Goal: Task Accomplishment & Management: Complete application form

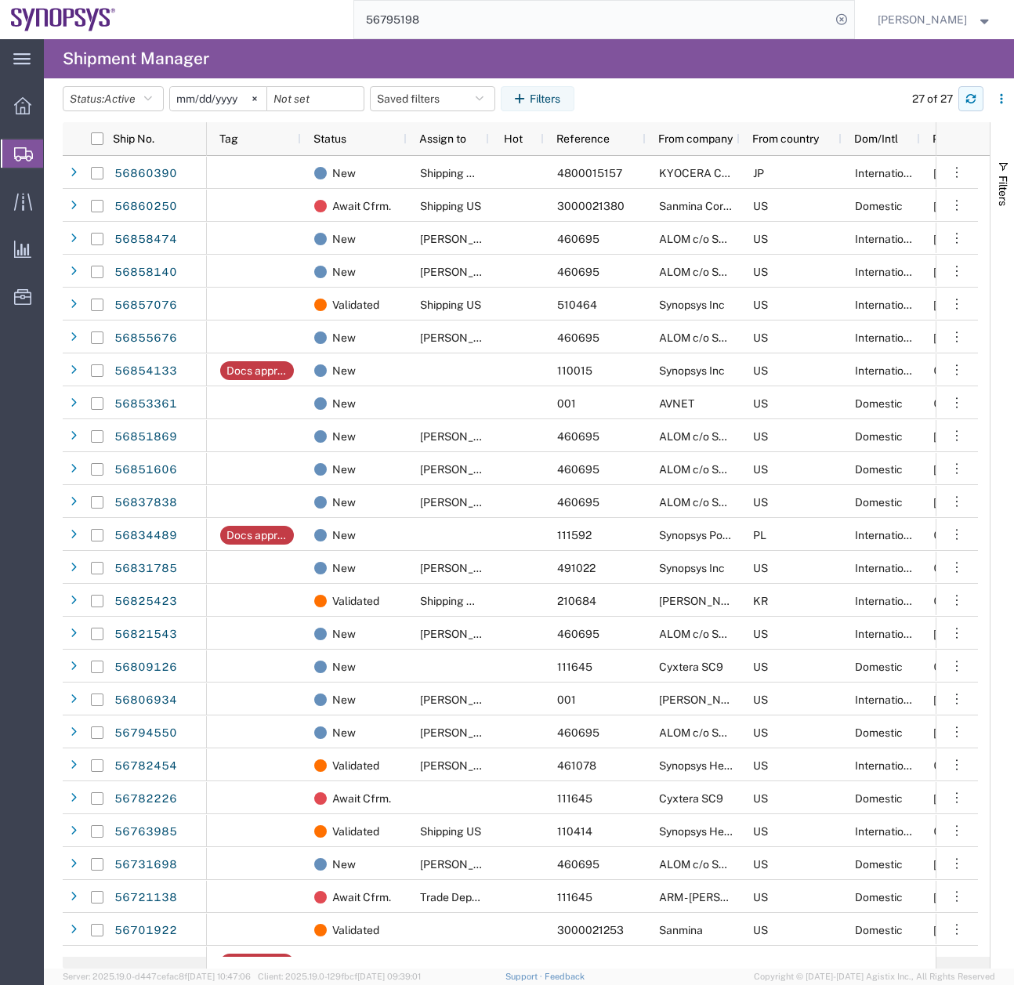
click at [966, 98] on icon "button" at bounding box center [970, 96] width 9 height 4
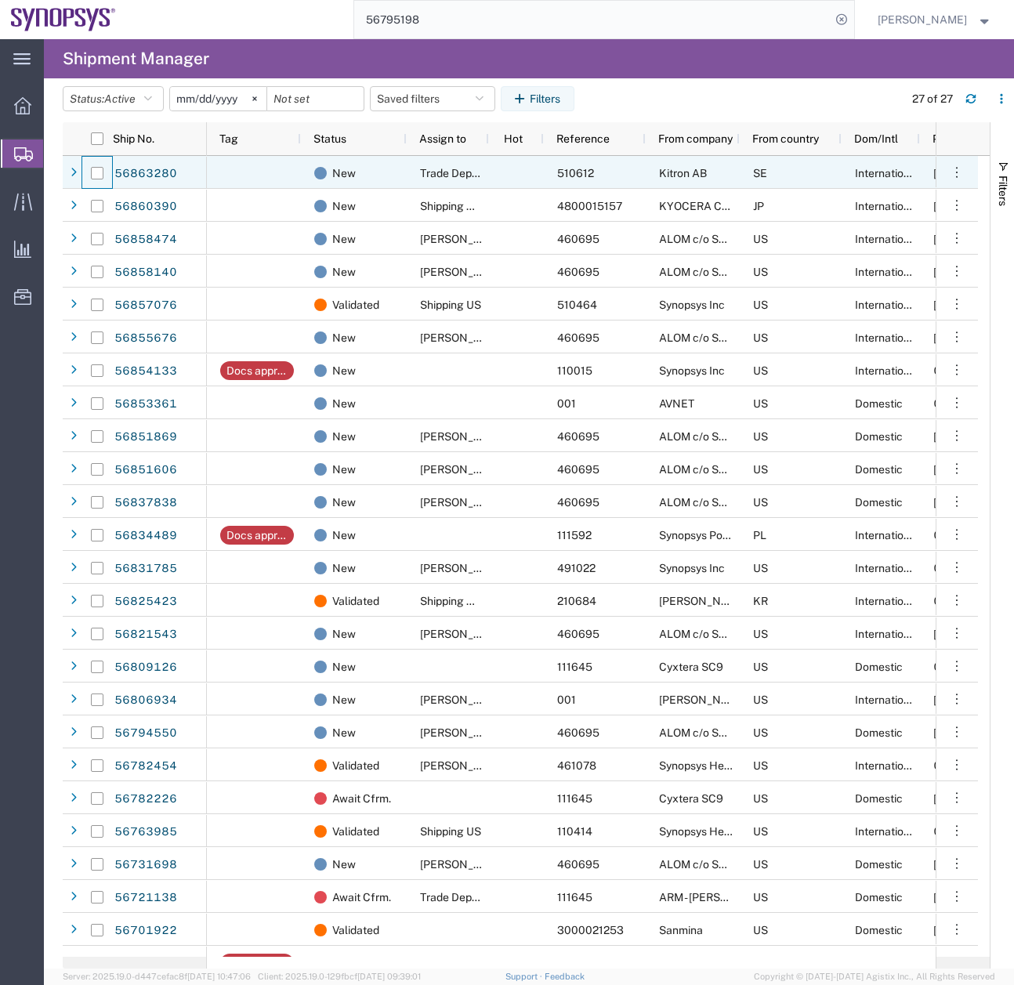
click at [83, 168] on div at bounding box center [97, 173] width 30 height 33
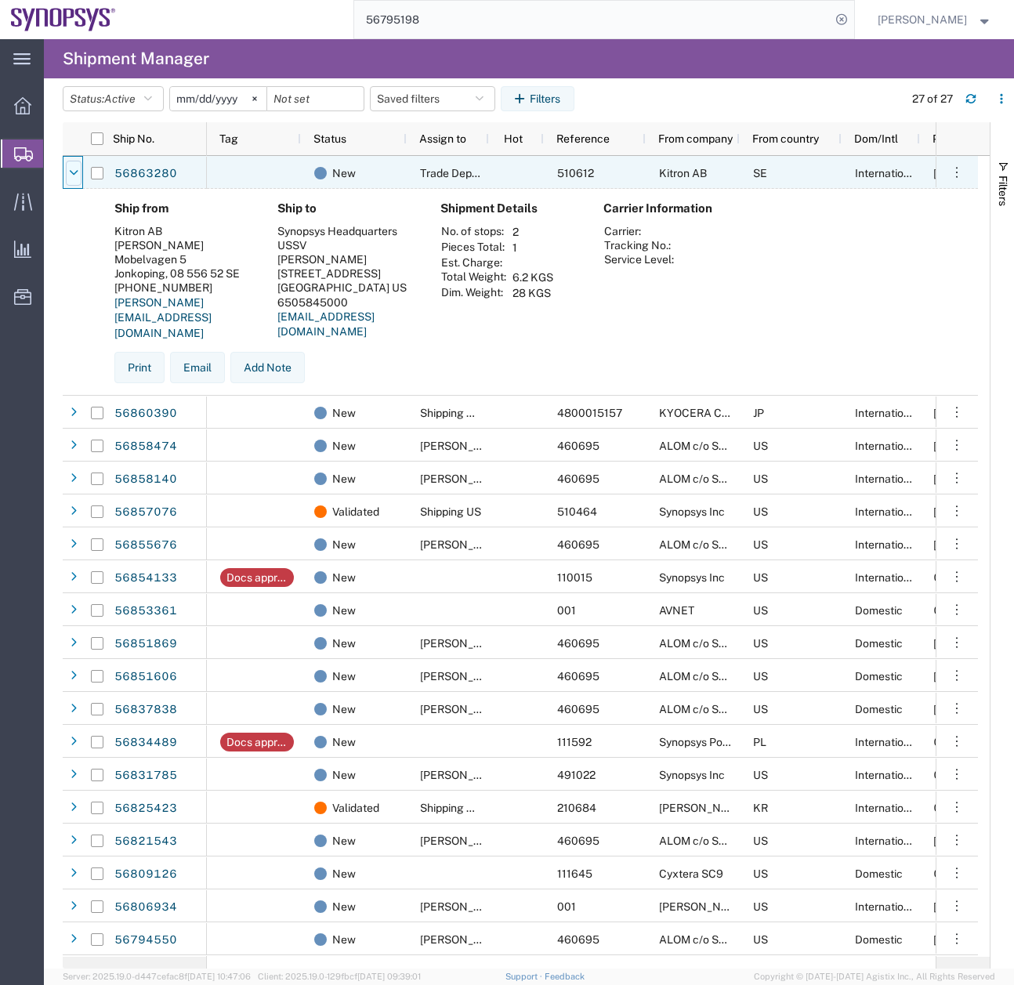
click at [80, 168] on div at bounding box center [74, 173] width 16 height 25
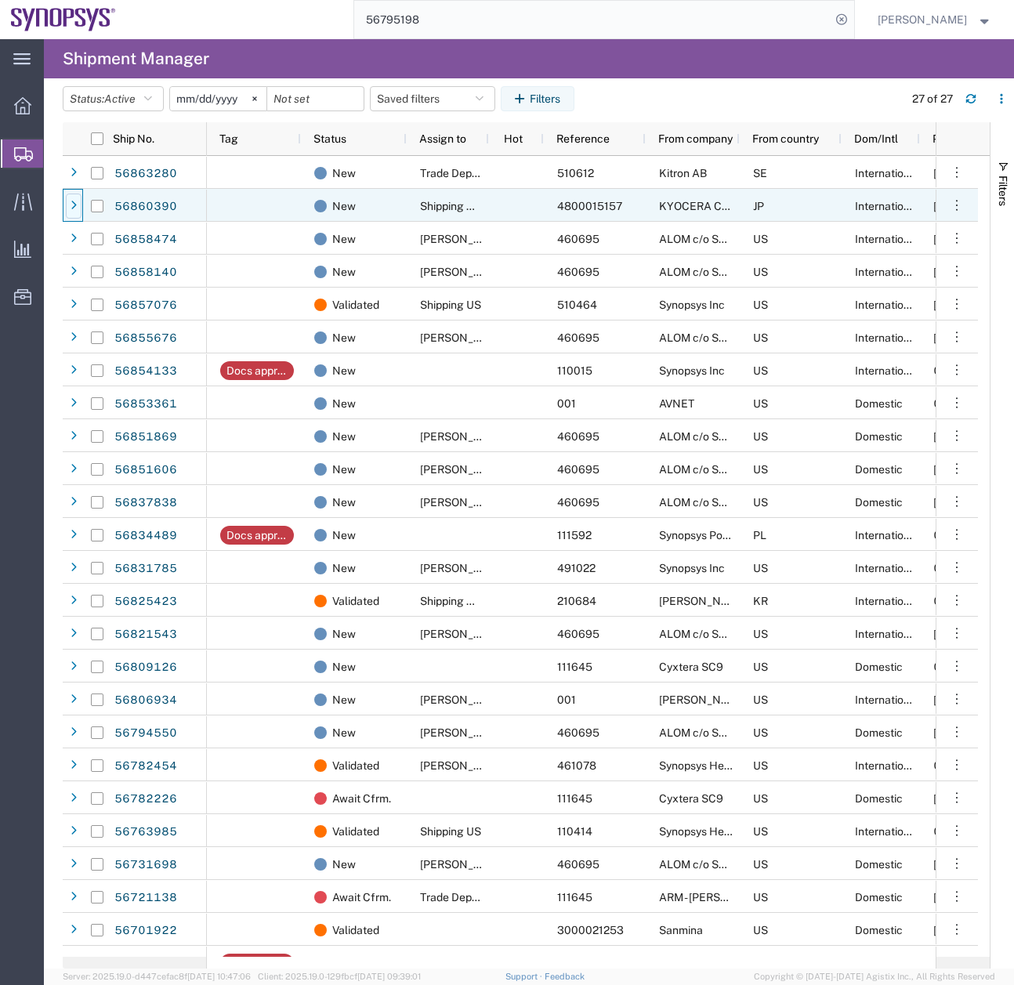
click at [75, 205] on icon at bounding box center [74, 206] width 6 height 11
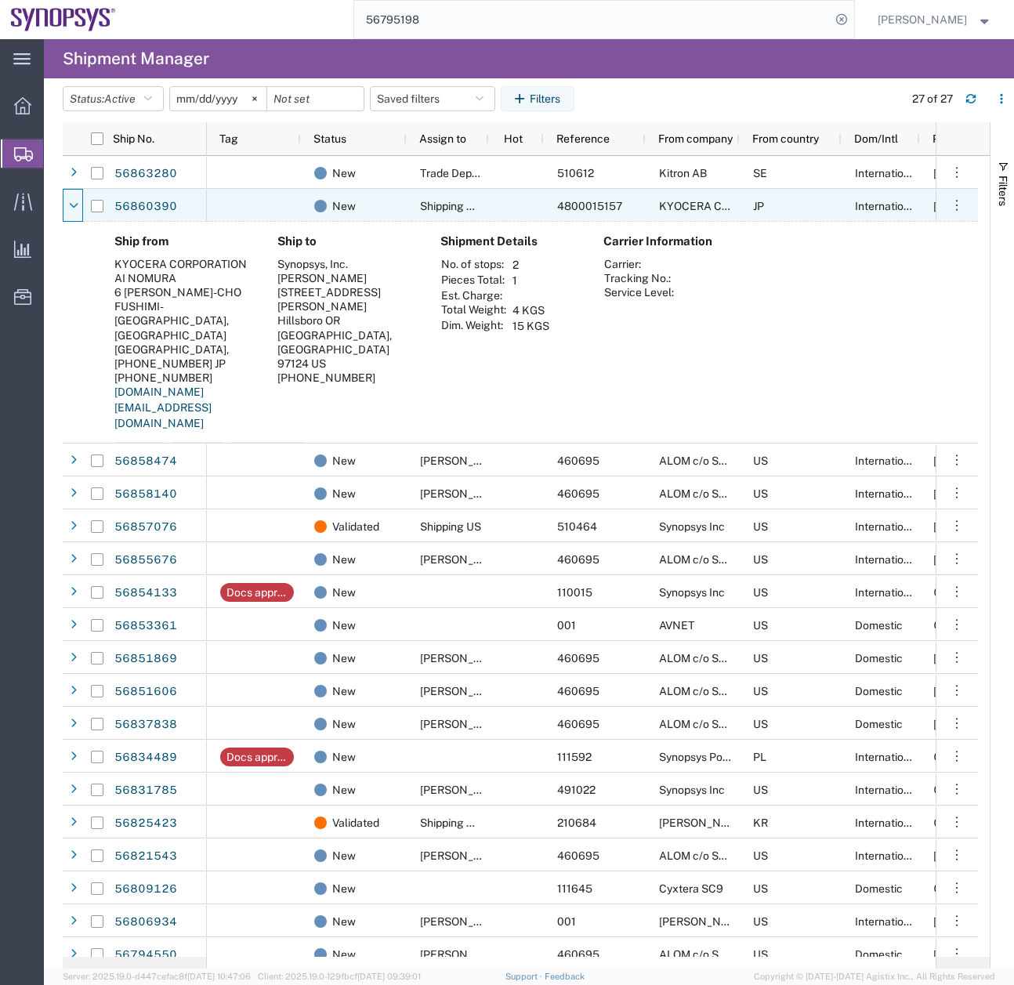
click at [75, 205] on icon at bounding box center [74, 206] width 9 height 11
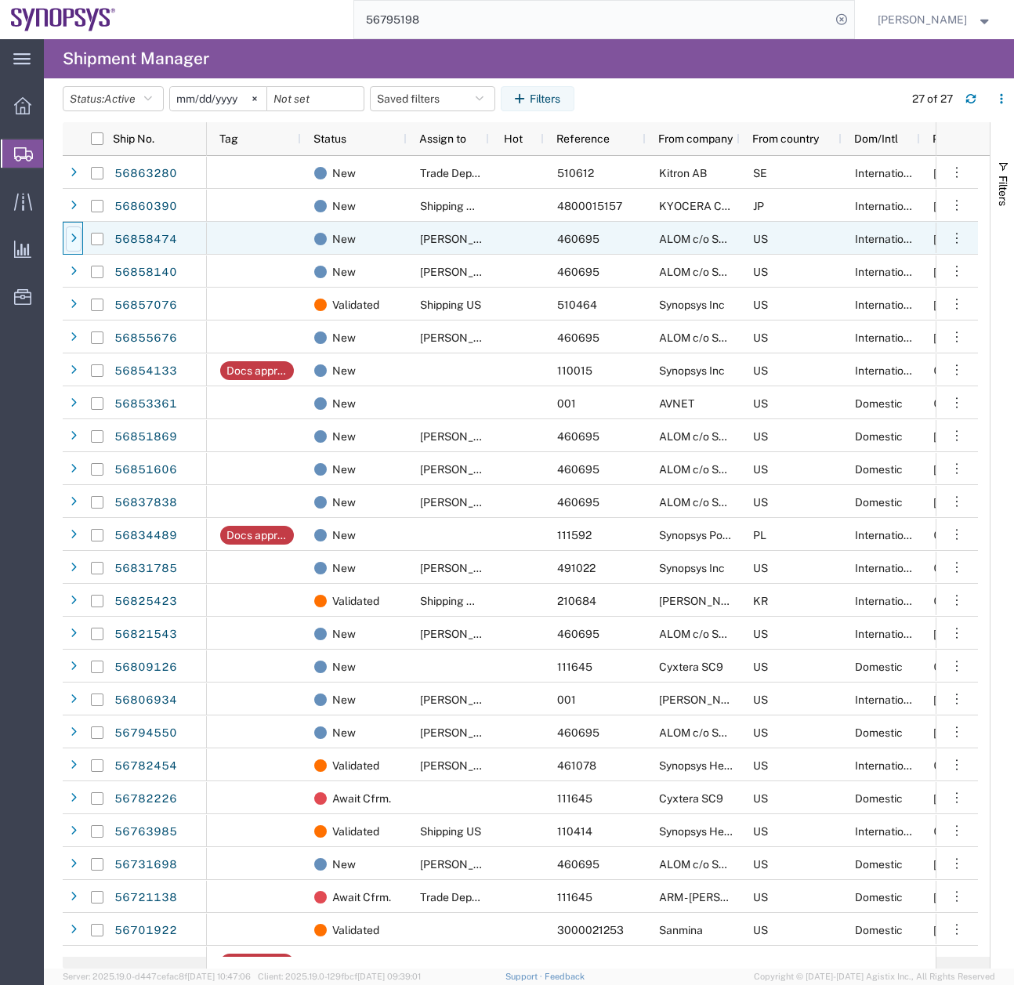
click at [79, 241] on div at bounding box center [74, 239] width 16 height 25
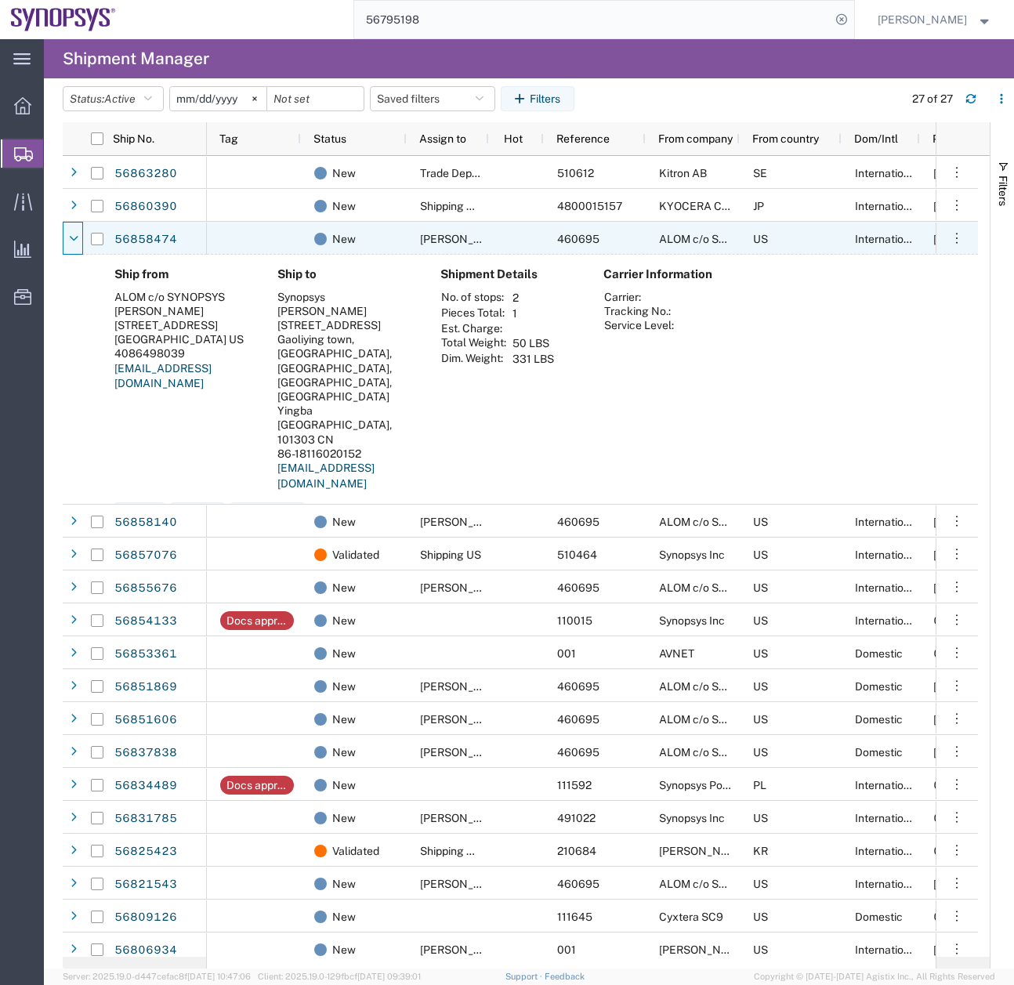
click at [79, 241] on div at bounding box center [74, 239] width 16 height 25
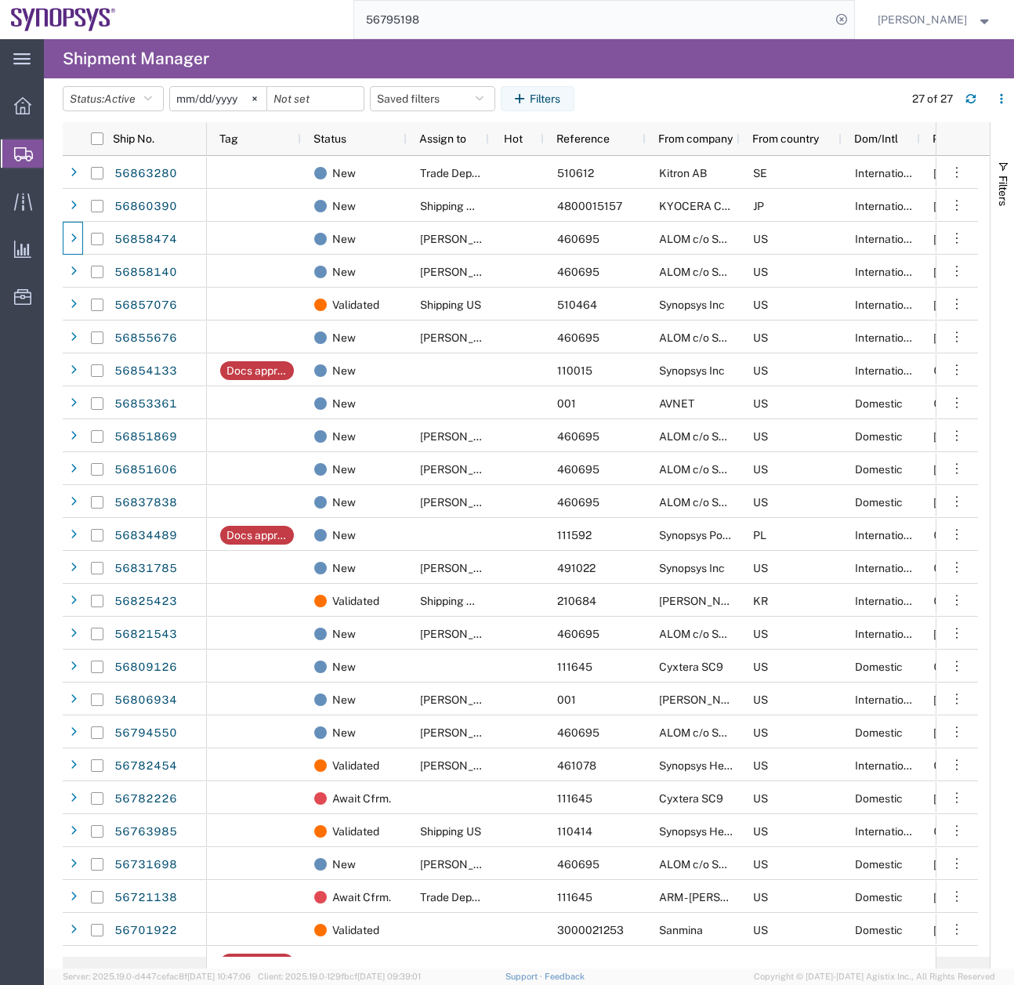
click at [82, 288] on div at bounding box center [97, 304] width 31 height 33
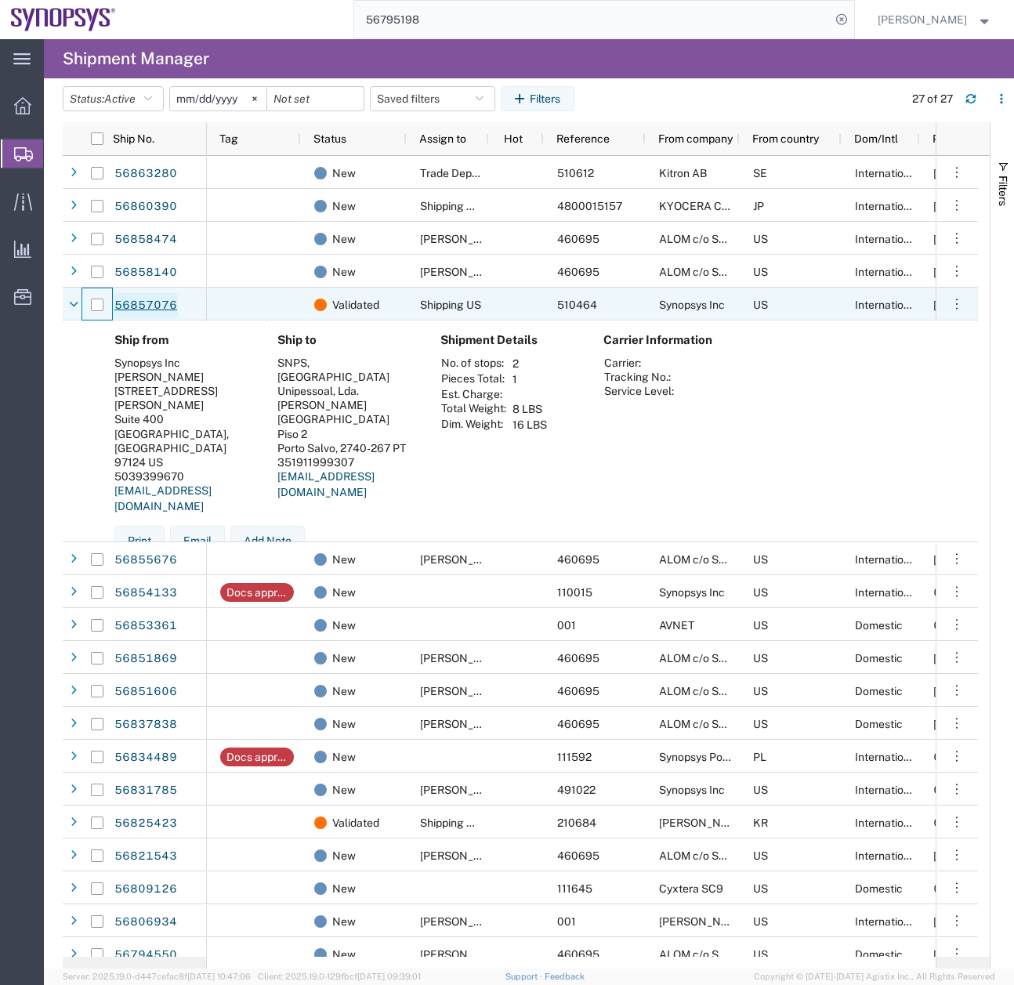
click at [140, 303] on link "56857076" at bounding box center [146, 305] width 64 height 25
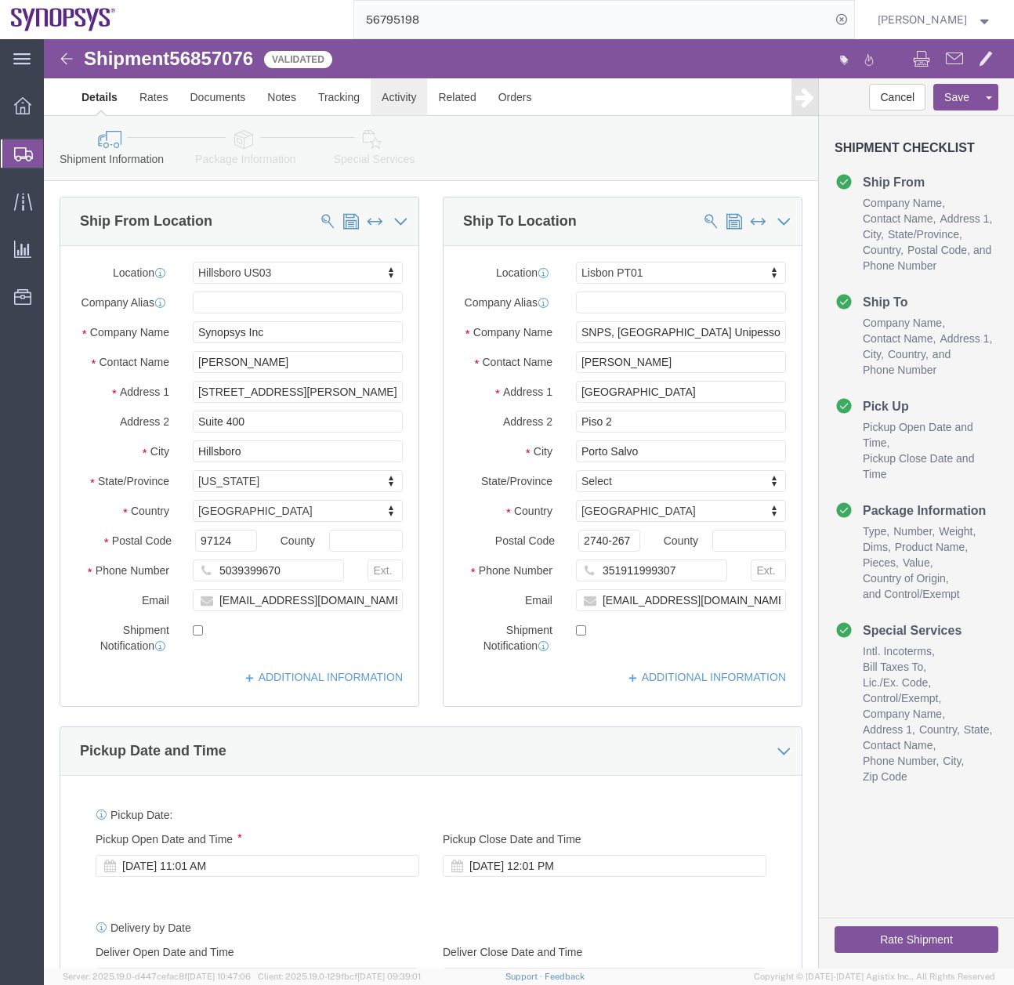
select select "63190"
select select "63152"
click link "Activity"
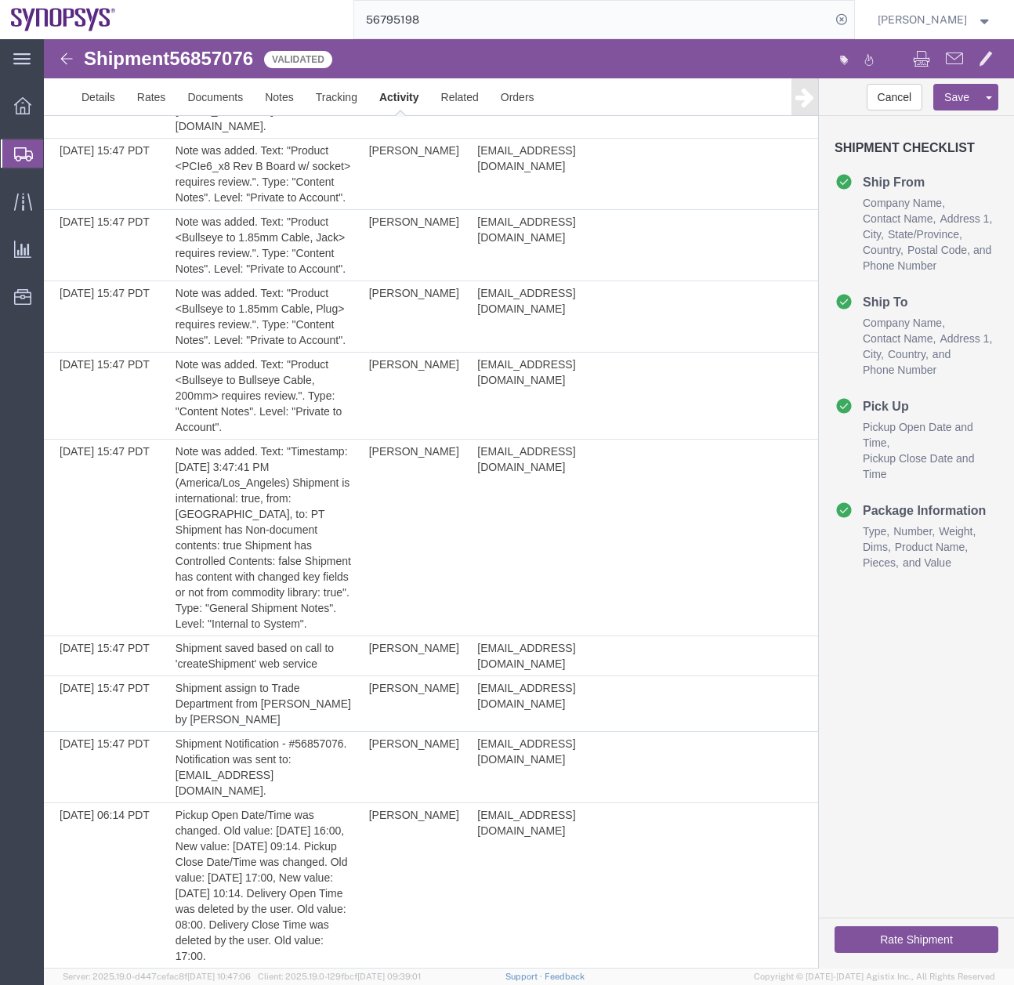
scroll to position [269, 0]
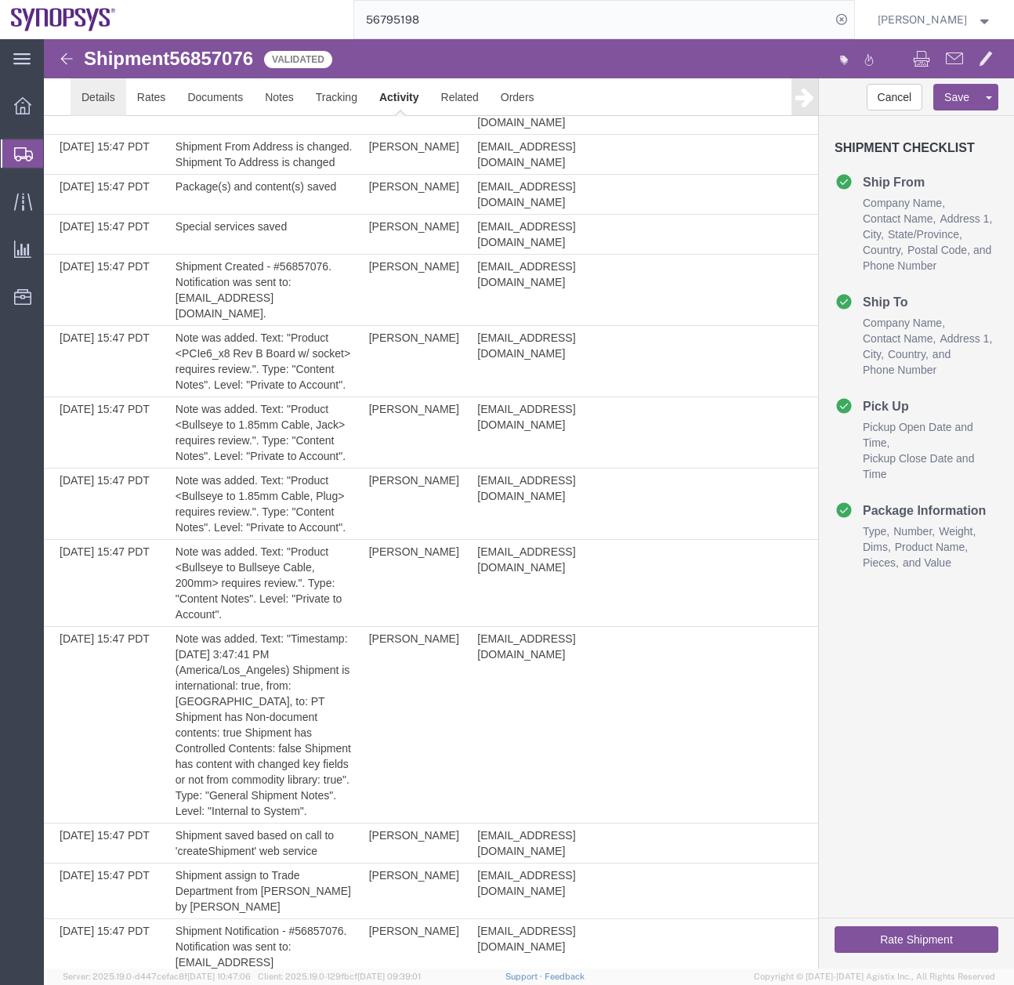
click at [98, 93] on link "Details" at bounding box center [99, 97] width 56 height 38
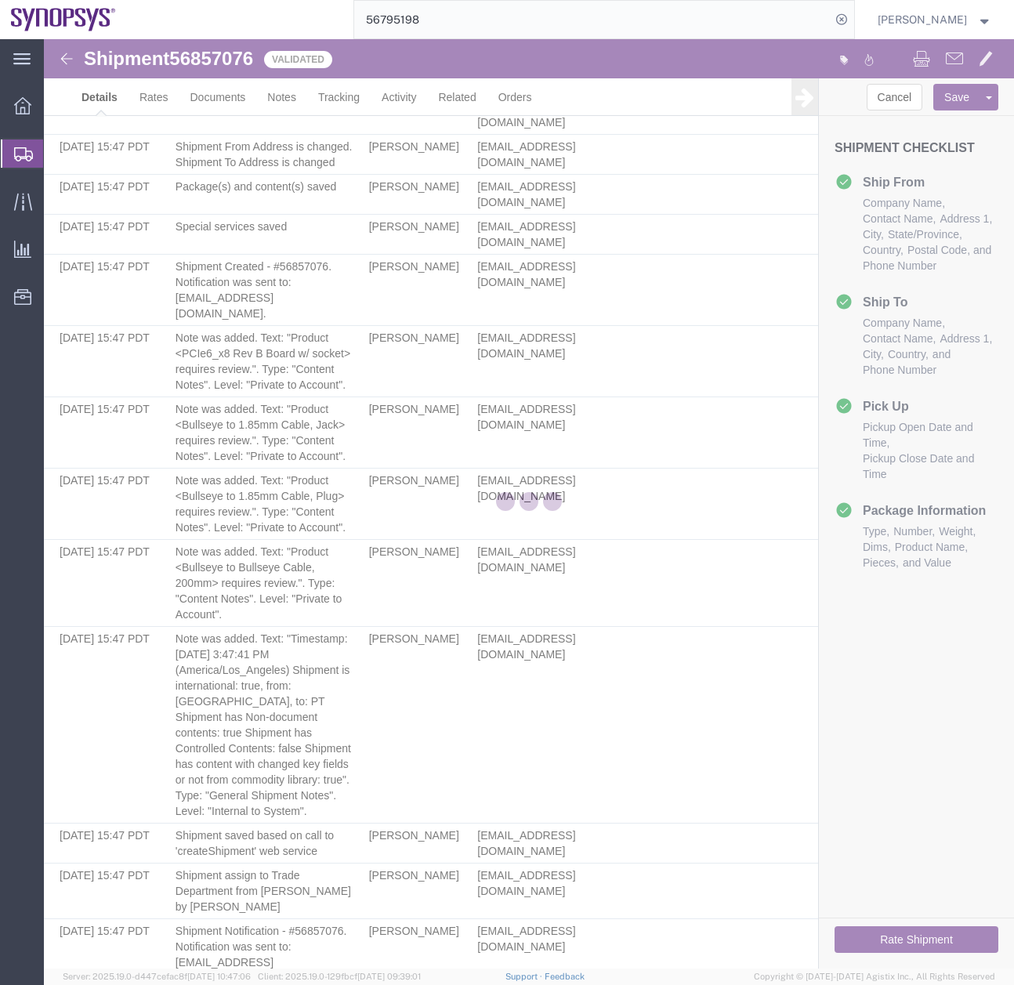
select select "63190"
select select "63152"
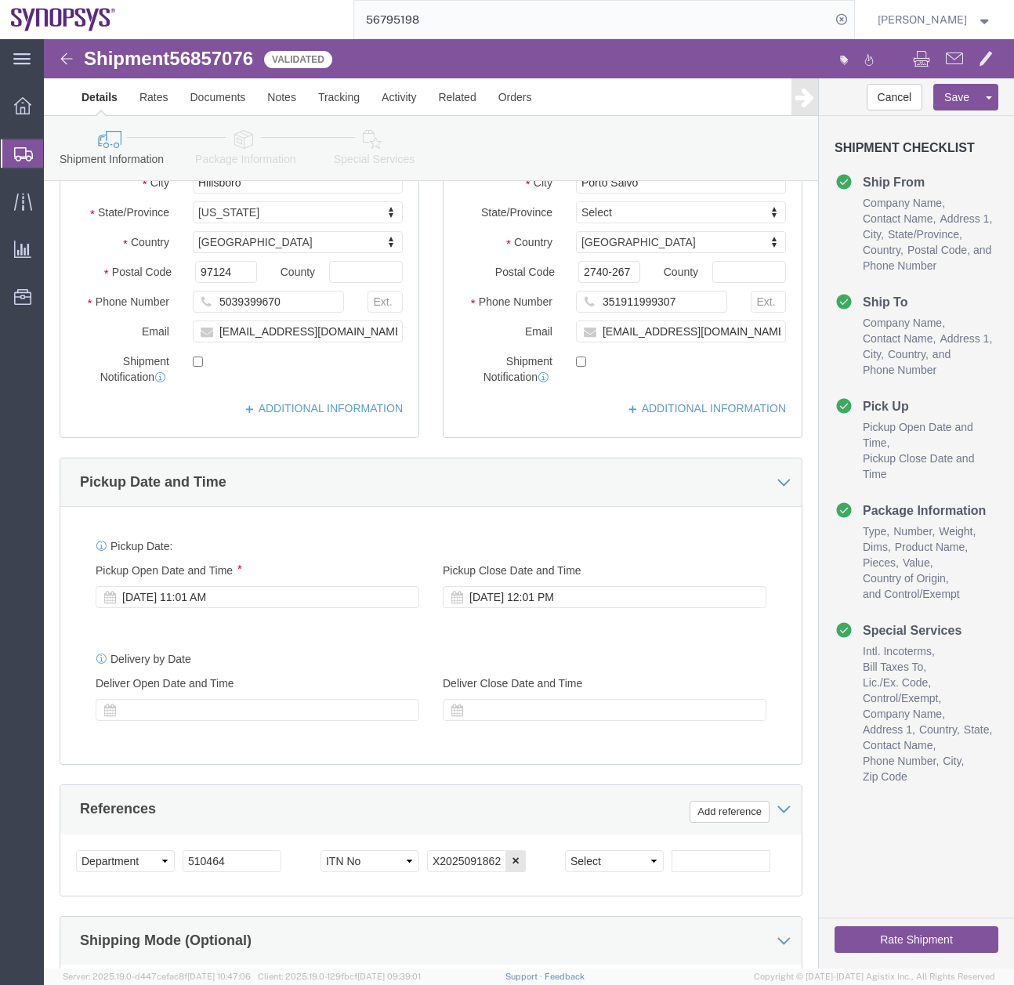
click at [19, 158] on icon at bounding box center [23, 154] width 19 height 14
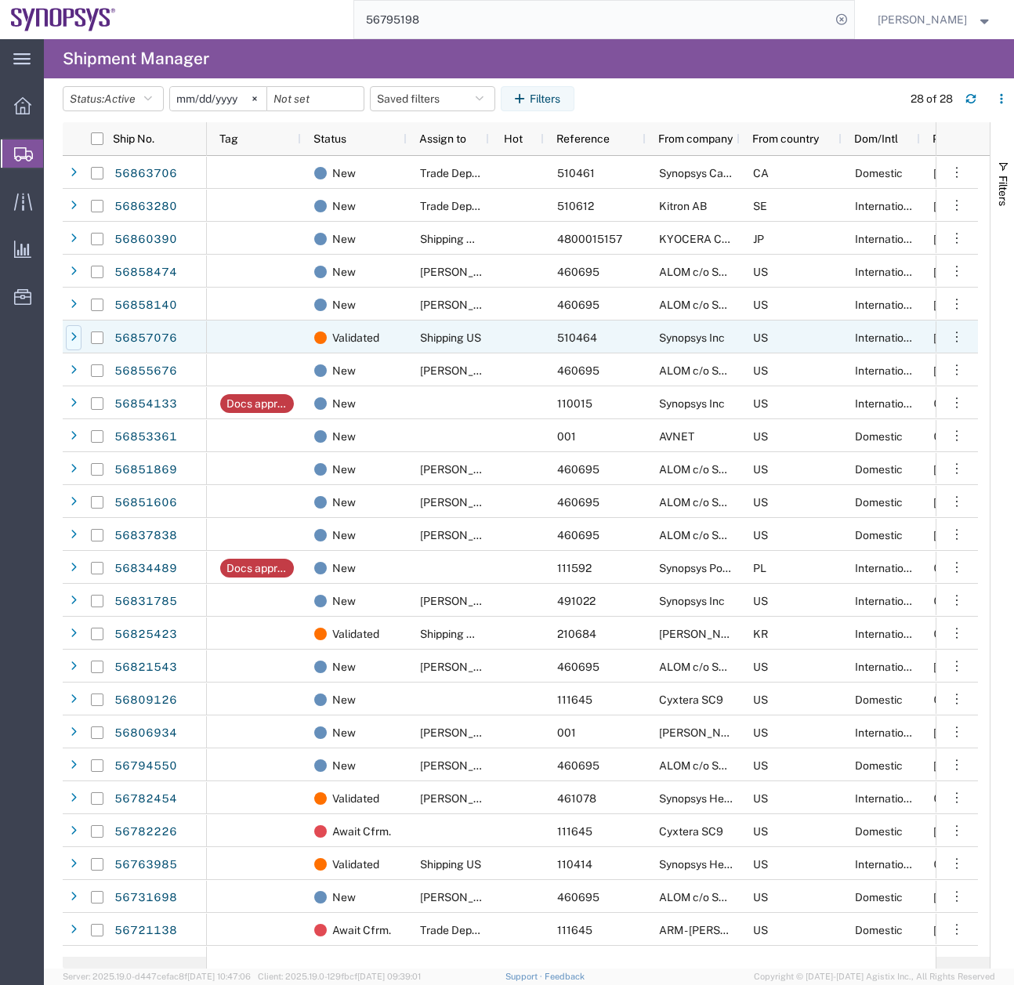
click at [73, 333] on icon at bounding box center [74, 337] width 6 height 11
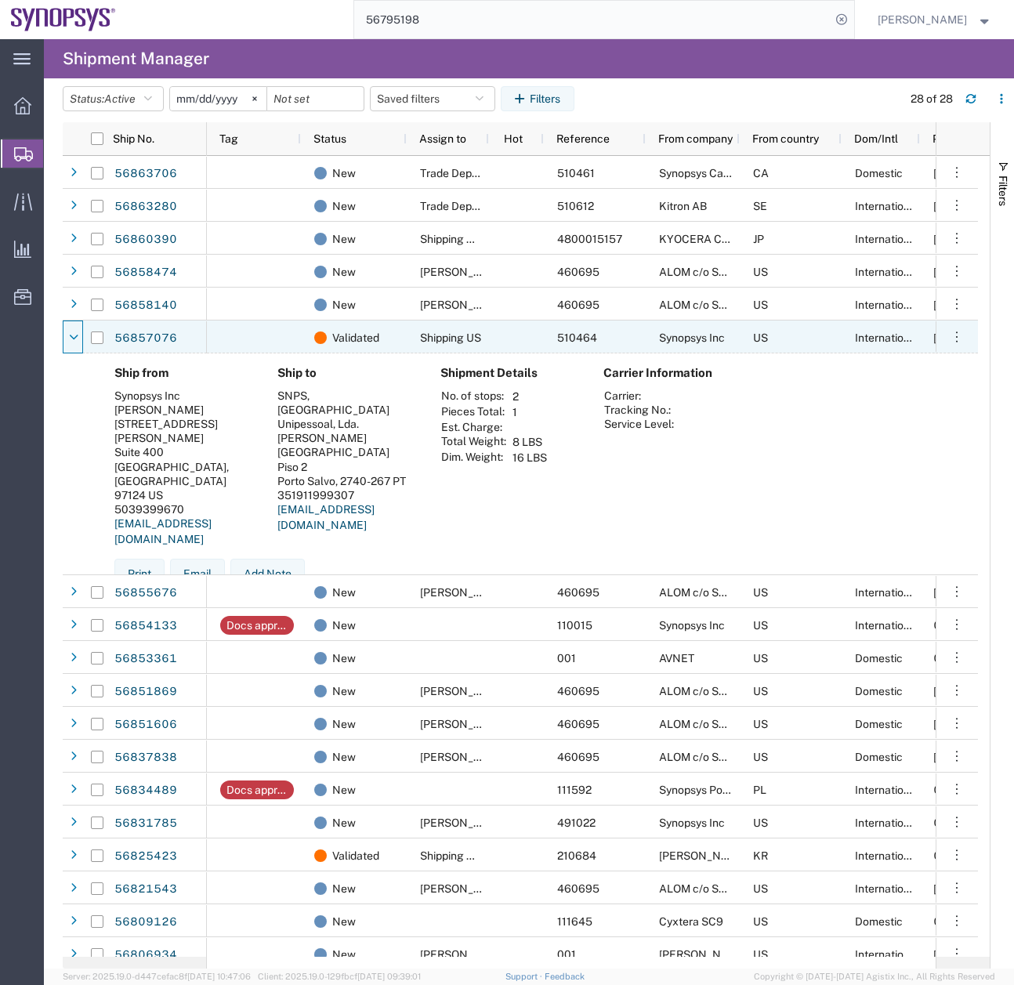
click at [73, 333] on icon at bounding box center [74, 337] width 9 height 11
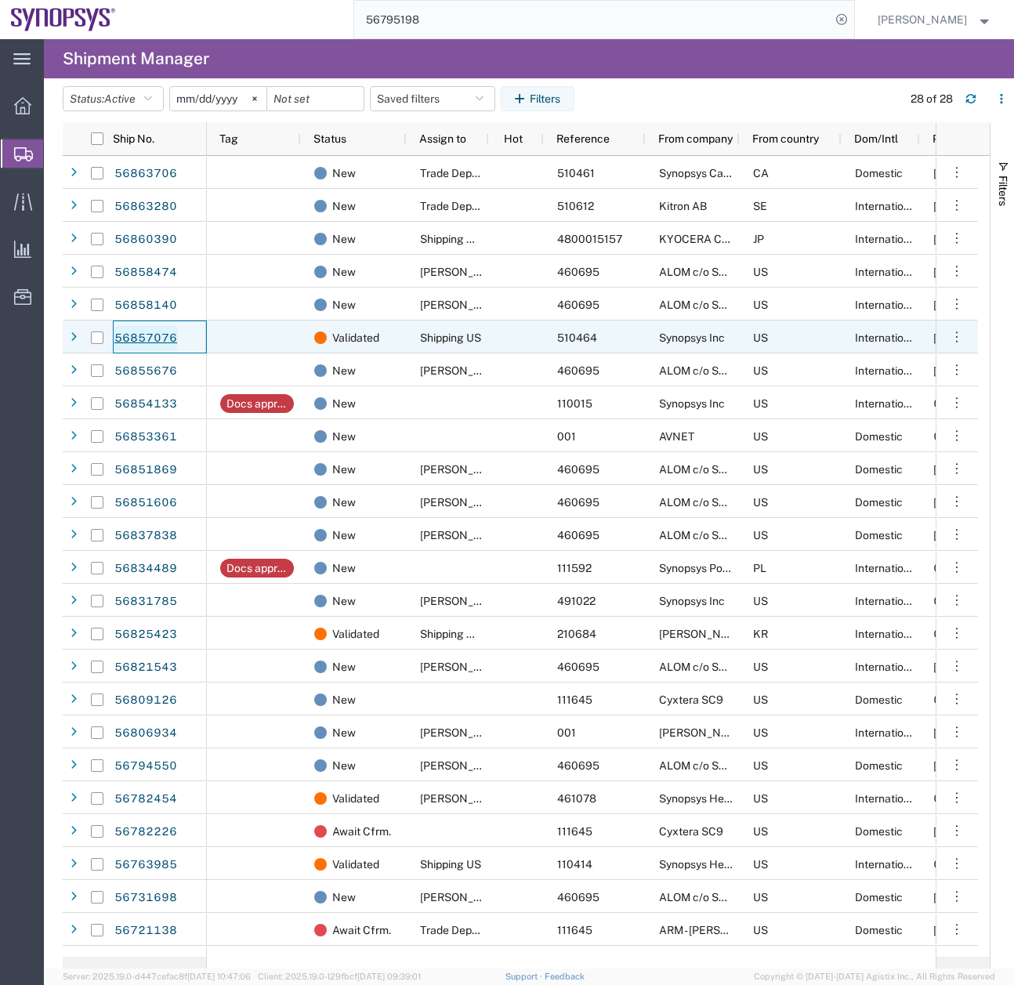
click at [132, 332] on link "56857076" at bounding box center [146, 338] width 64 height 25
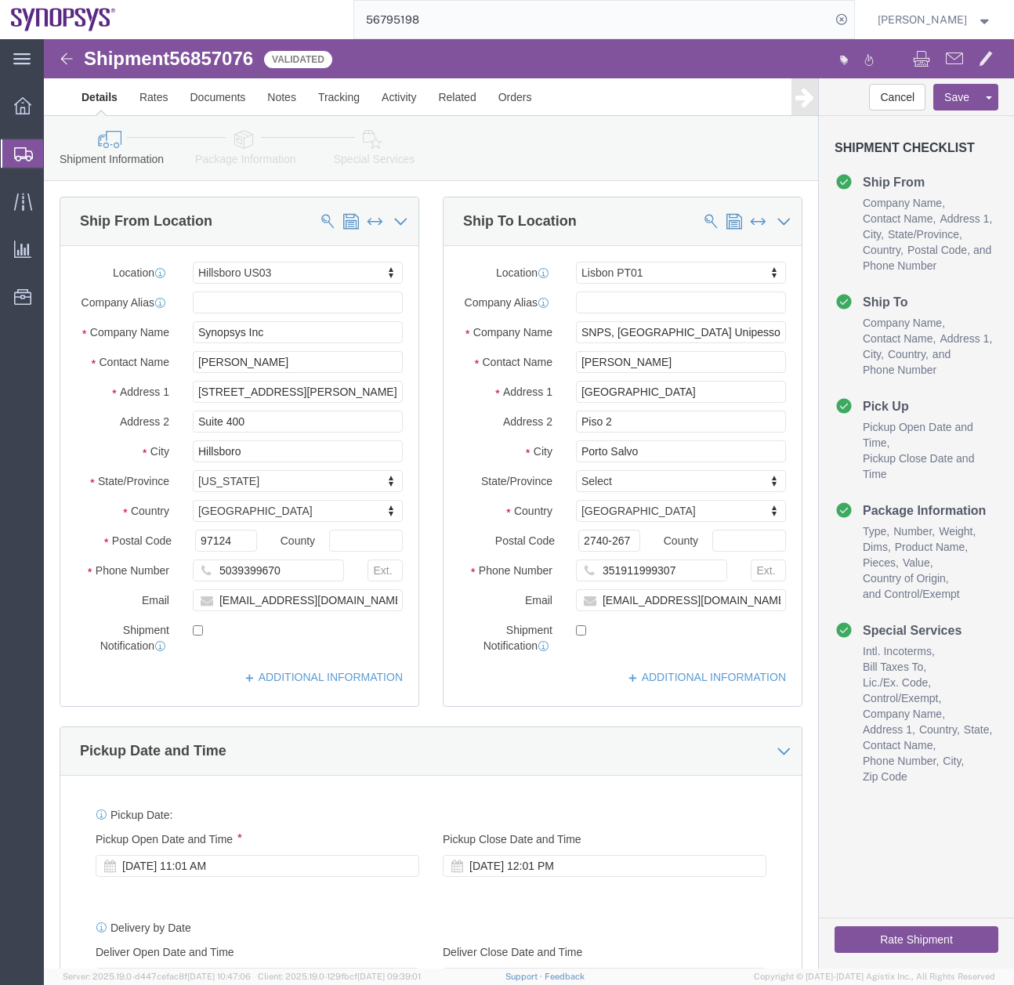
select select "63190"
select select "63152"
click icon
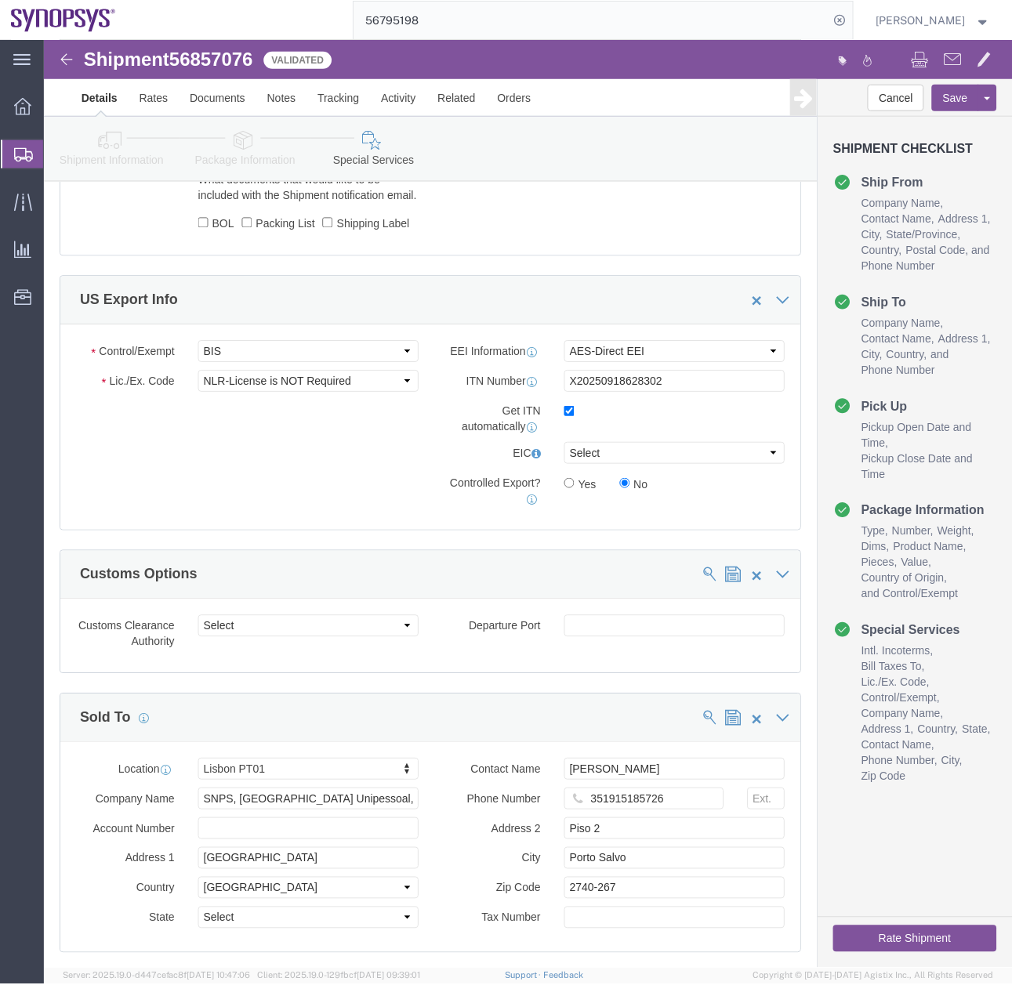
scroll to position [1390, 0]
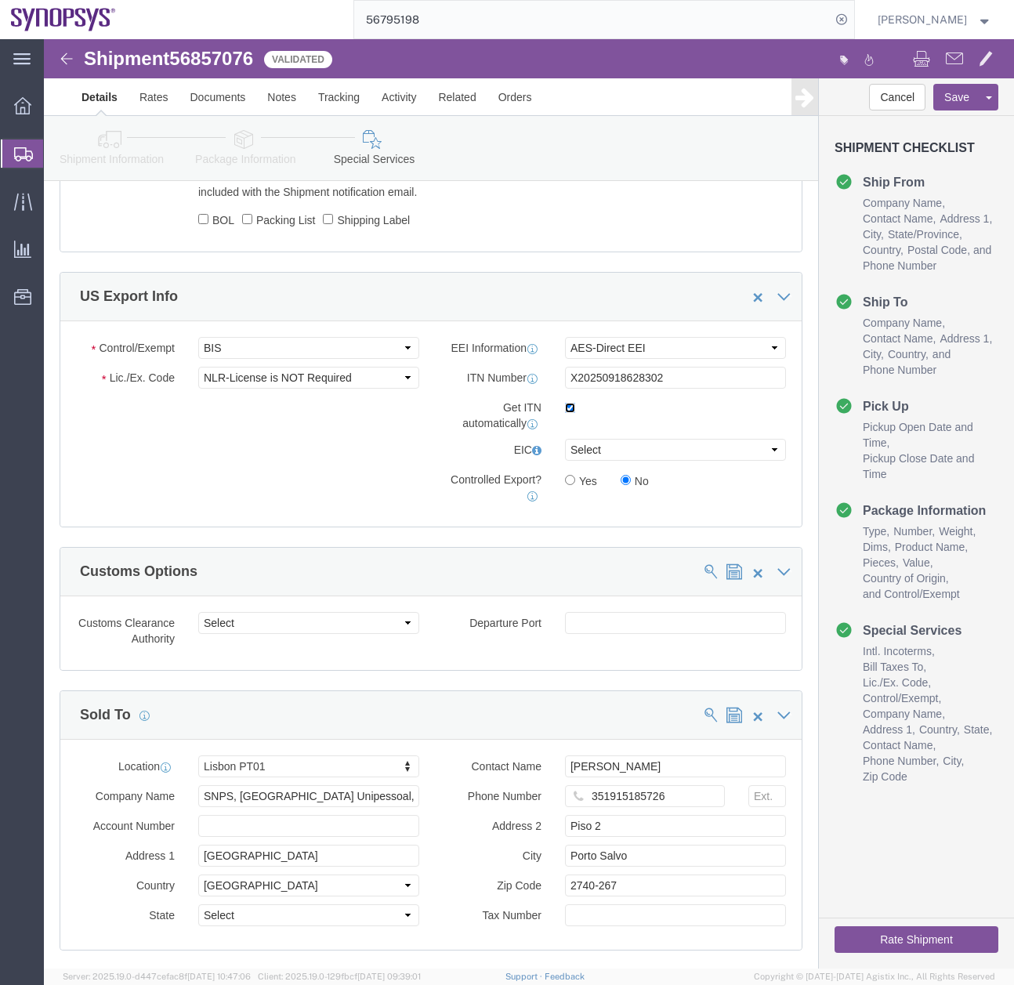
click input "checkbox"
checkbox input "false"
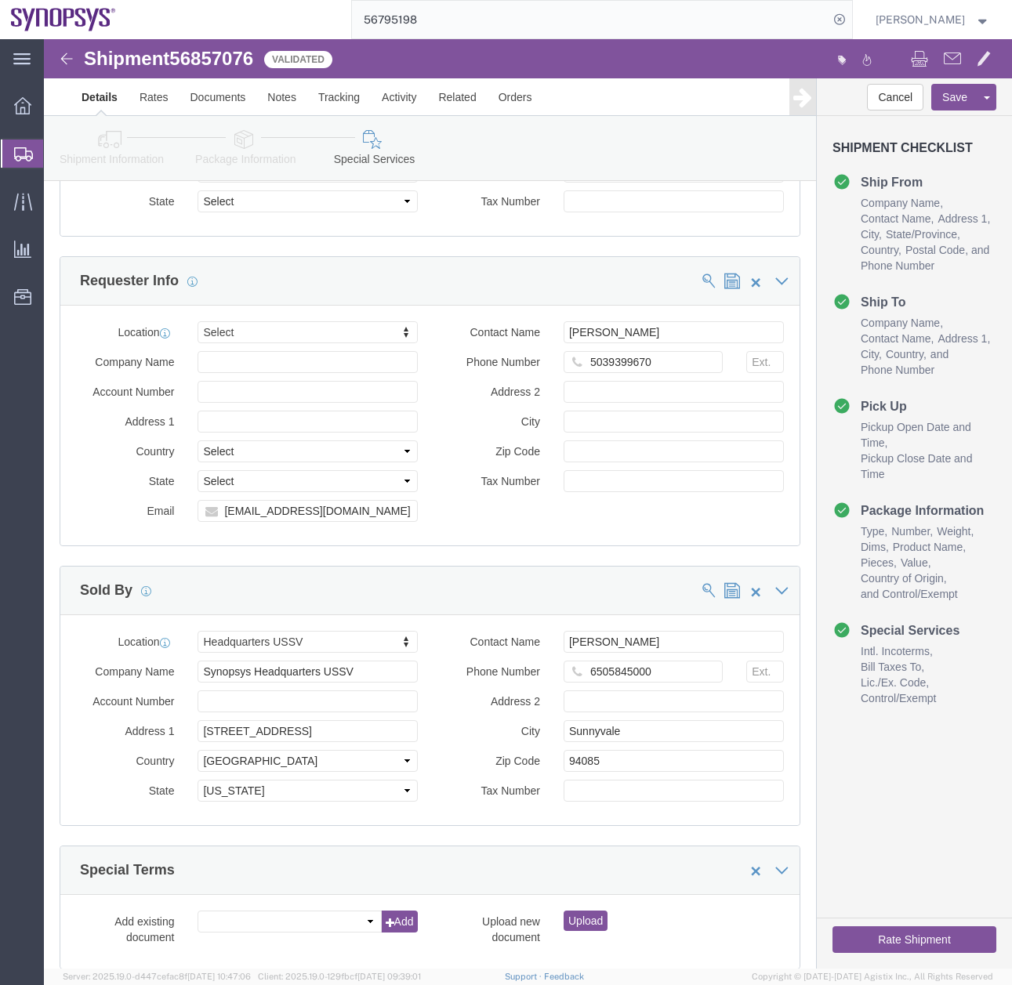
scroll to position [2122, 0]
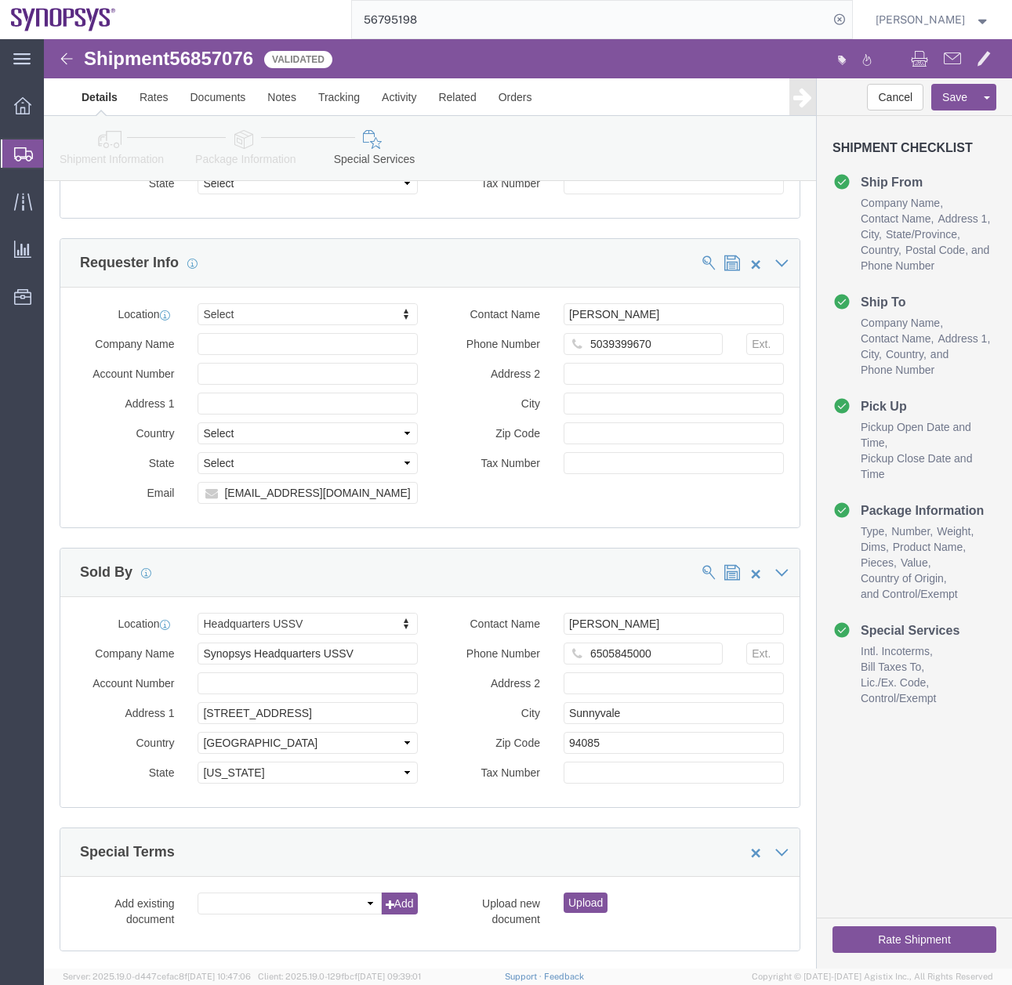
click button "Rate Shipment"
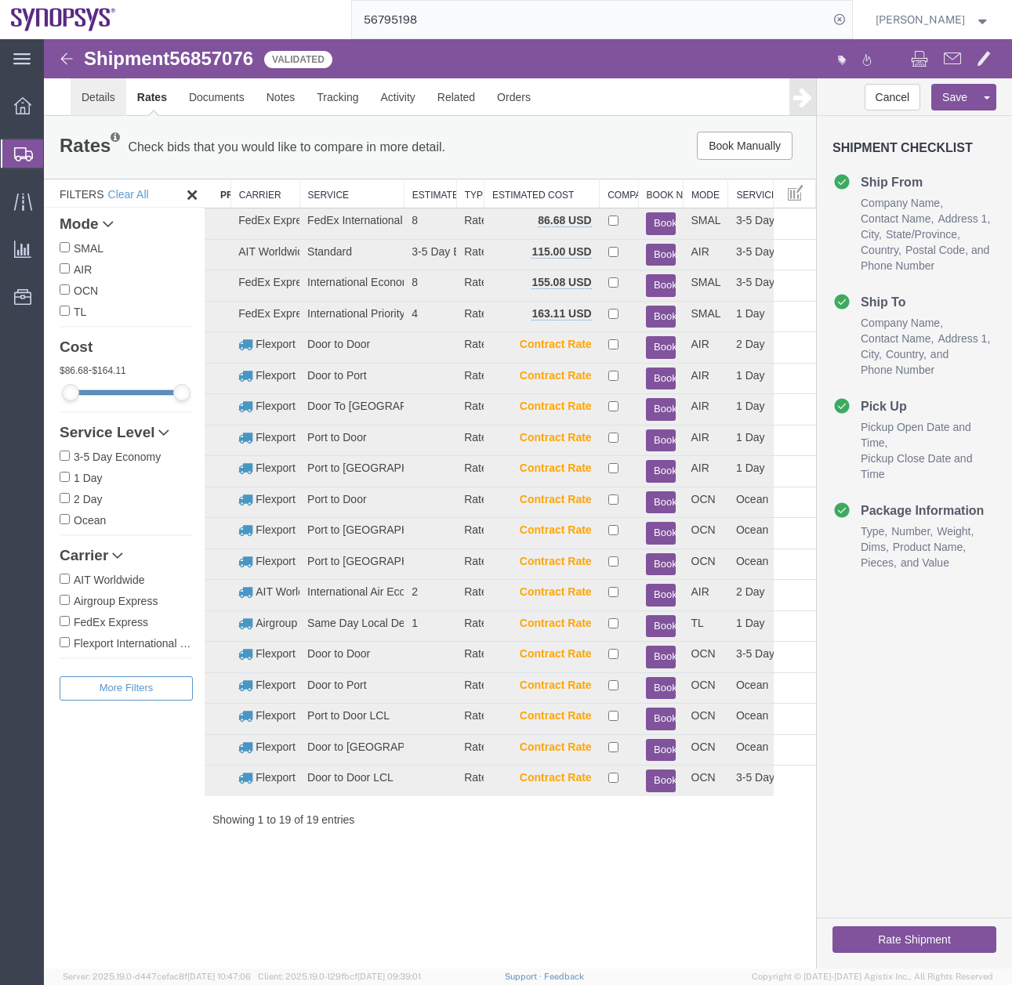
click at [92, 96] on link "Details" at bounding box center [99, 97] width 56 height 38
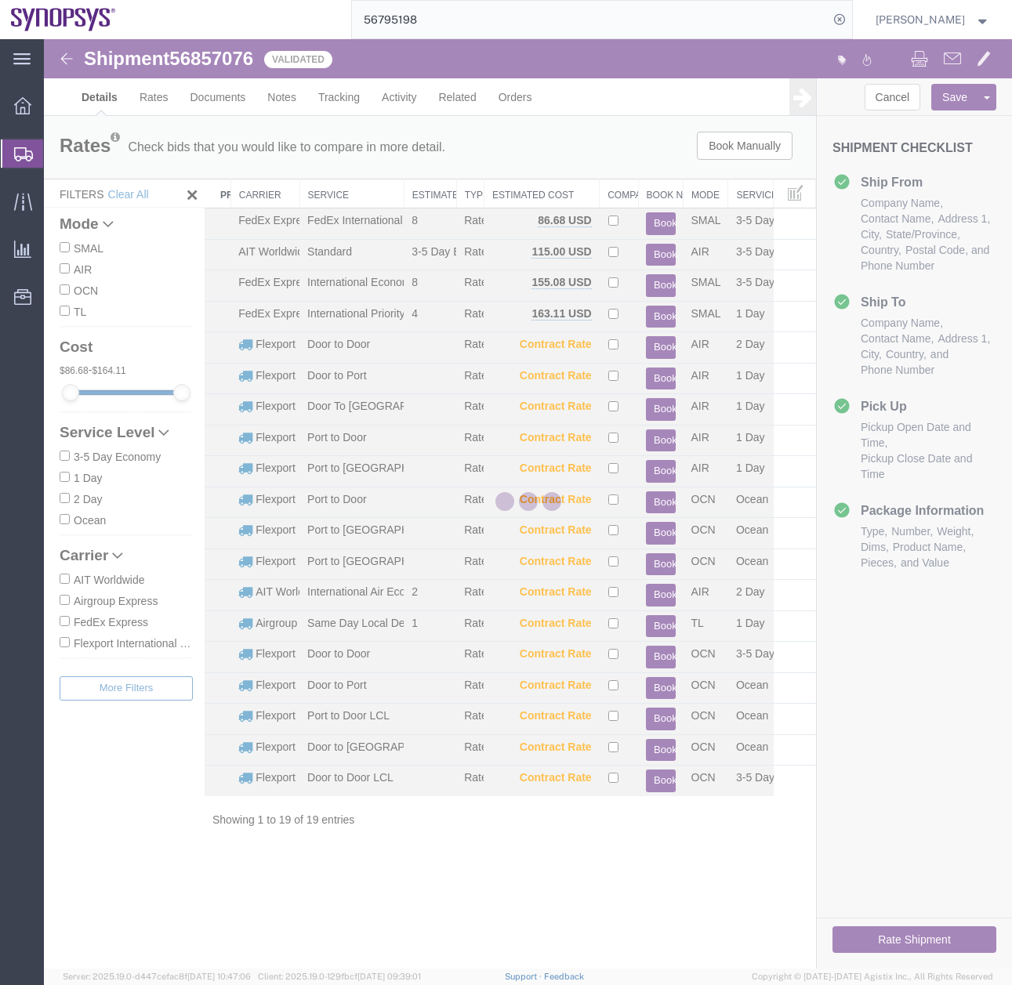
select select "63190"
select select "63152"
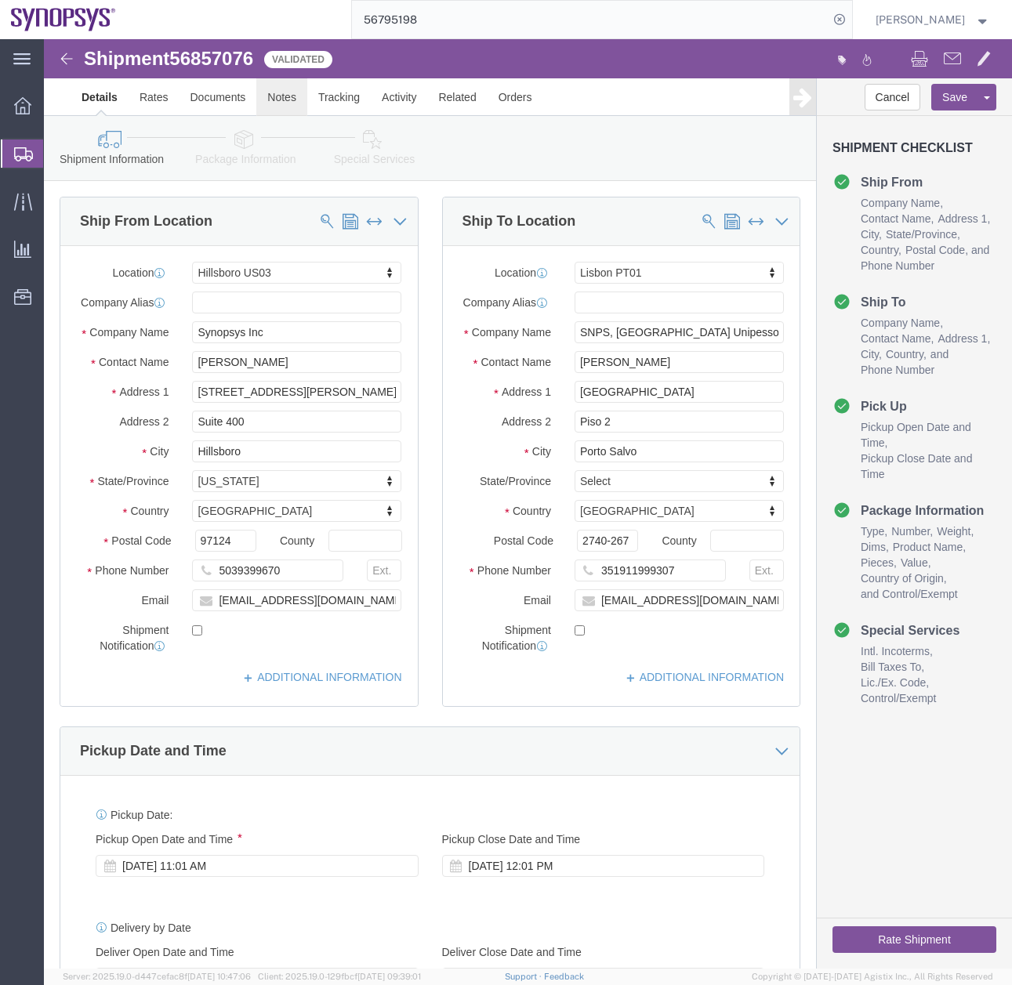
click link "Notes"
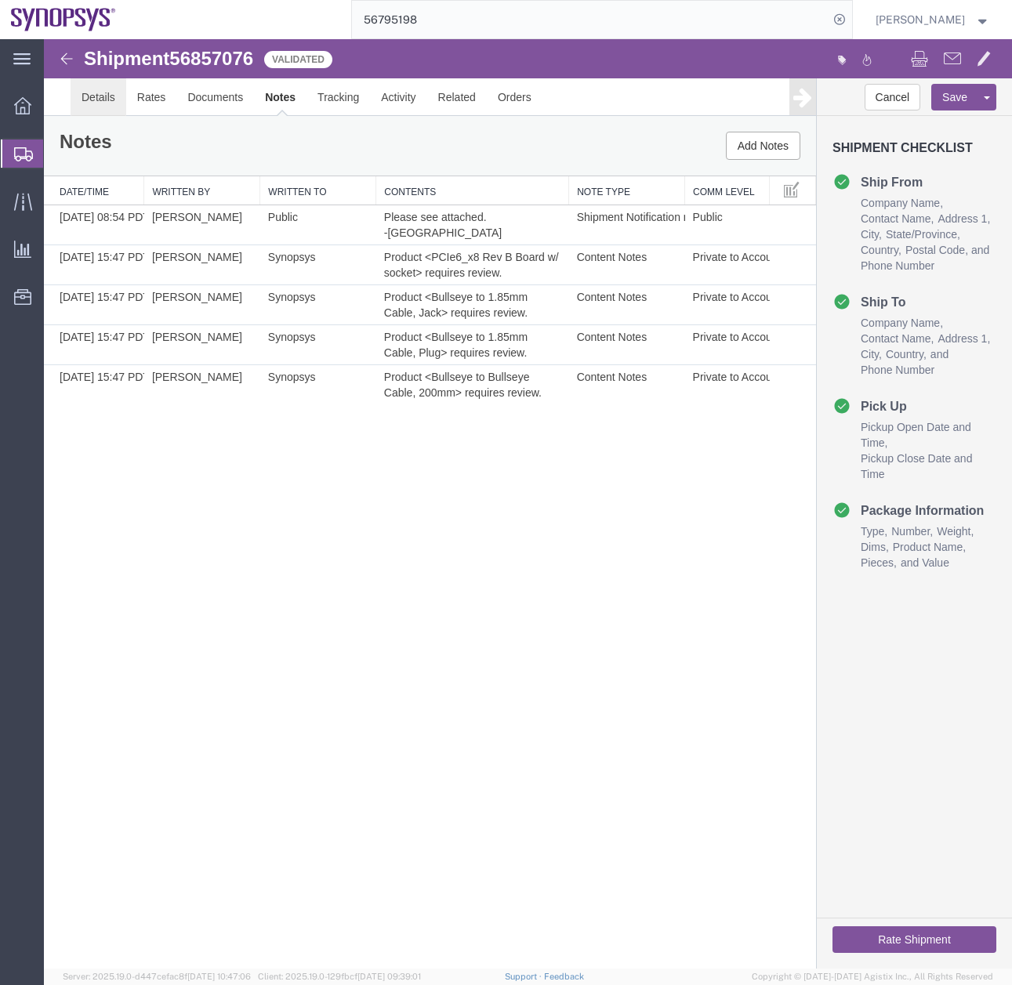
click at [102, 101] on link "Details" at bounding box center [99, 97] width 56 height 38
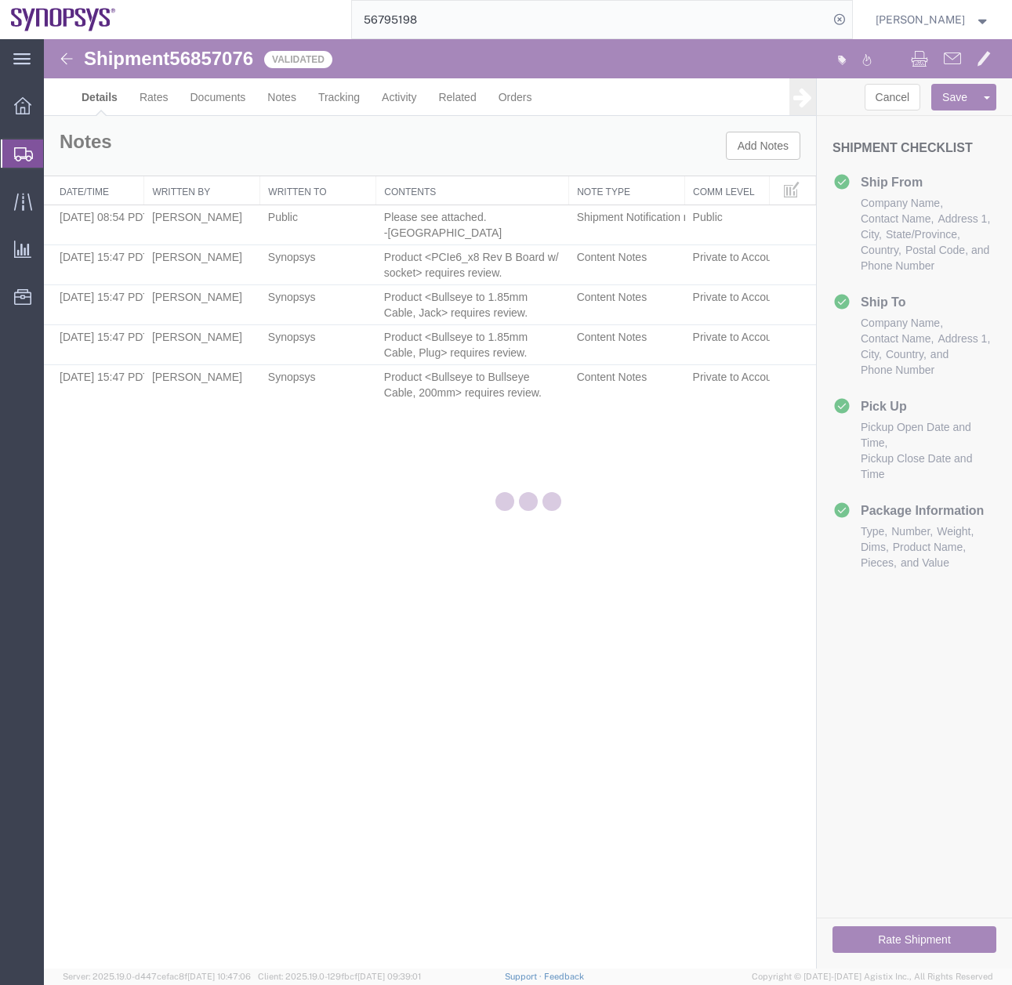
select select "63190"
select select "63152"
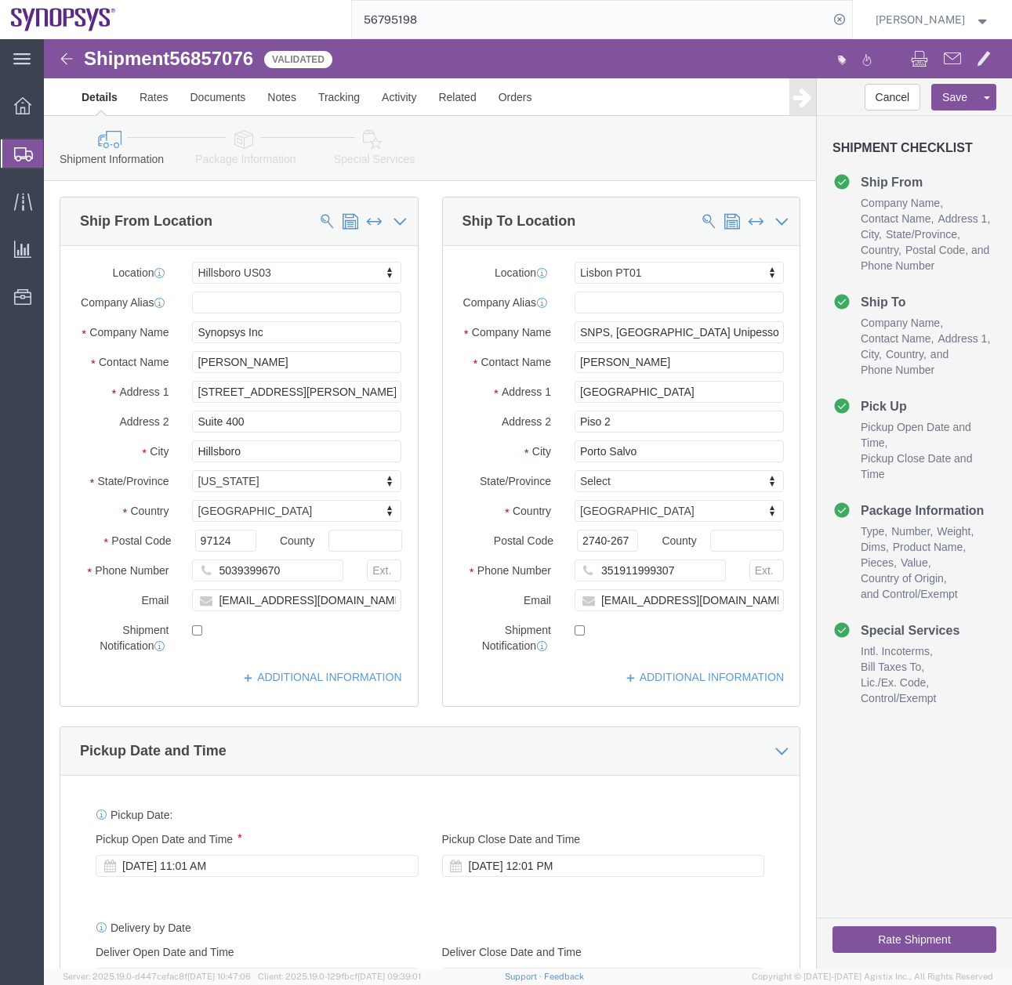
click at [30, 148] on icon at bounding box center [23, 154] width 19 height 14
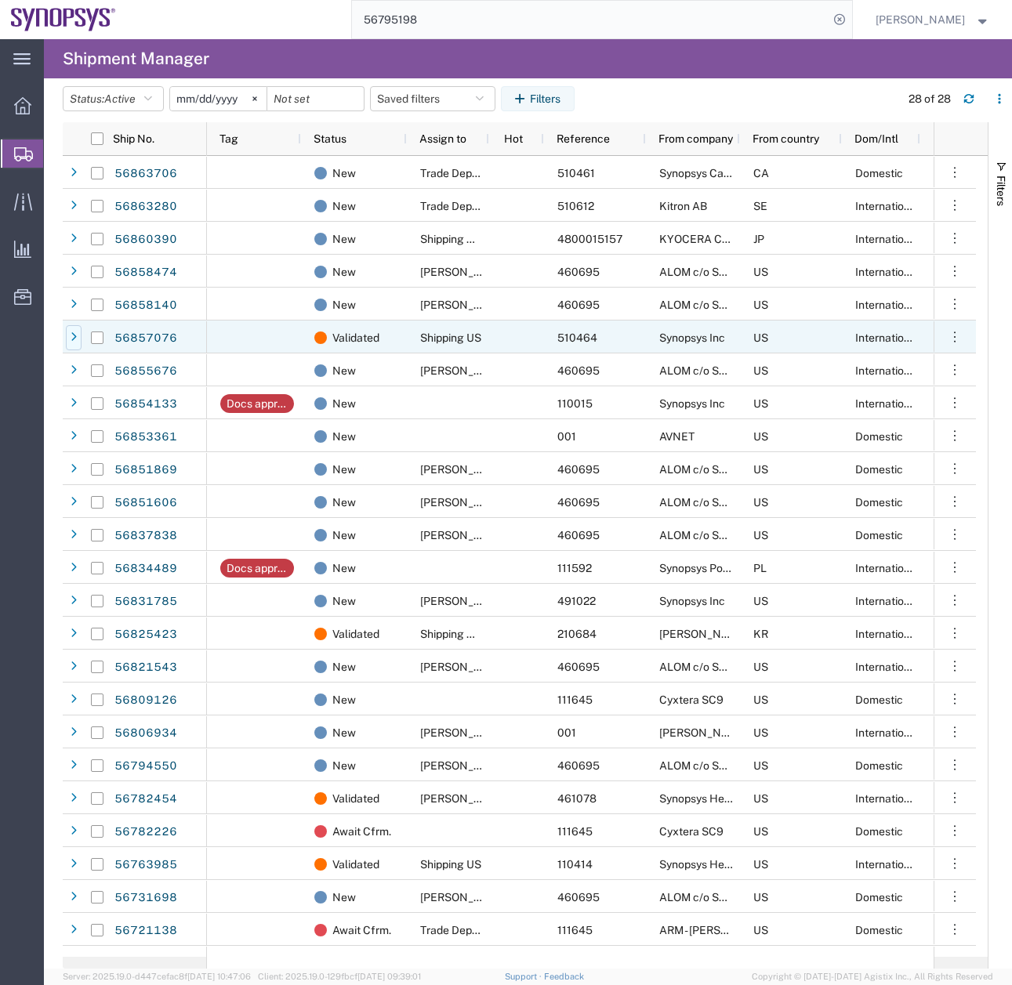
click at [71, 332] on icon at bounding box center [74, 337] width 6 height 11
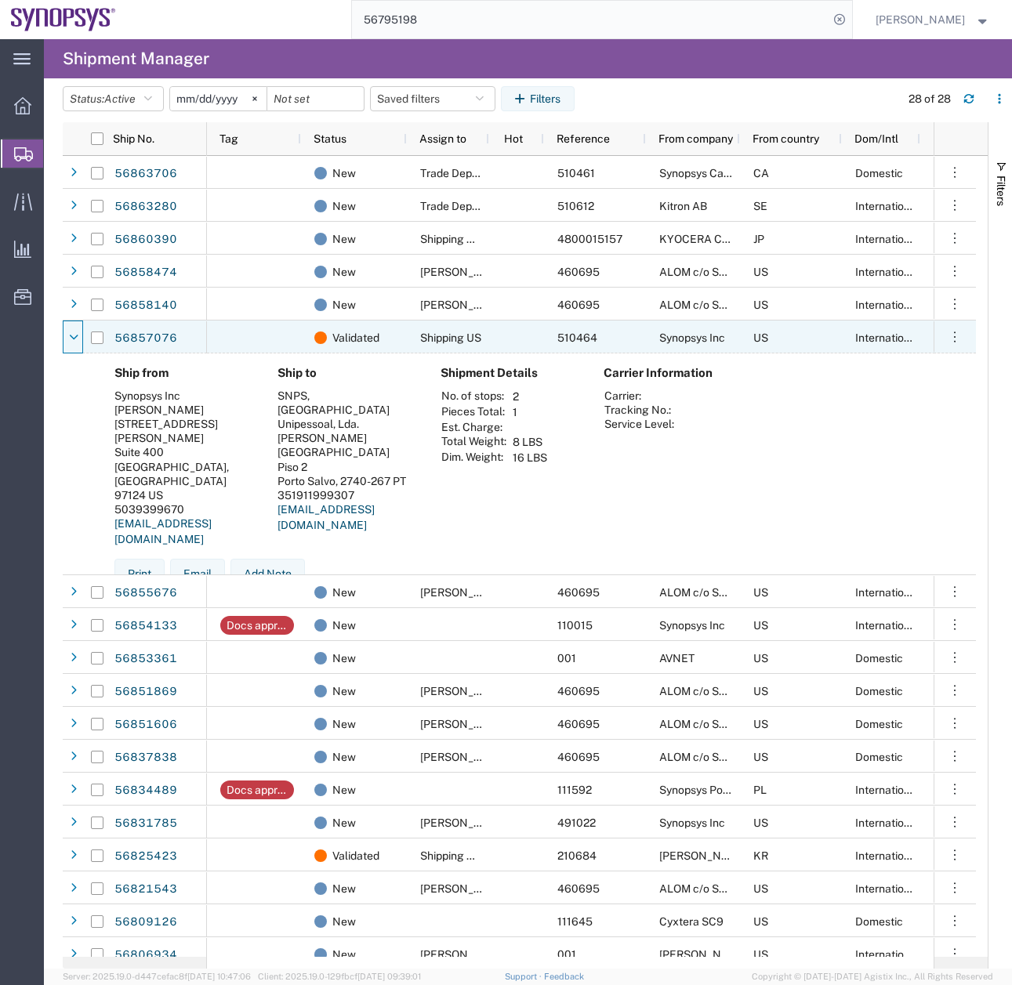
click at [71, 332] on icon at bounding box center [74, 337] width 9 height 11
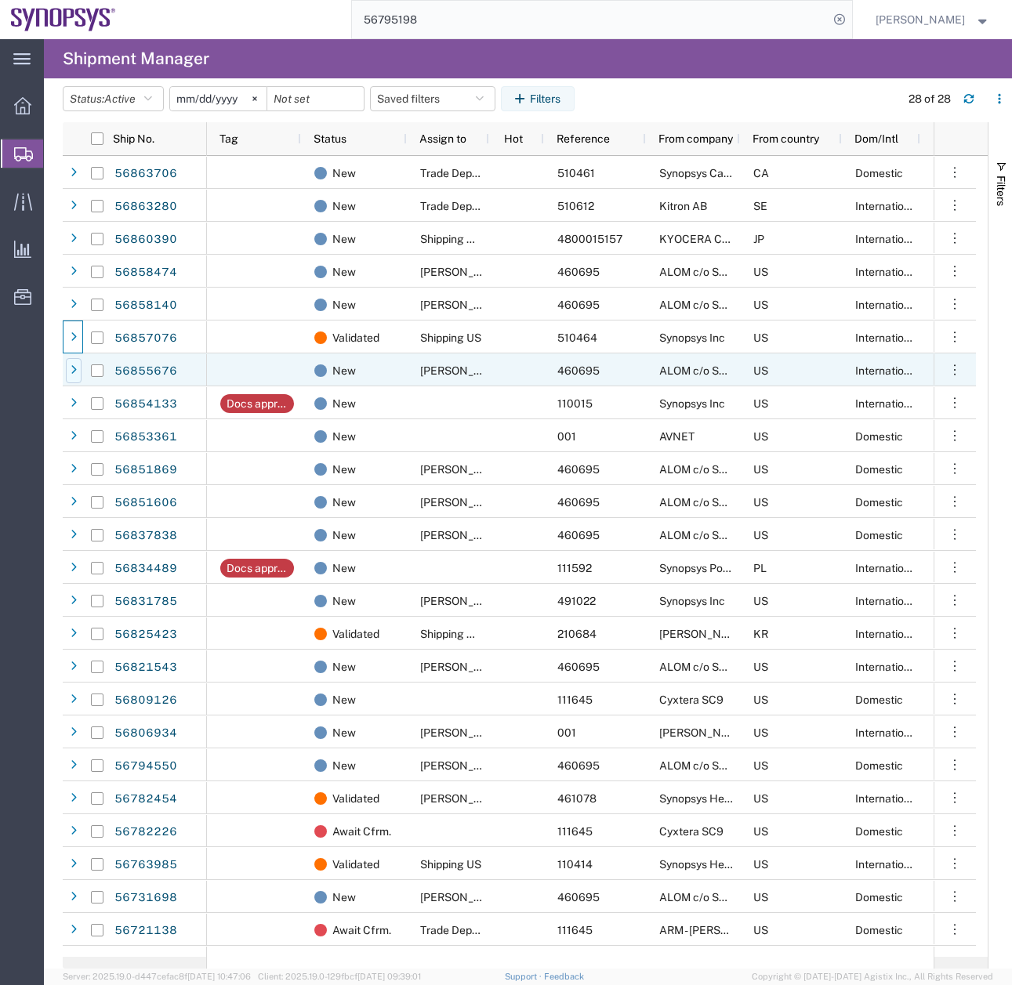
click at [70, 369] on div at bounding box center [74, 370] width 16 height 25
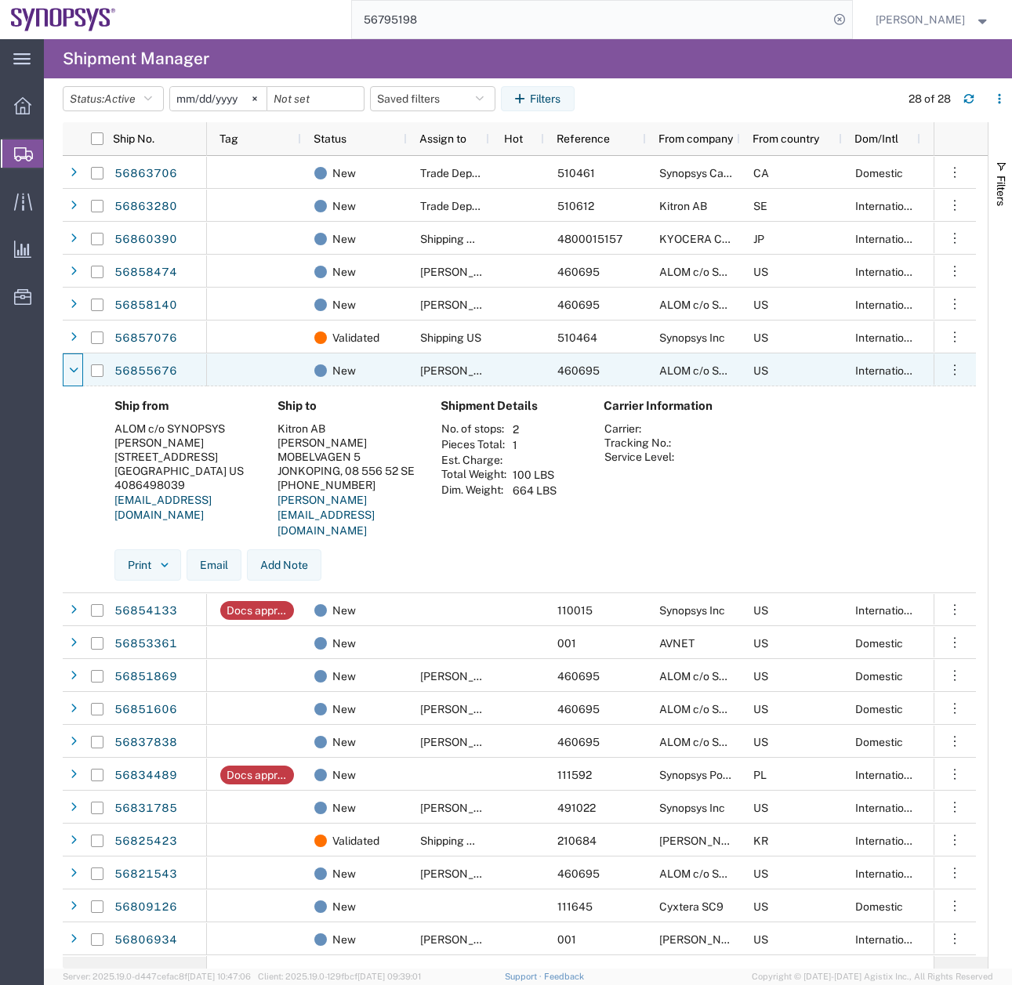
click at [70, 369] on icon at bounding box center [74, 370] width 9 height 11
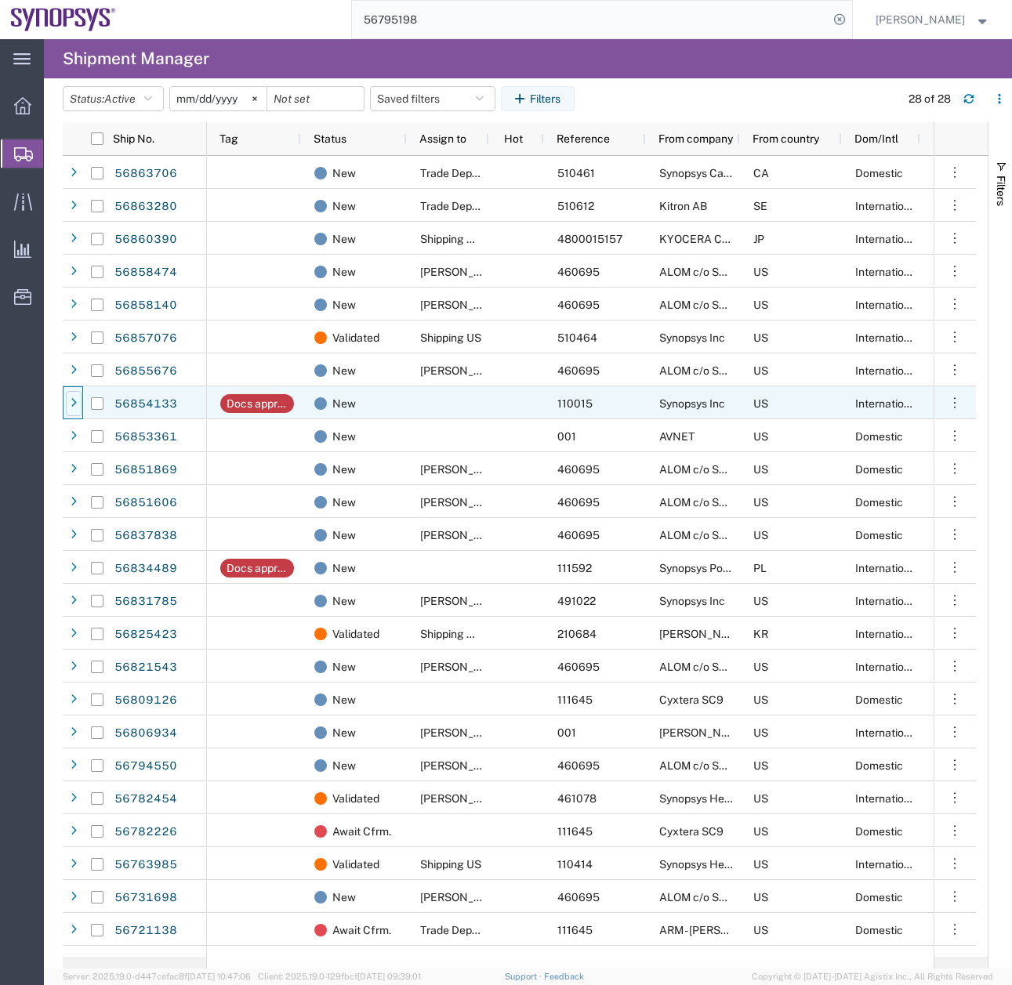
click at [73, 408] on icon at bounding box center [74, 403] width 6 height 11
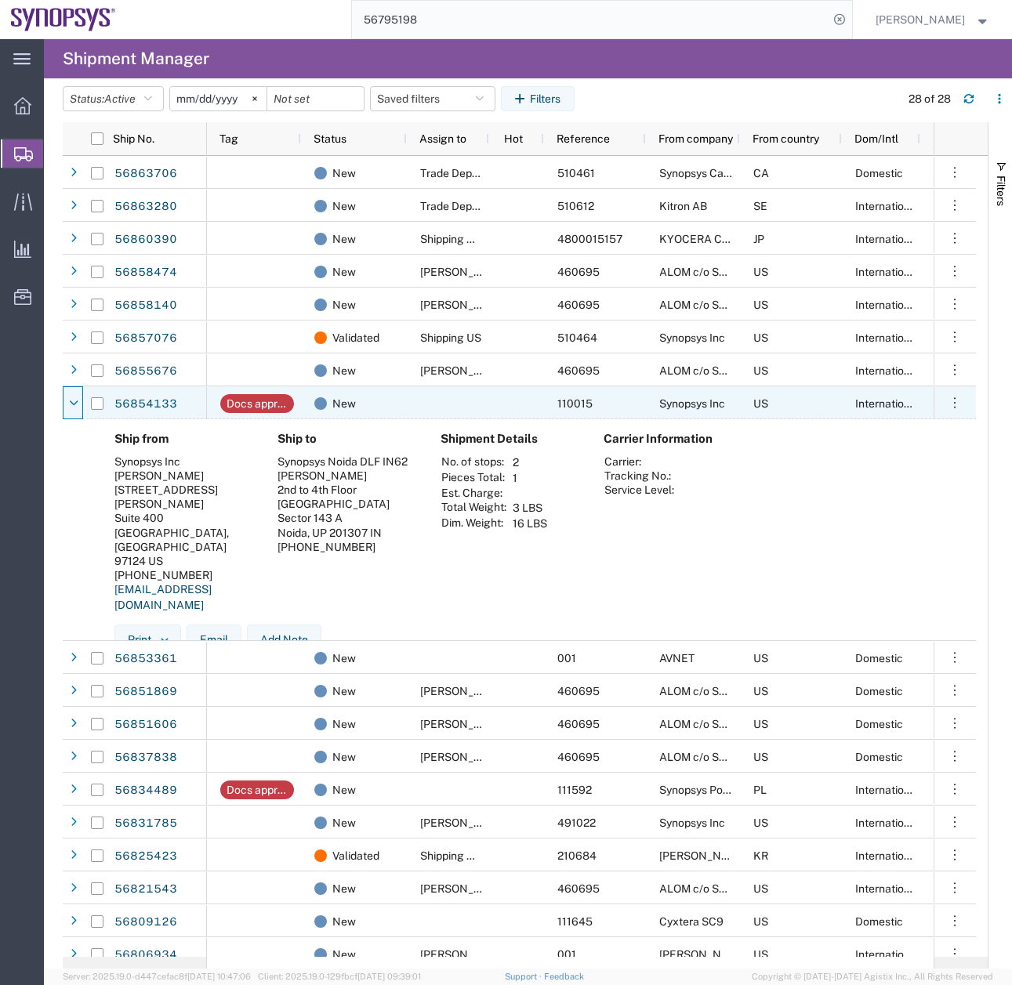
click at [73, 408] on icon at bounding box center [74, 403] width 9 height 11
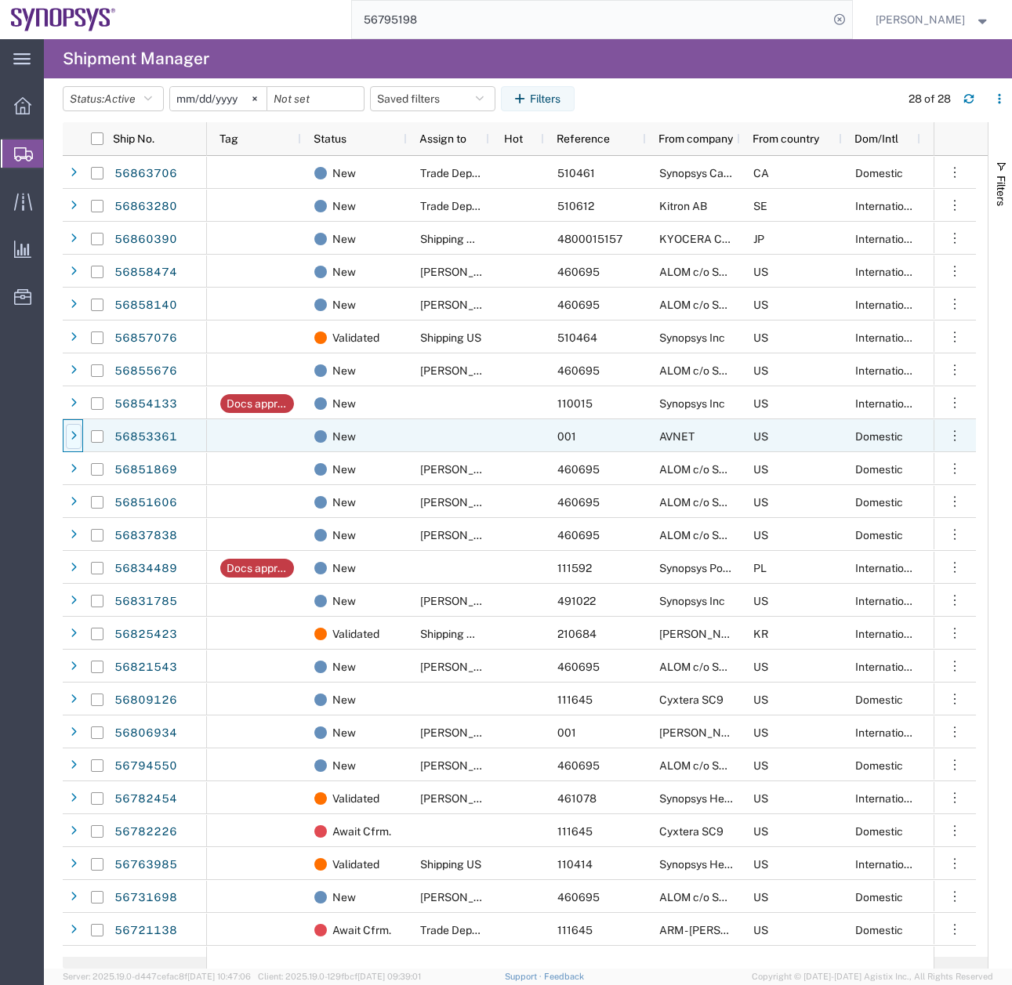
click at [77, 444] on div at bounding box center [74, 436] width 16 height 25
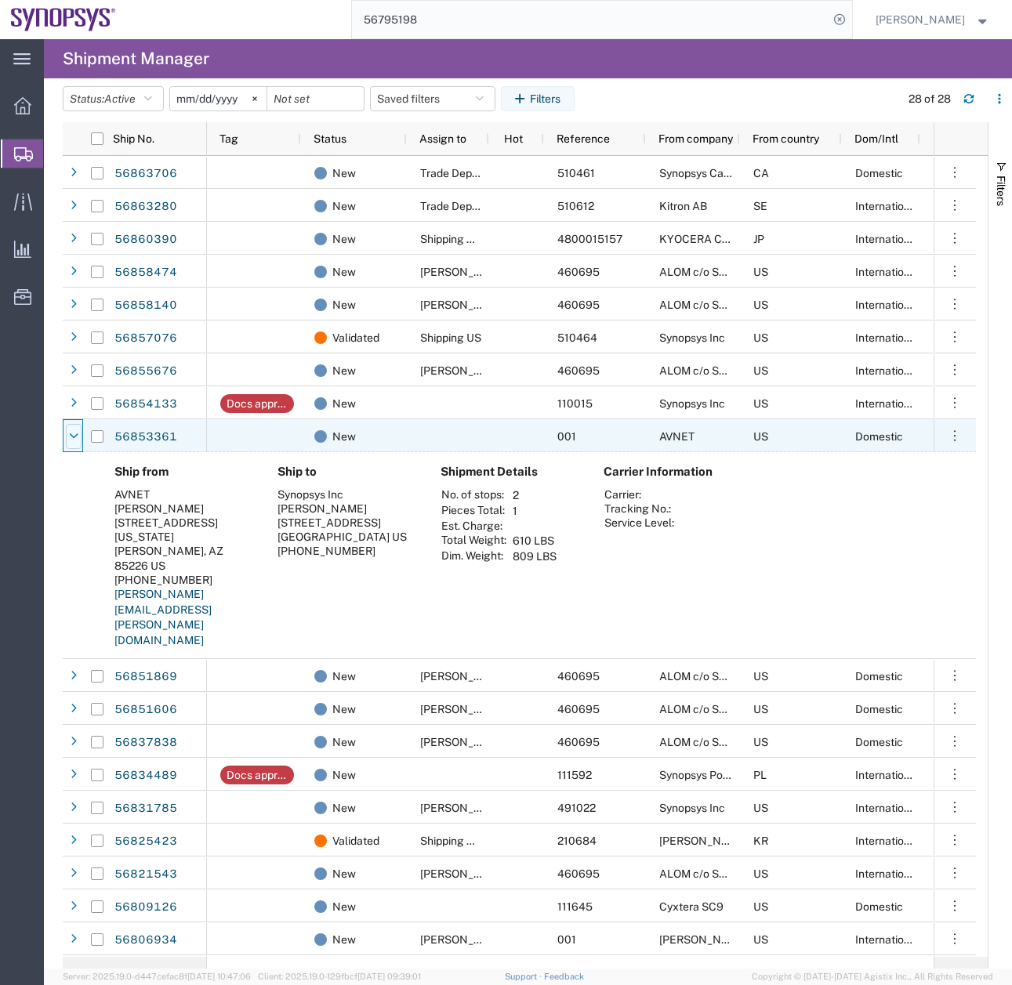
click at [70, 440] on icon at bounding box center [74, 436] width 9 height 11
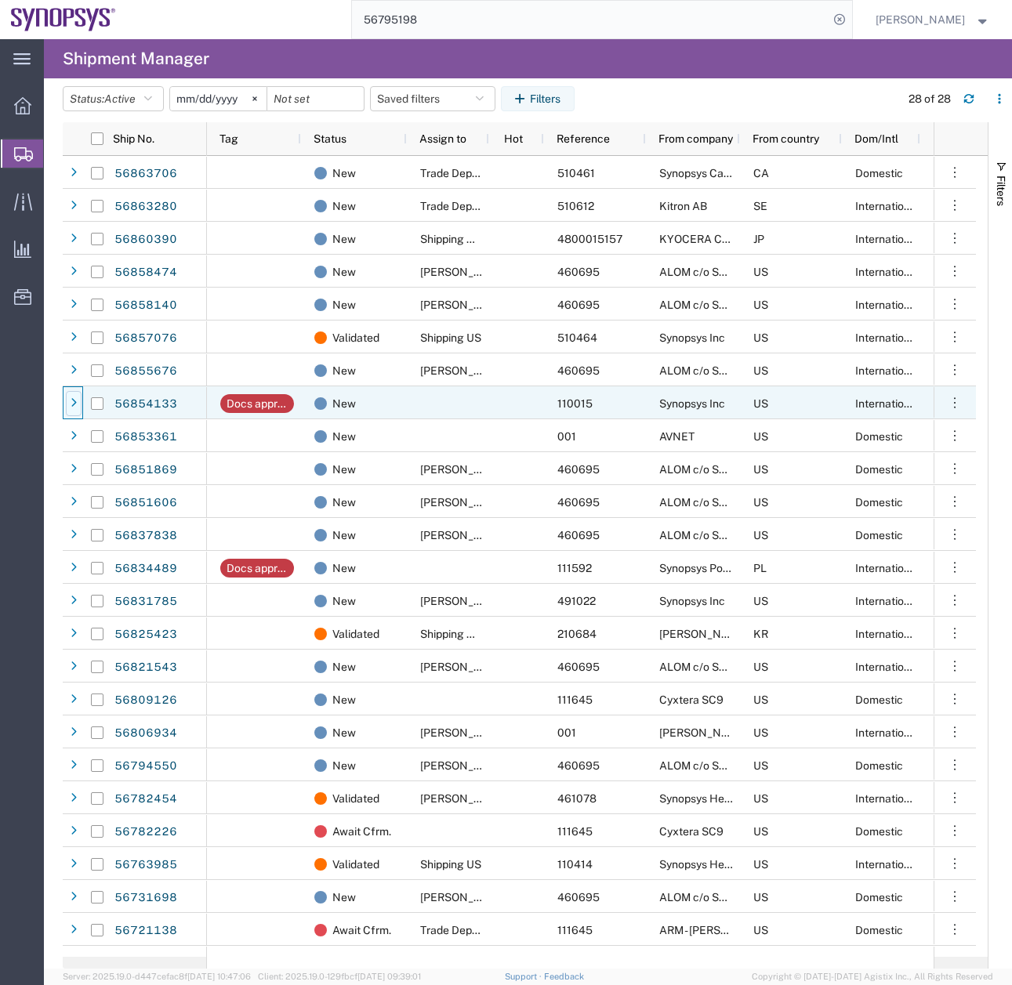
click at [73, 403] on icon at bounding box center [74, 403] width 6 height 11
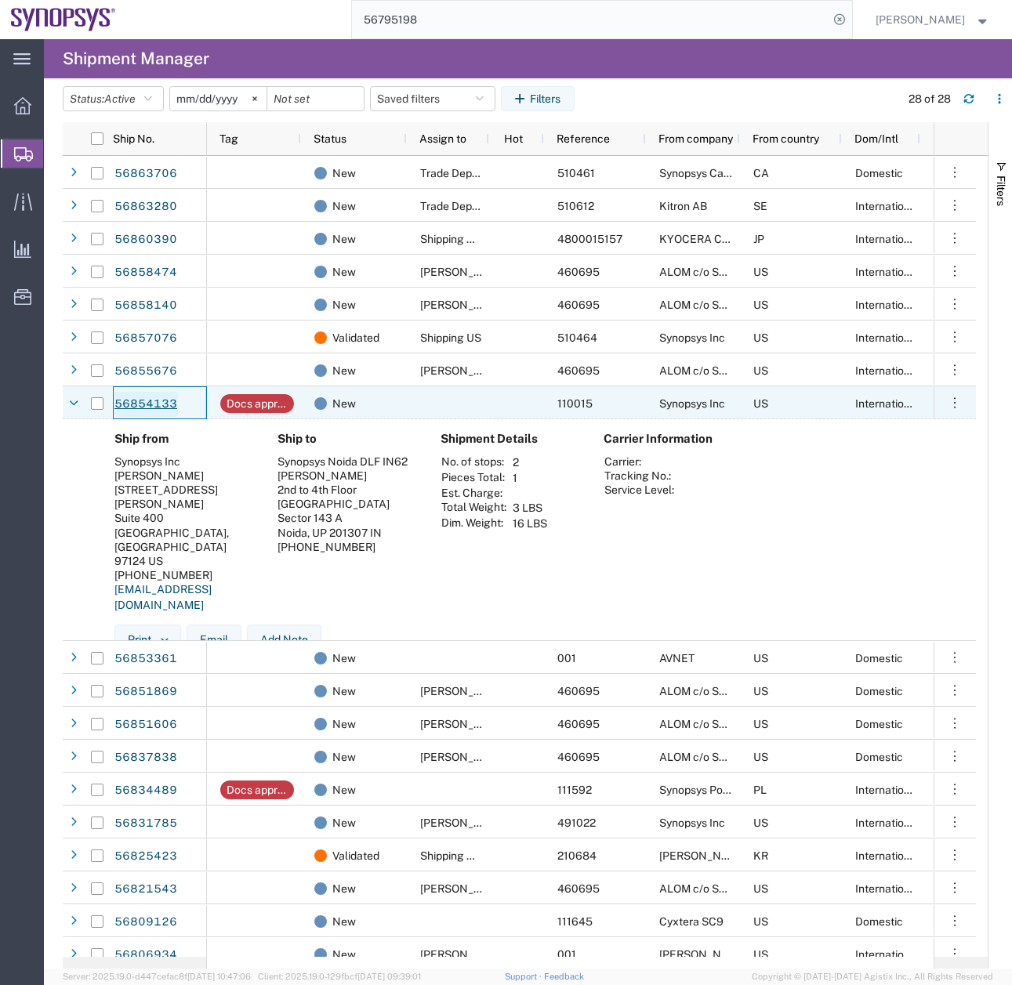
click at [150, 404] on link "56854133" at bounding box center [146, 404] width 64 height 25
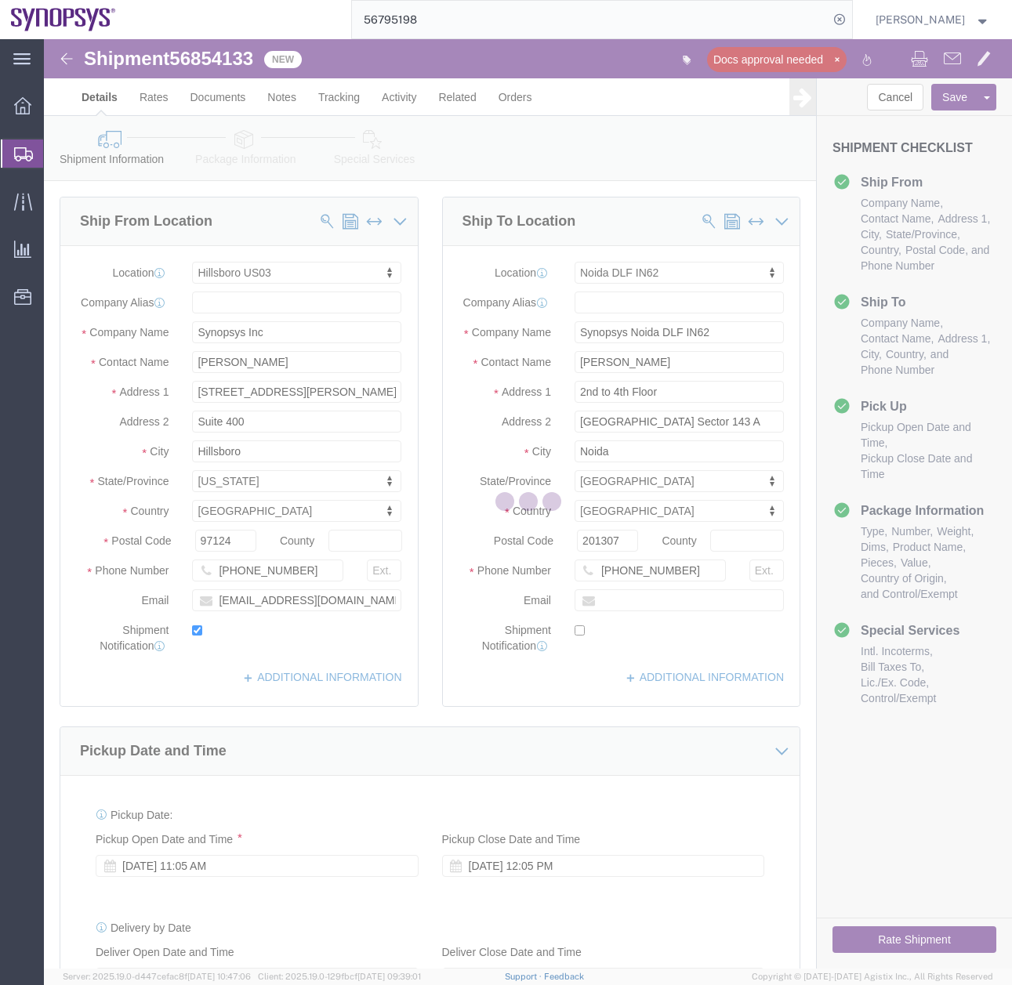
select select "63190"
select select "63135"
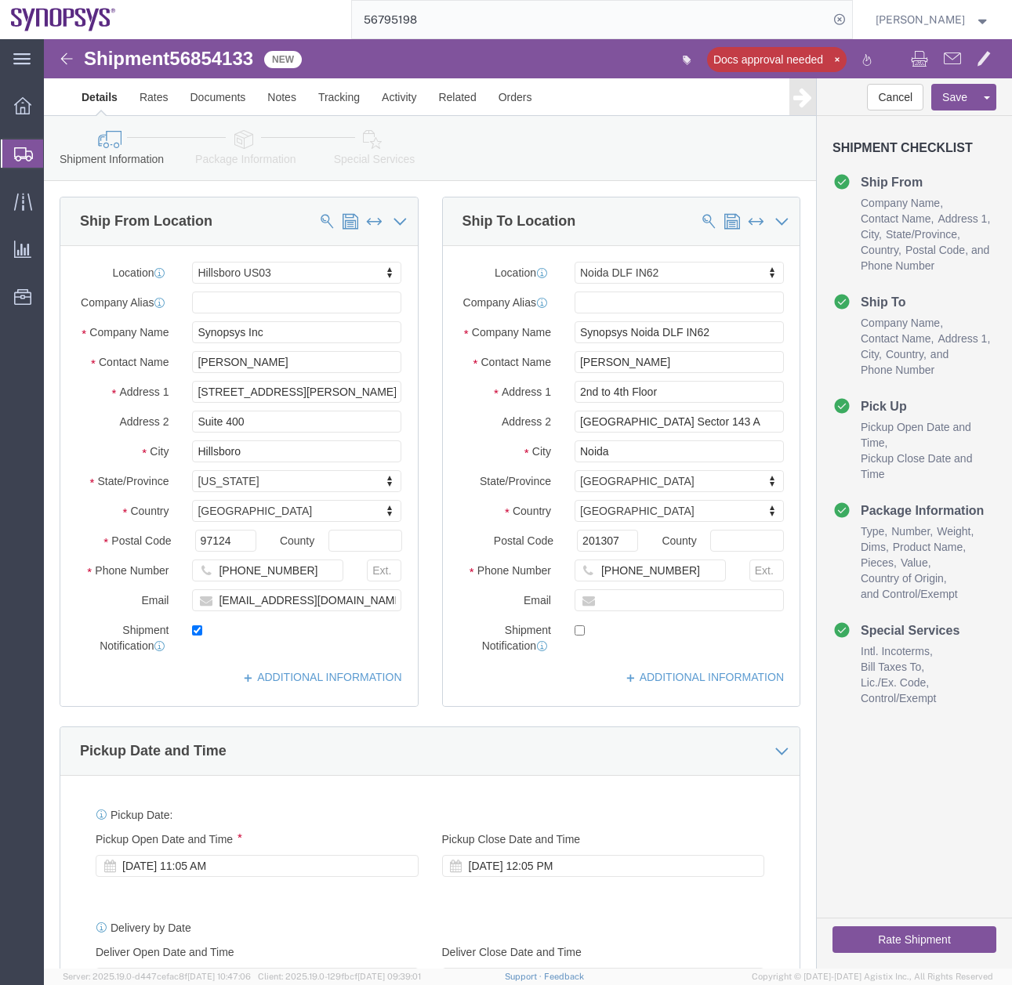
click icon
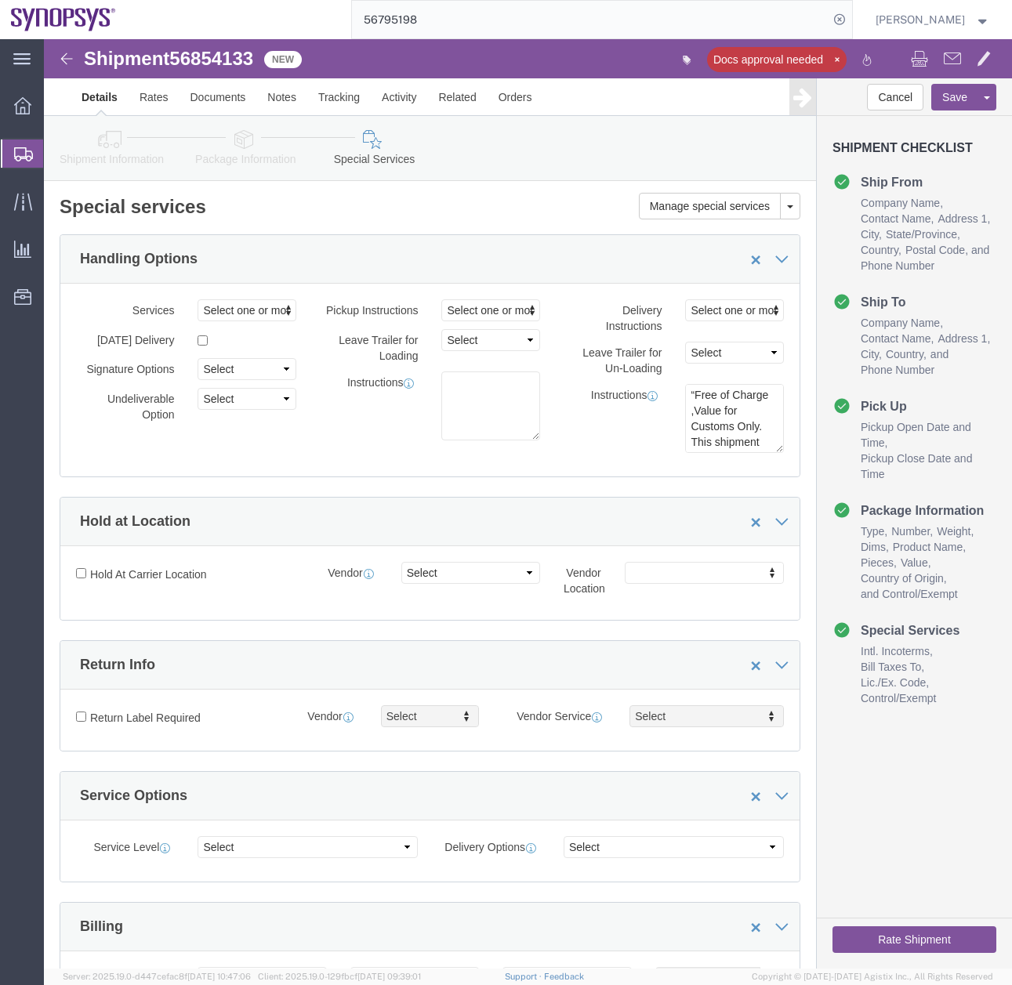
click div "Shipment Information Package Information Special Services"
click icon
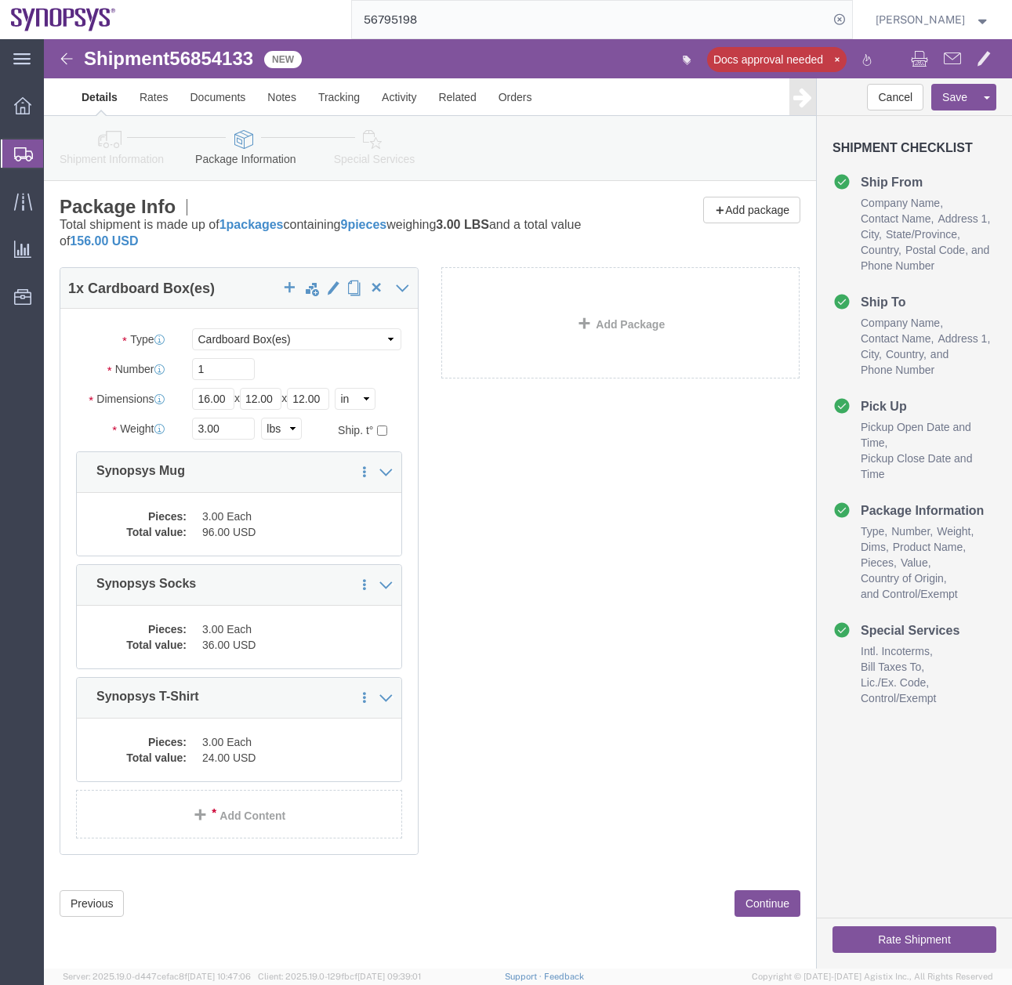
click icon
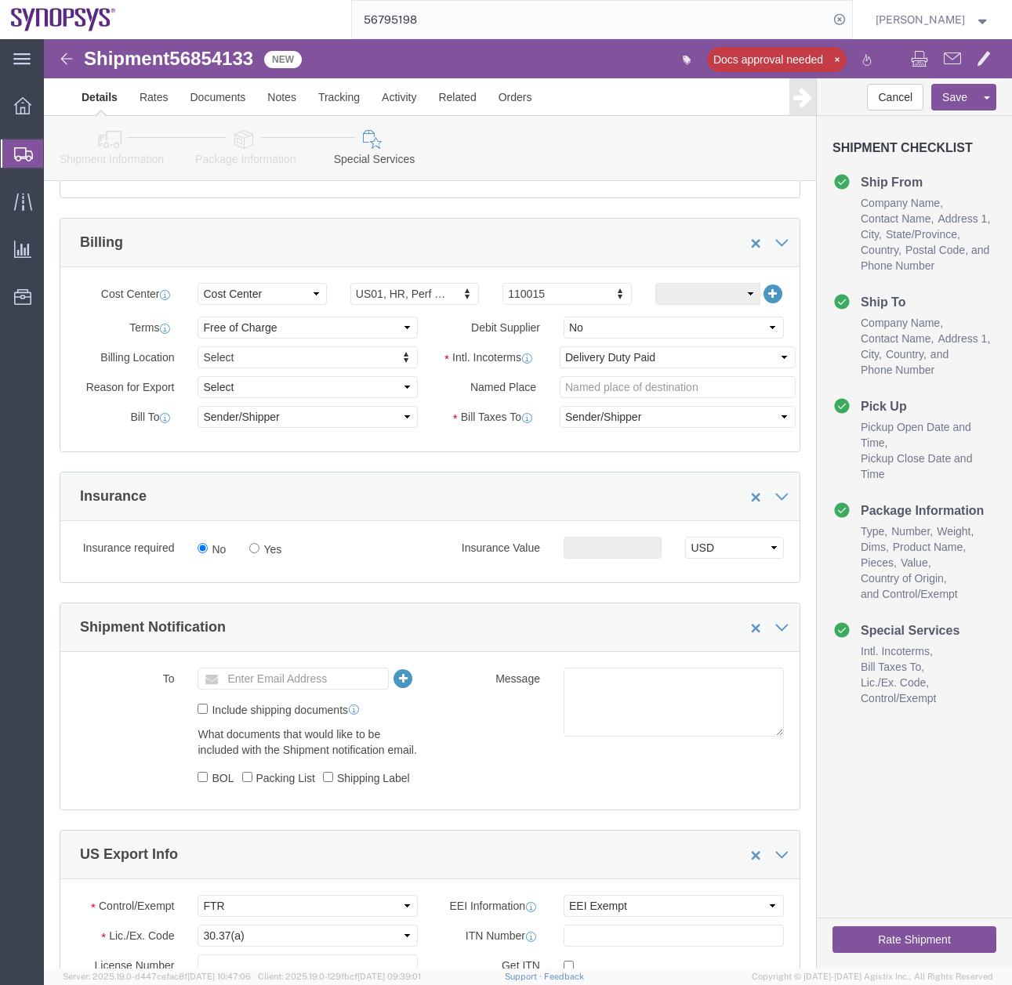
scroll to position [801, 0]
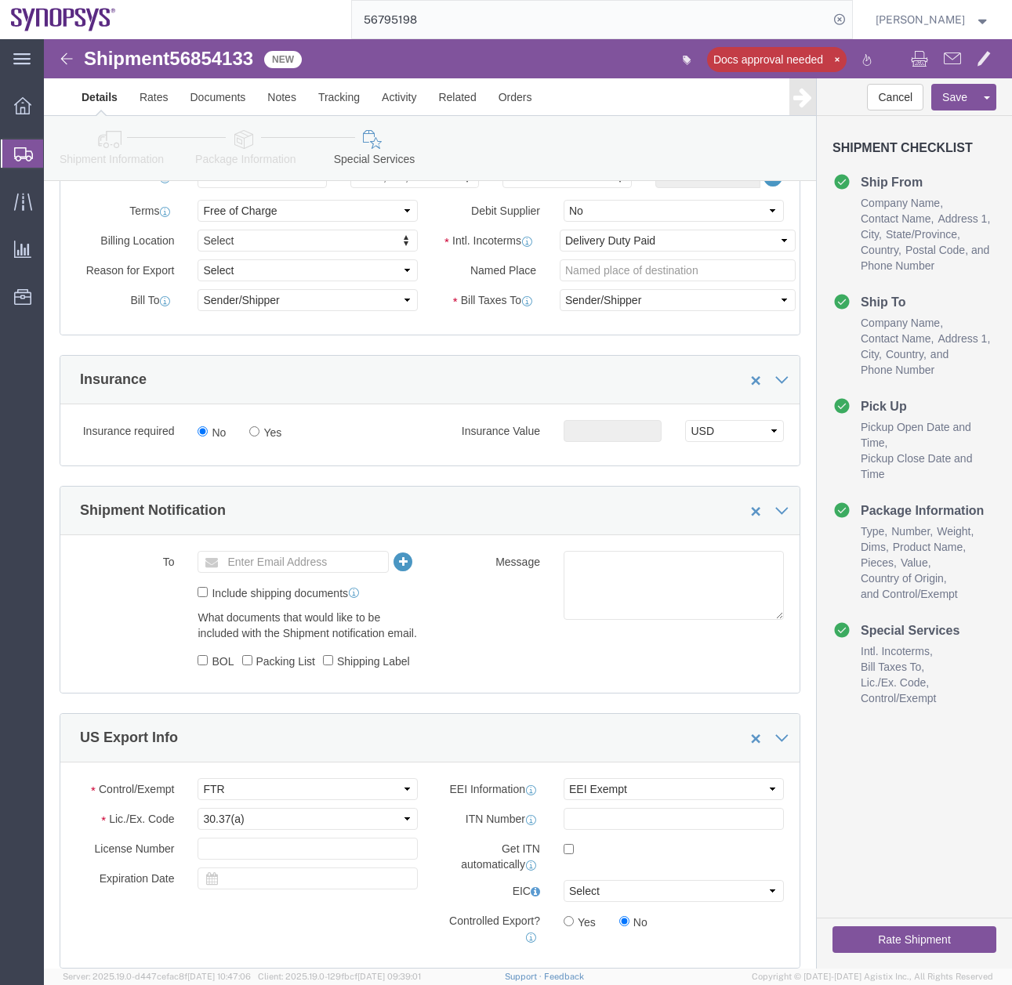
click at [25, 153] on icon at bounding box center [23, 154] width 19 height 14
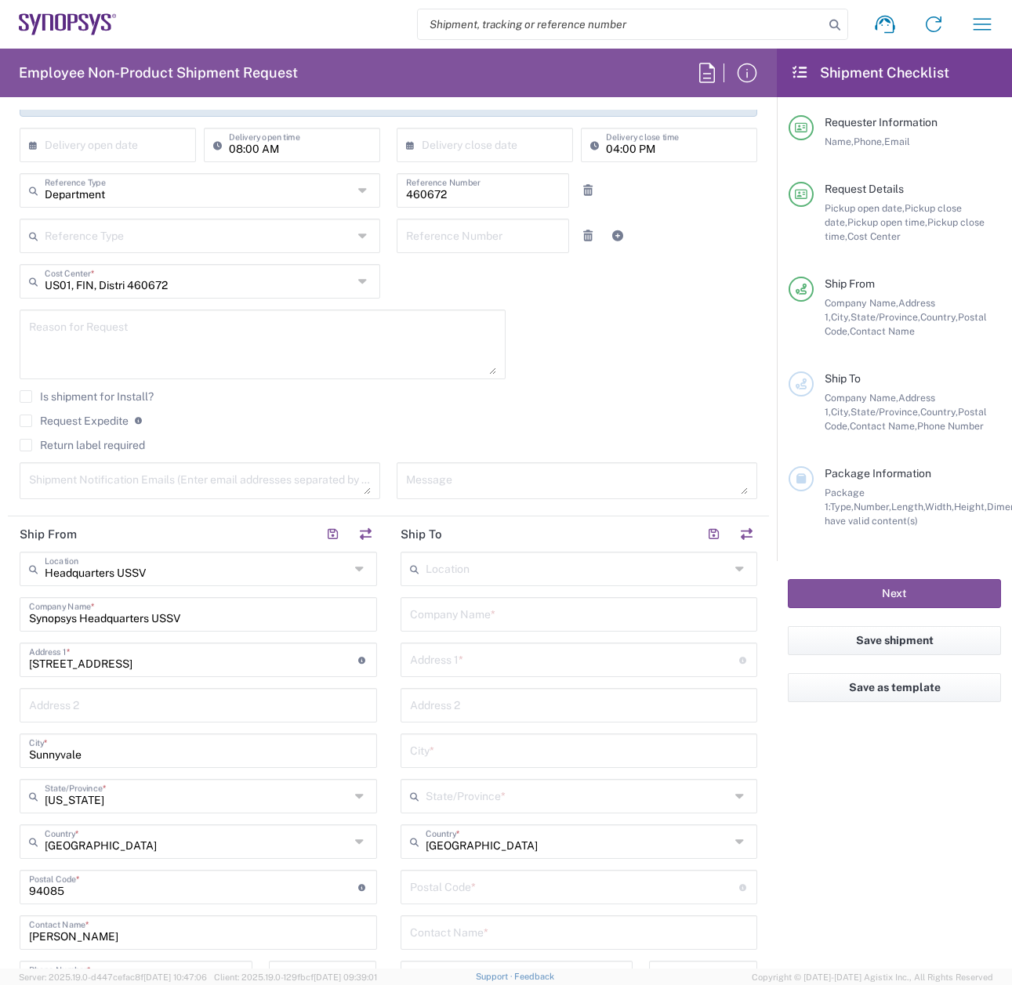
scroll to position [362, 0]
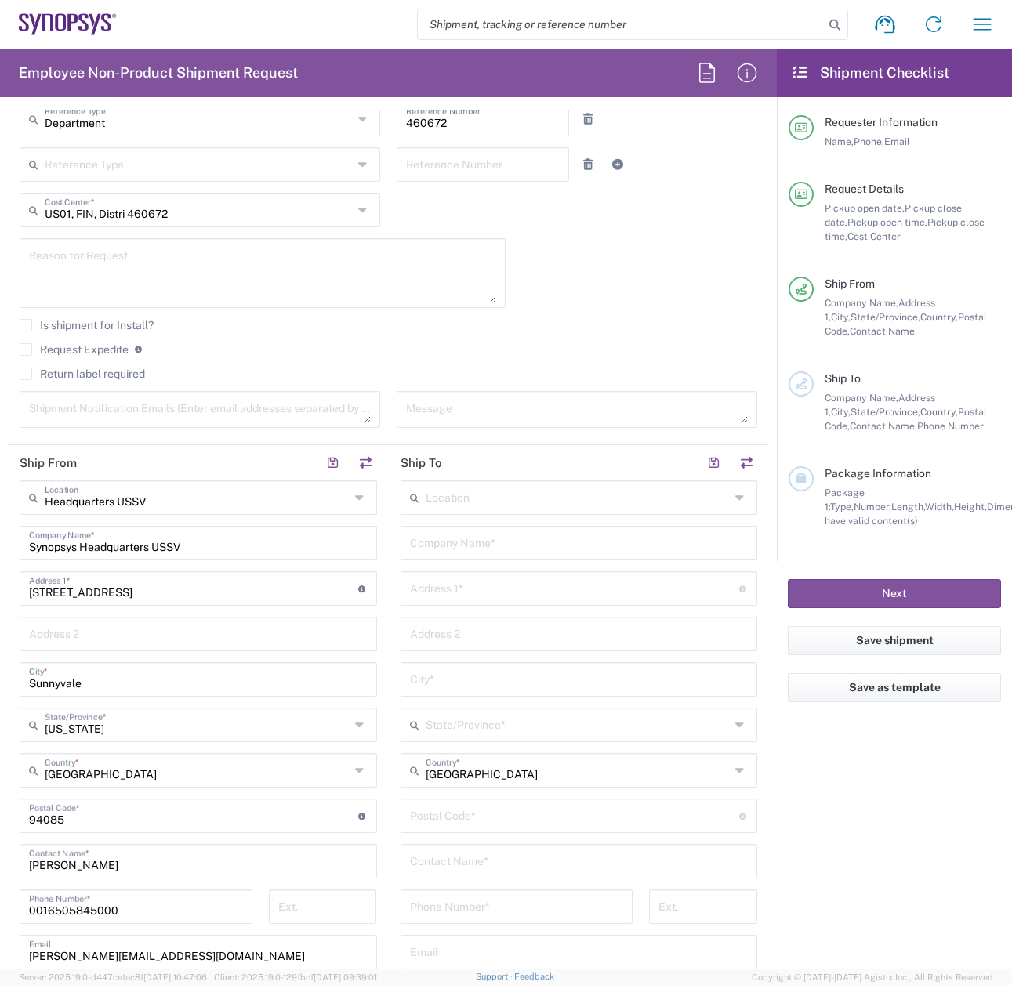
click at [481, 501] on input "text" at bounding box center [578, 496] width 305 height 27
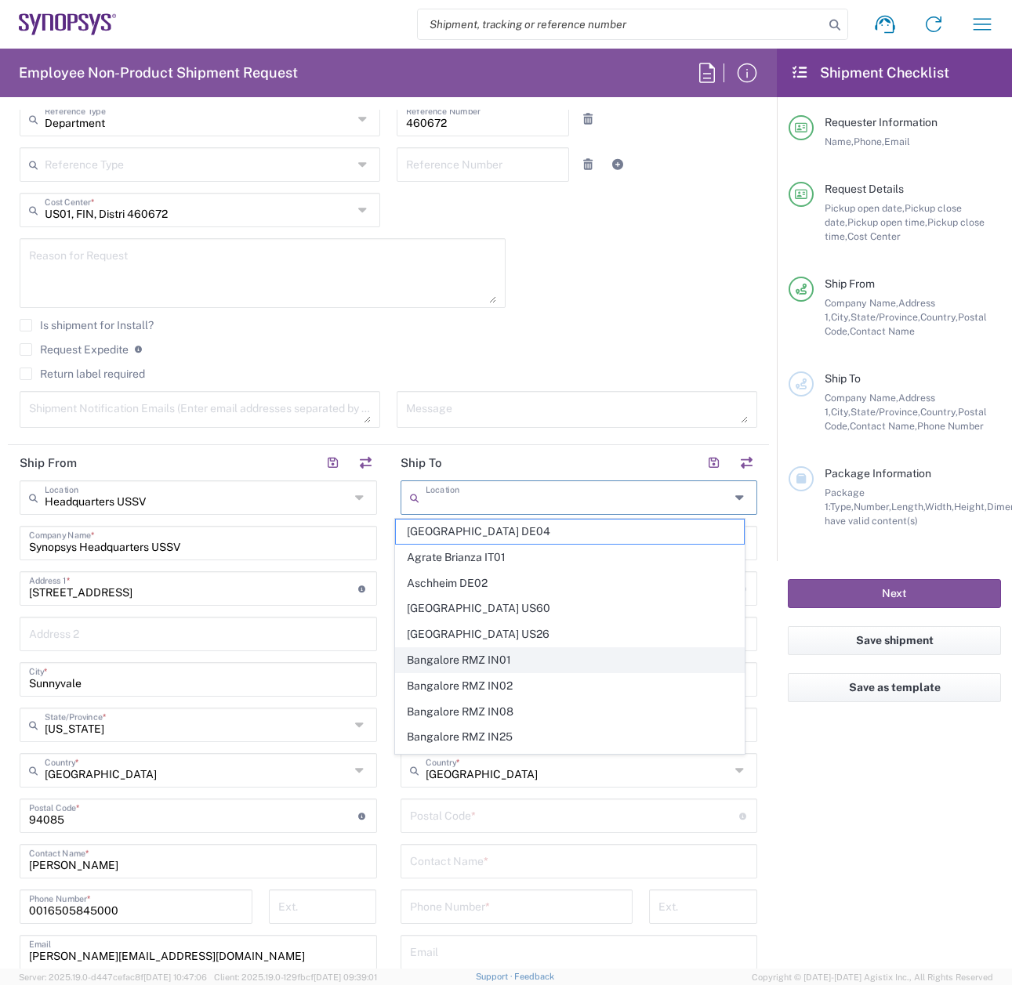
click at [493, 660] on span "Bangalore RMZ IN01" at bounding box center [570, 660] width 348 height 24
type input "Bangalore RMZ IN01"
type input "Synopsys Bangalore RMZ IN01"
type input "RMZ Infinity Tower A 3rd 4th and 5th Floor"
type input "Municipal #3 Old Madras Road"
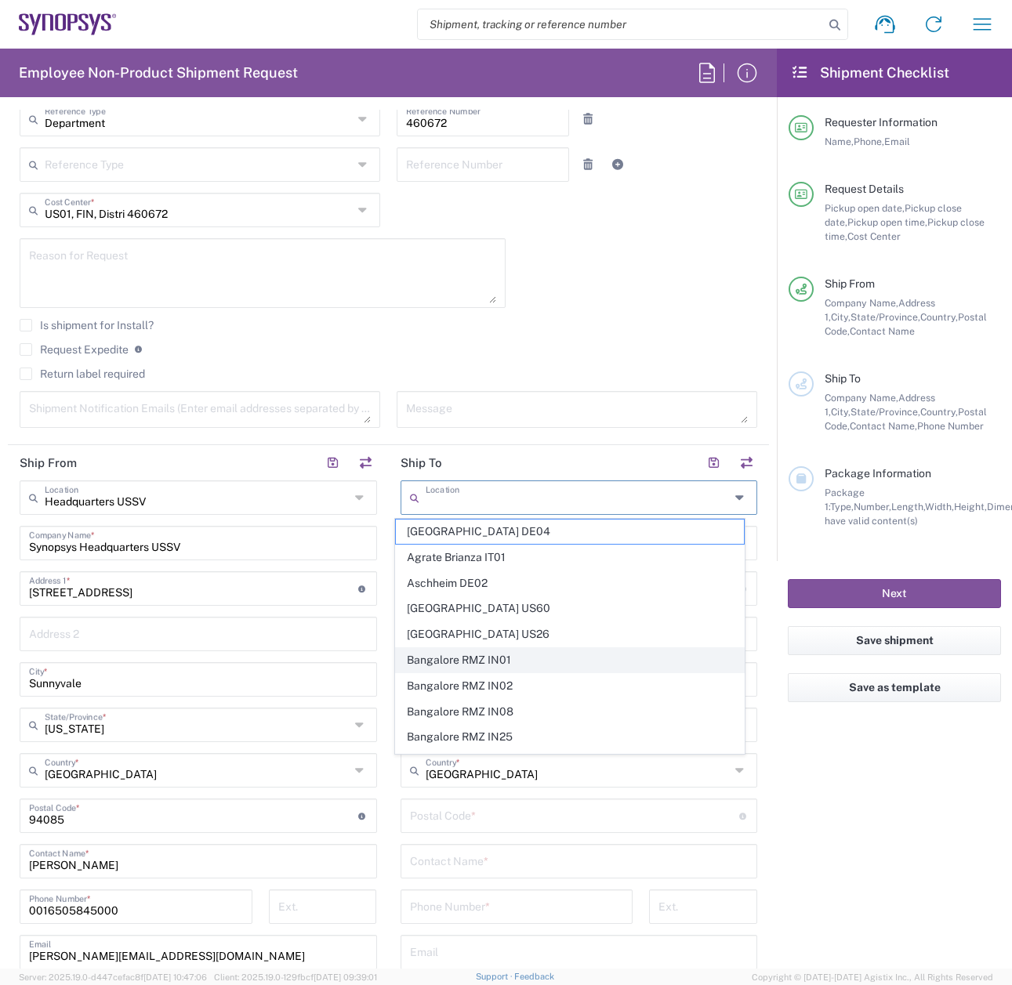
type input "Bangalore"
type input "[GEOGRAPHIC_DATA]"
type input "560016"
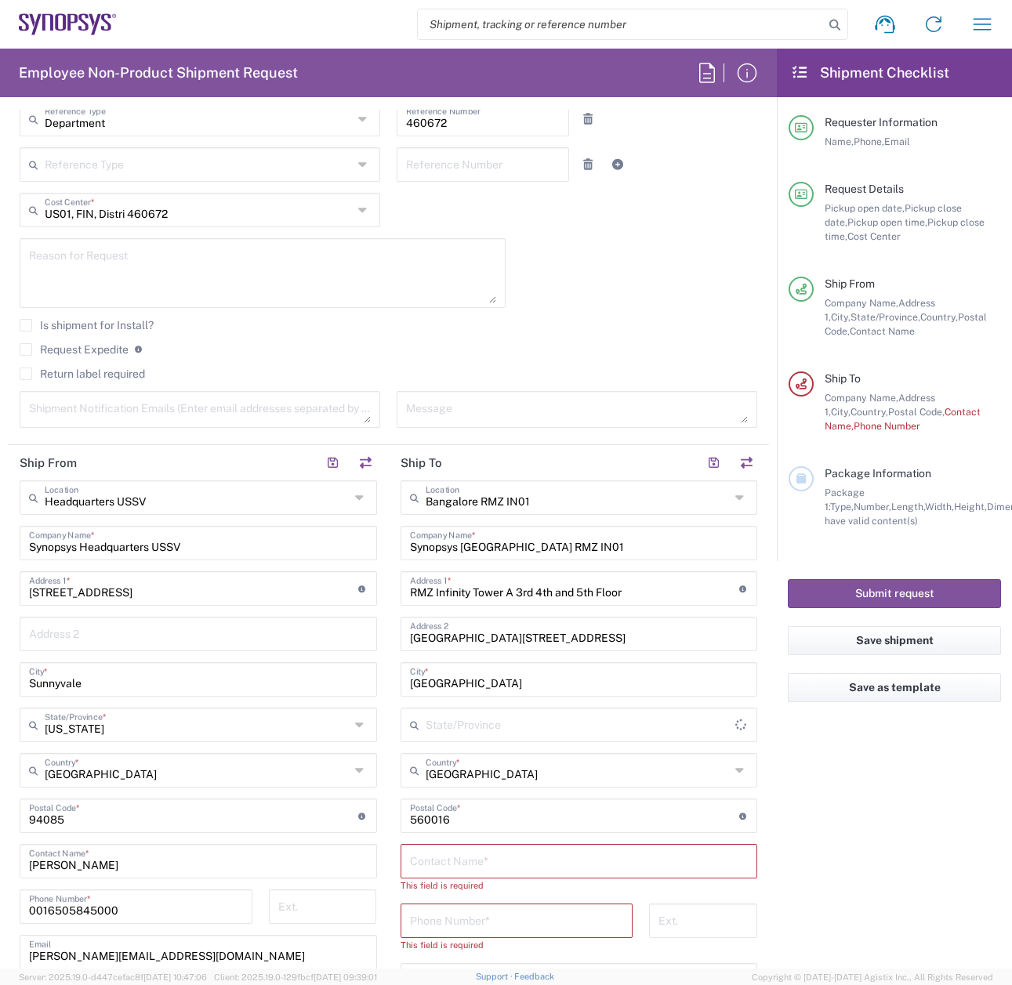
type input "[GEOGRAPHIC_DATA]"
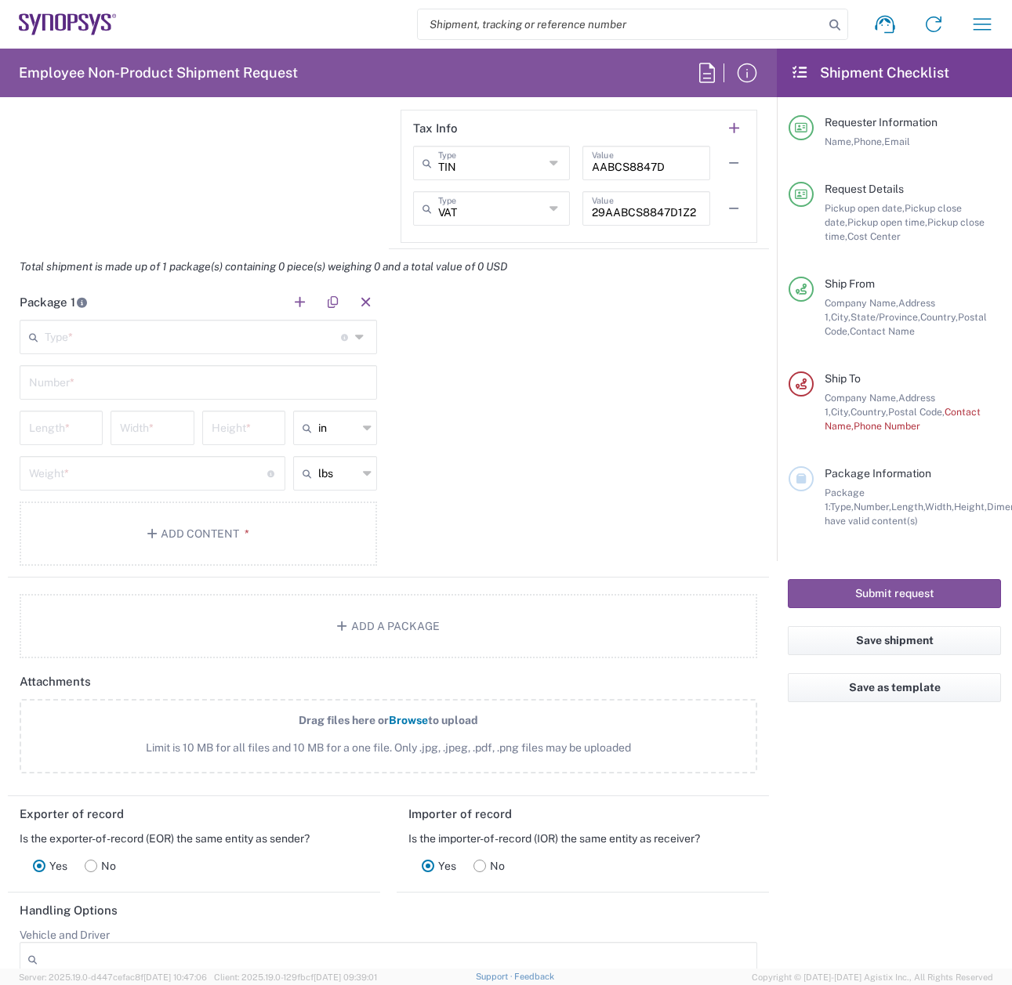
scroll to position [1318, 0]
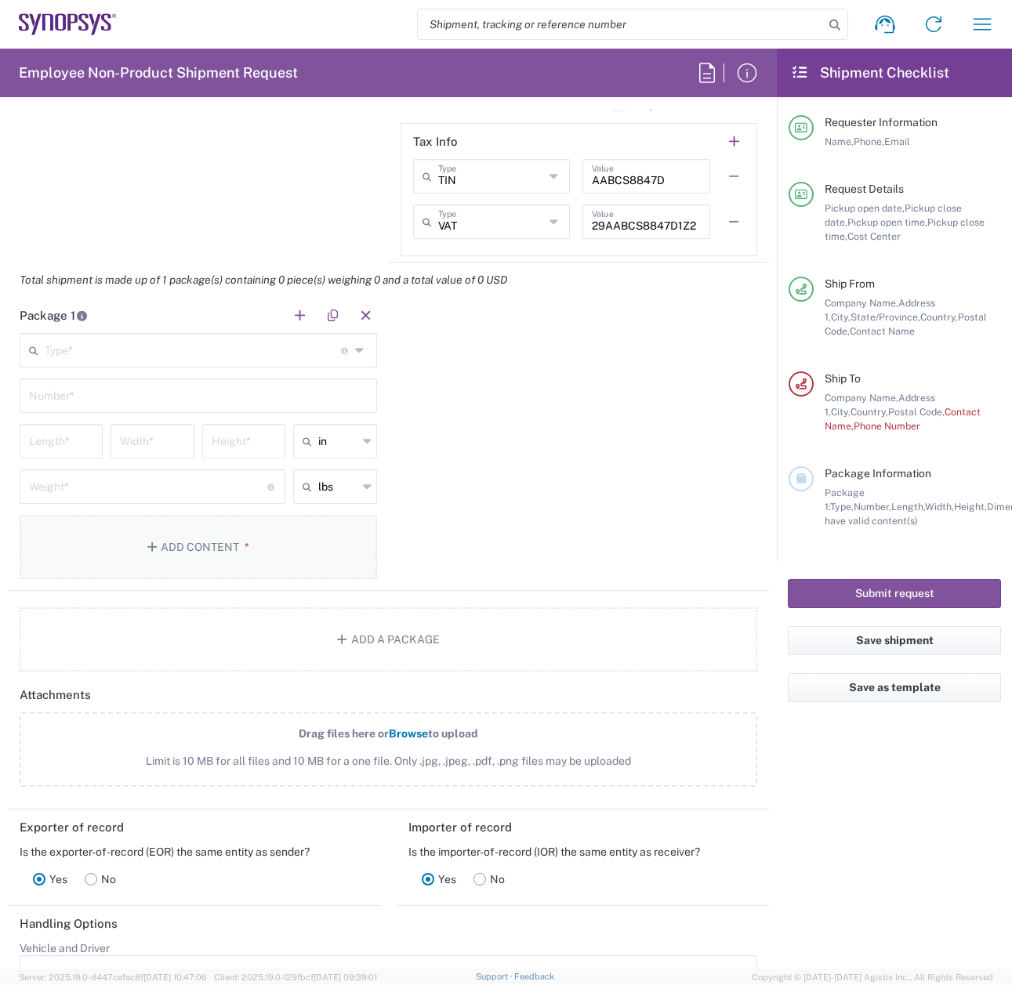
click at [310, 549] on button "Add Content *" at bounding box center [198, 547] width 357 height 64
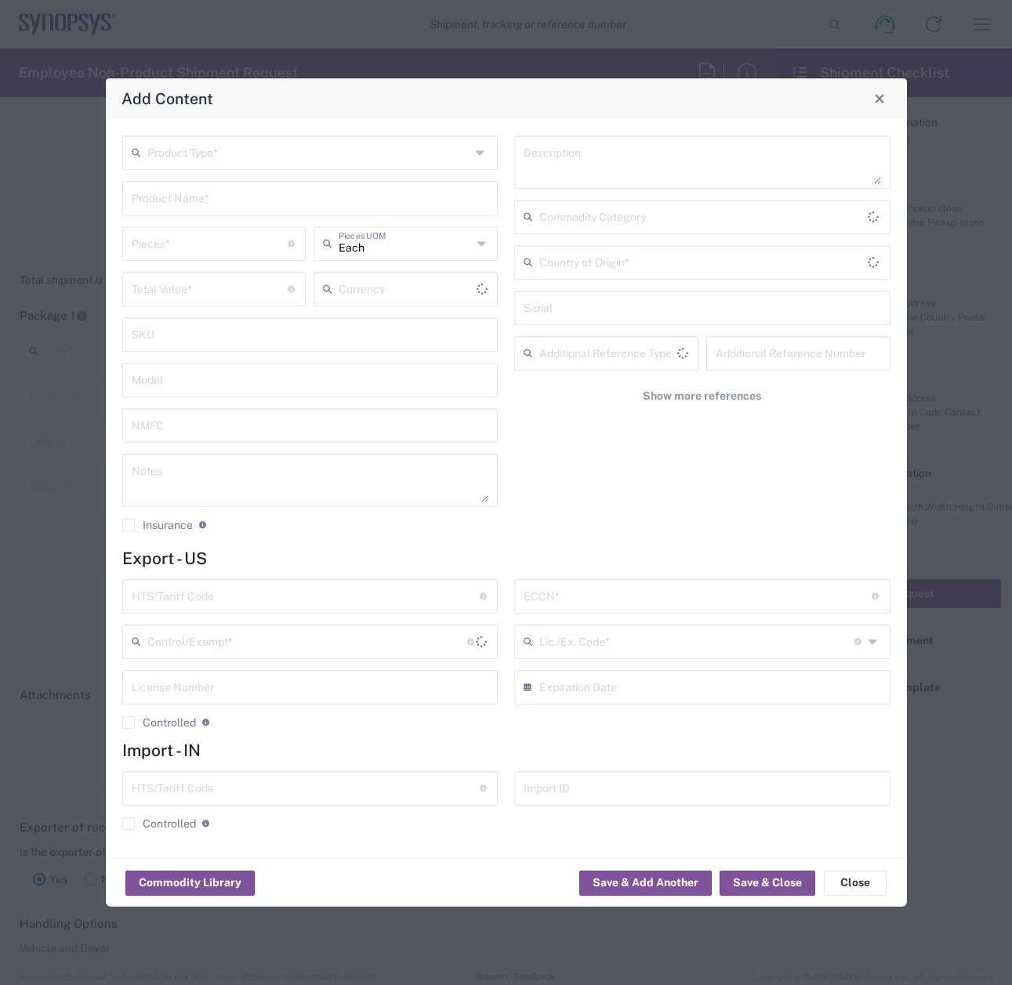
type input "US Dollar"
click at [184, 877] on button "Commodity Library" at bounding box center [189, 883] width 129 height 25
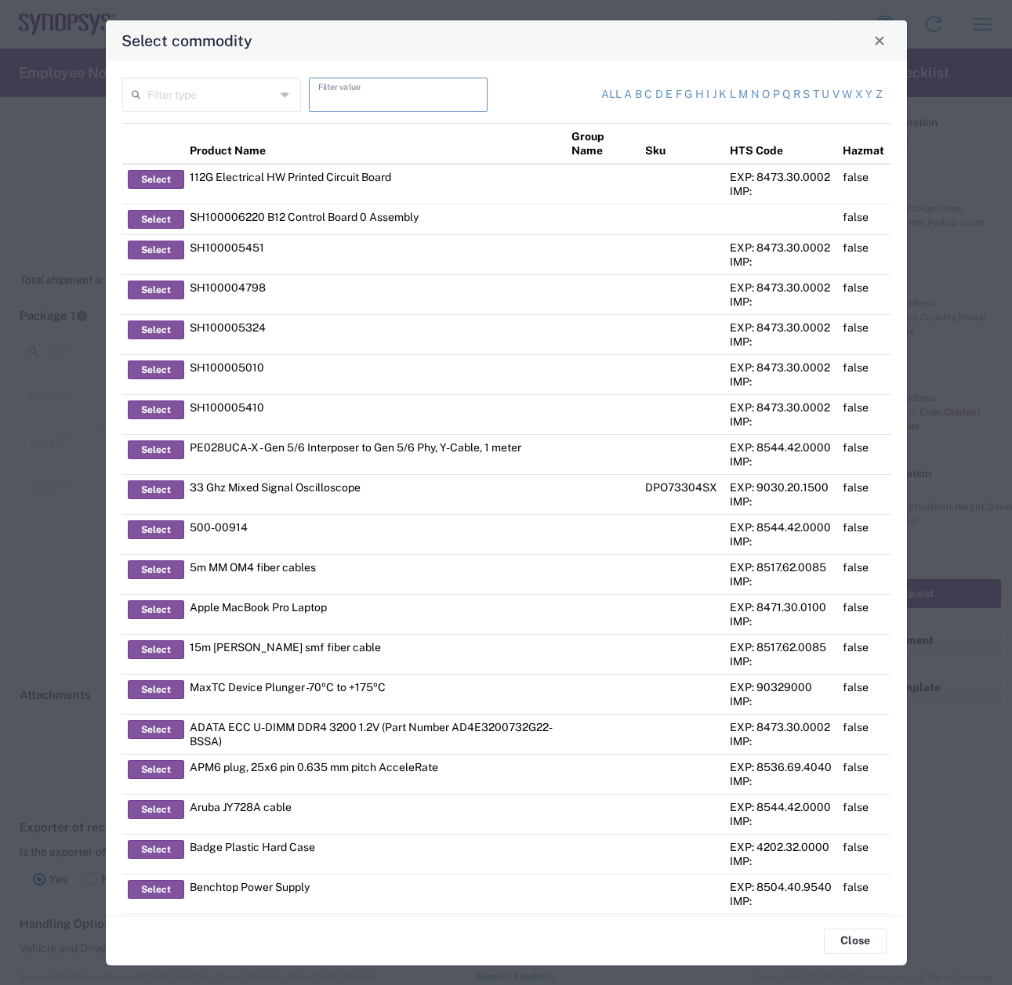
click at [367, 93] on input "text" at bounding box center [398, 93] width 160 height 27
type input "posters"
click at [281, 96] on icon at bounding box center [286, 94] width 11 height 25
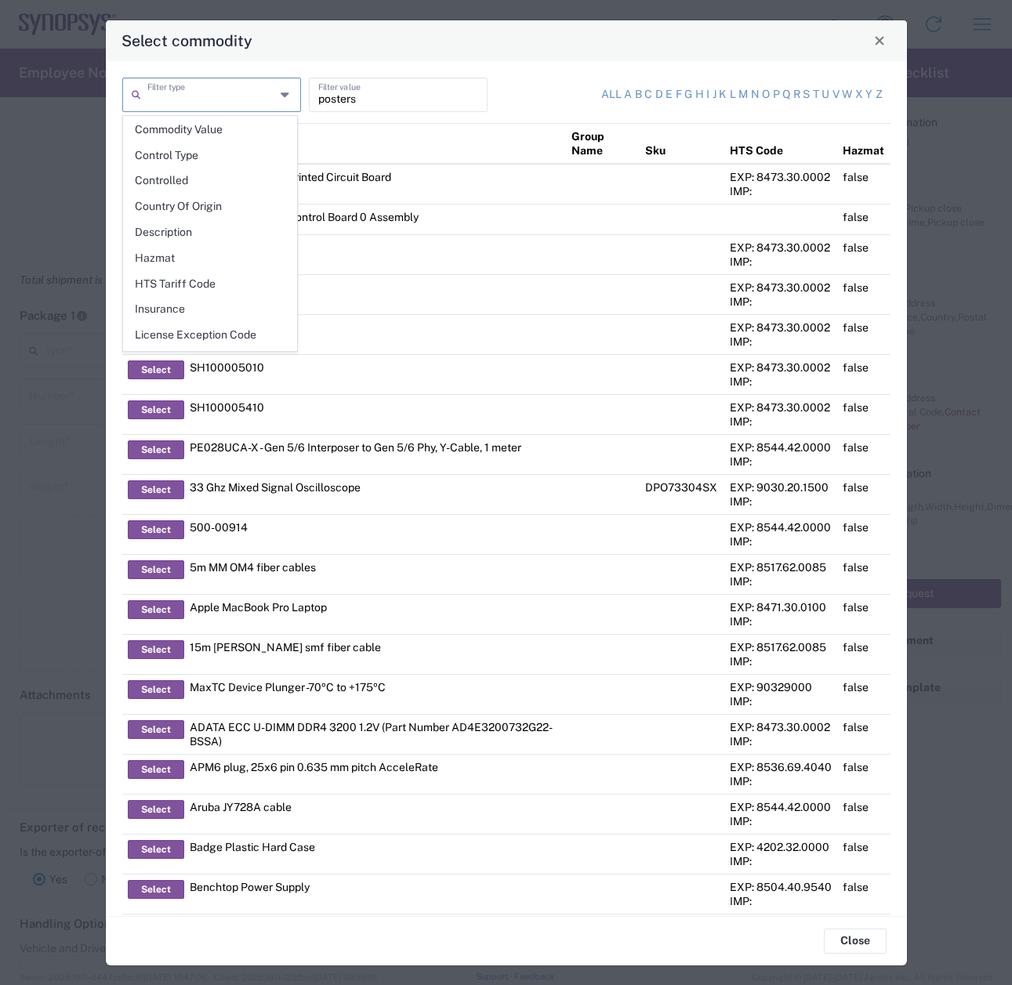
scroll to position [227, 0]
click at [197, 286] on span "Product Name" at bounding box center [210, 286] width 172 height 24
type input "Product Name"
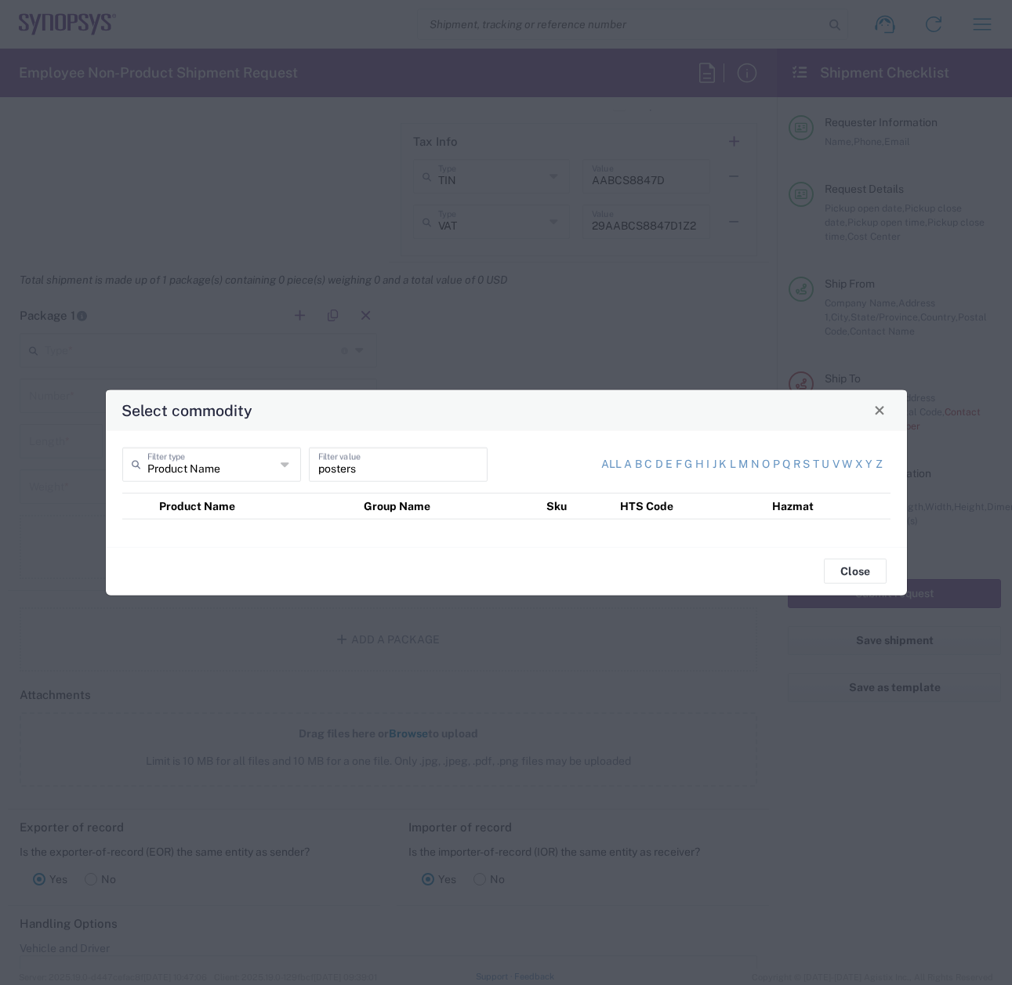
click at [361, 468] on input "posters" at bounding box center [398, 462] width 160 height 27
type input "poster"
click at [250, 464] on input "Product Name" at bounding box center [211, 462] width 128 height 27
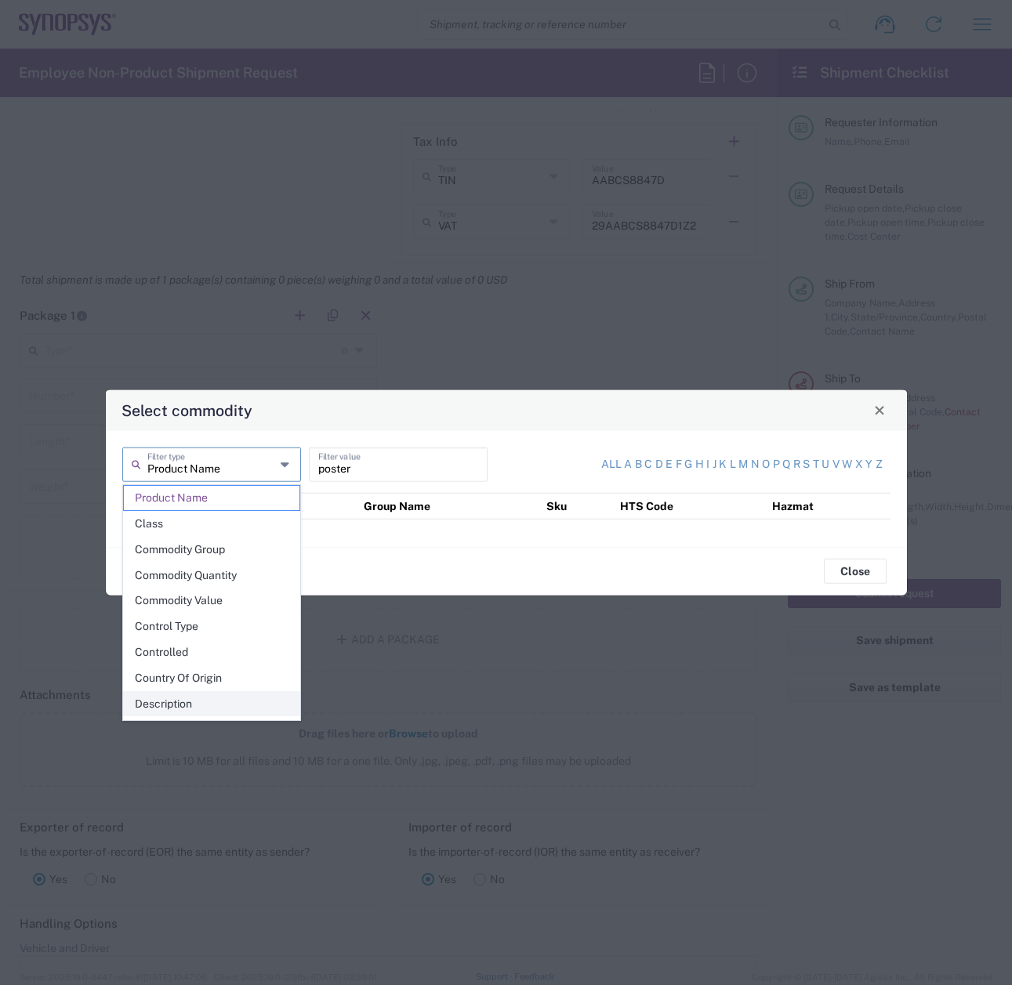
click at [245, 697] on span "Description" at bounding box center [212, 704] width 176 height 24
type input "Description"
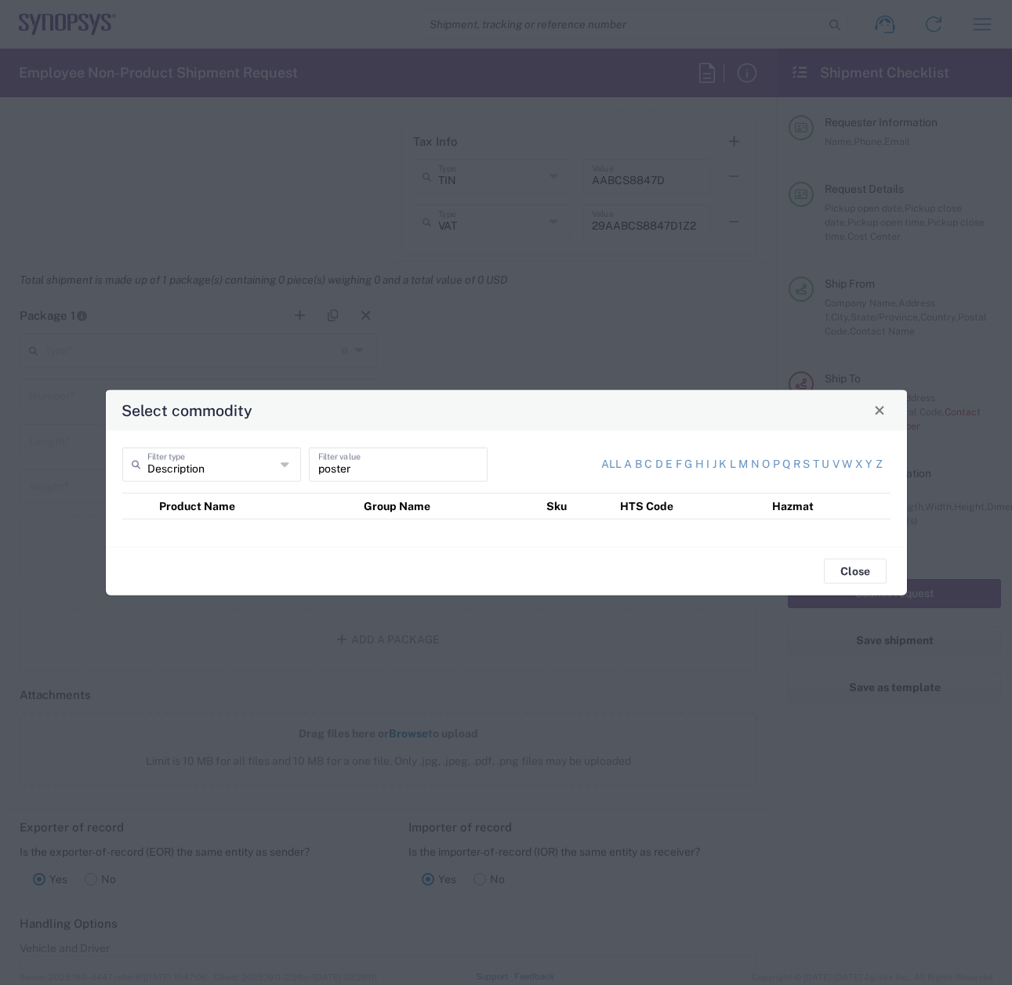
click at [368, 469] on input "poster" at bounding box center [398, 462] width 160 height 27
type input "posters"
click at [289, 466] on icon at bounding box center [286, 463] width 11 height 25
type input "Description"
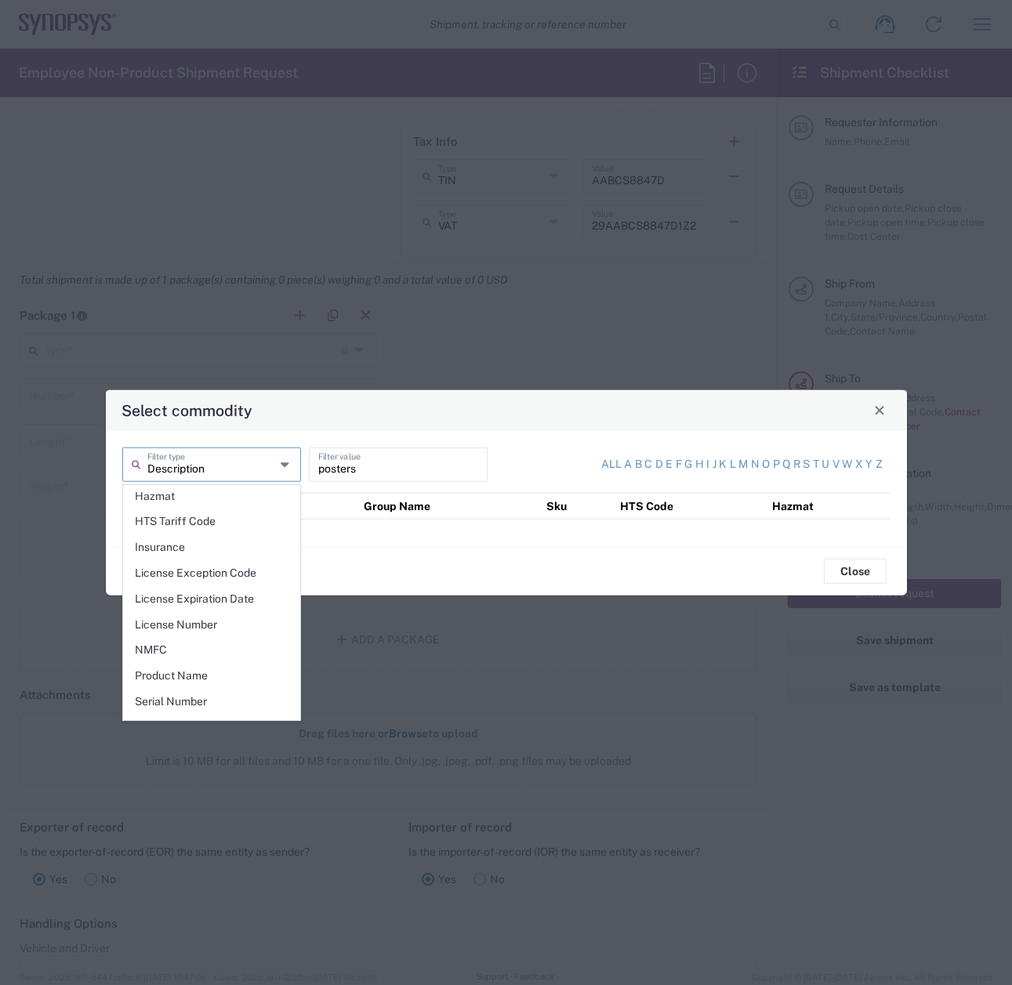
scroll to position [227, 0]
click at [855, 577] on button "Close" at bounding box center [855, 571] width 63 height 25
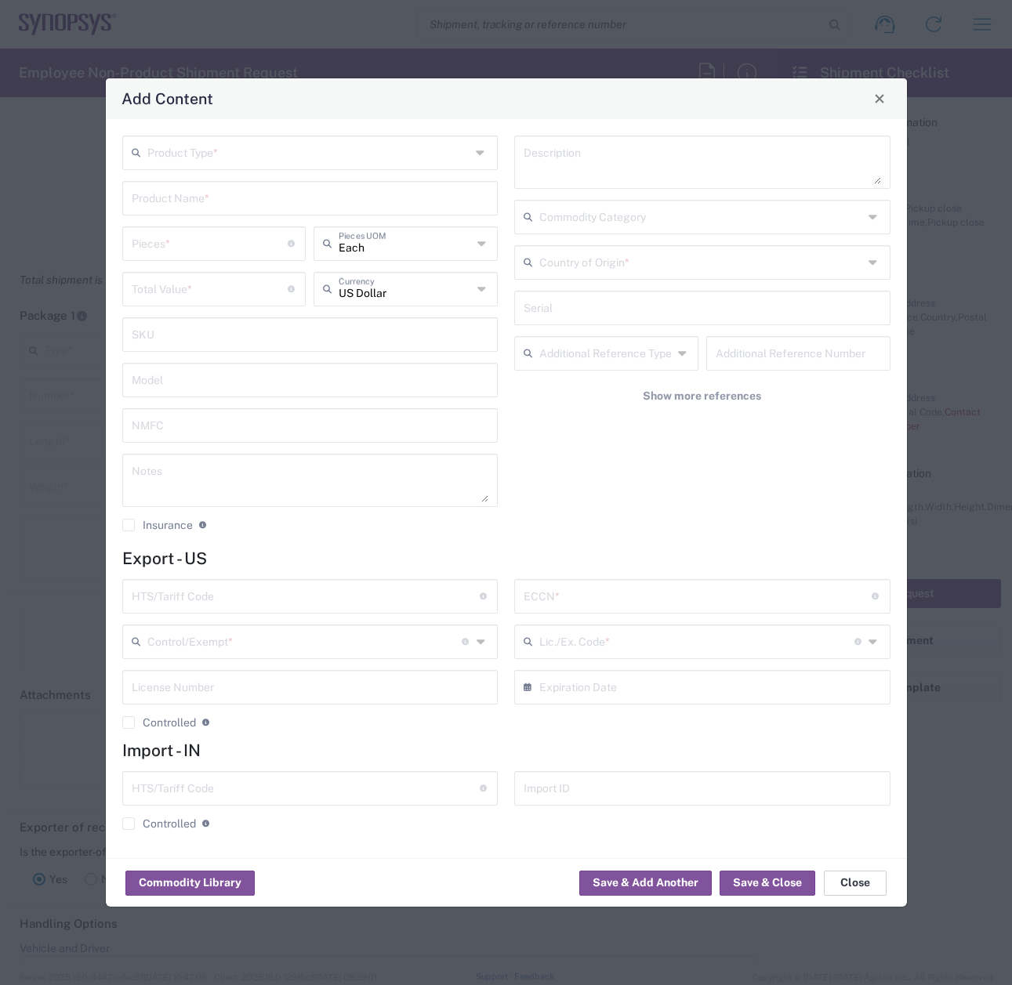
click at [857, 885] on button "Close" at bounding box center [855, 883] width 63 height 25
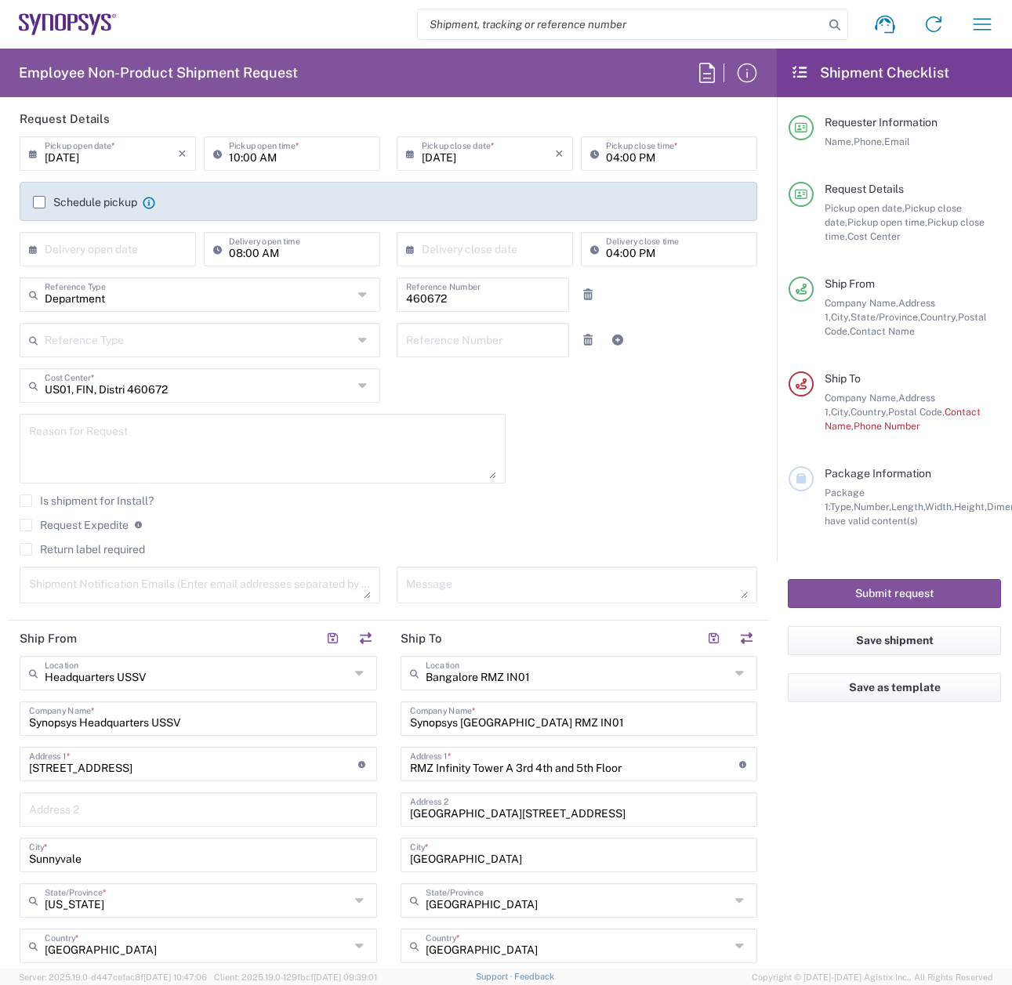
scroll to position [283, 0]
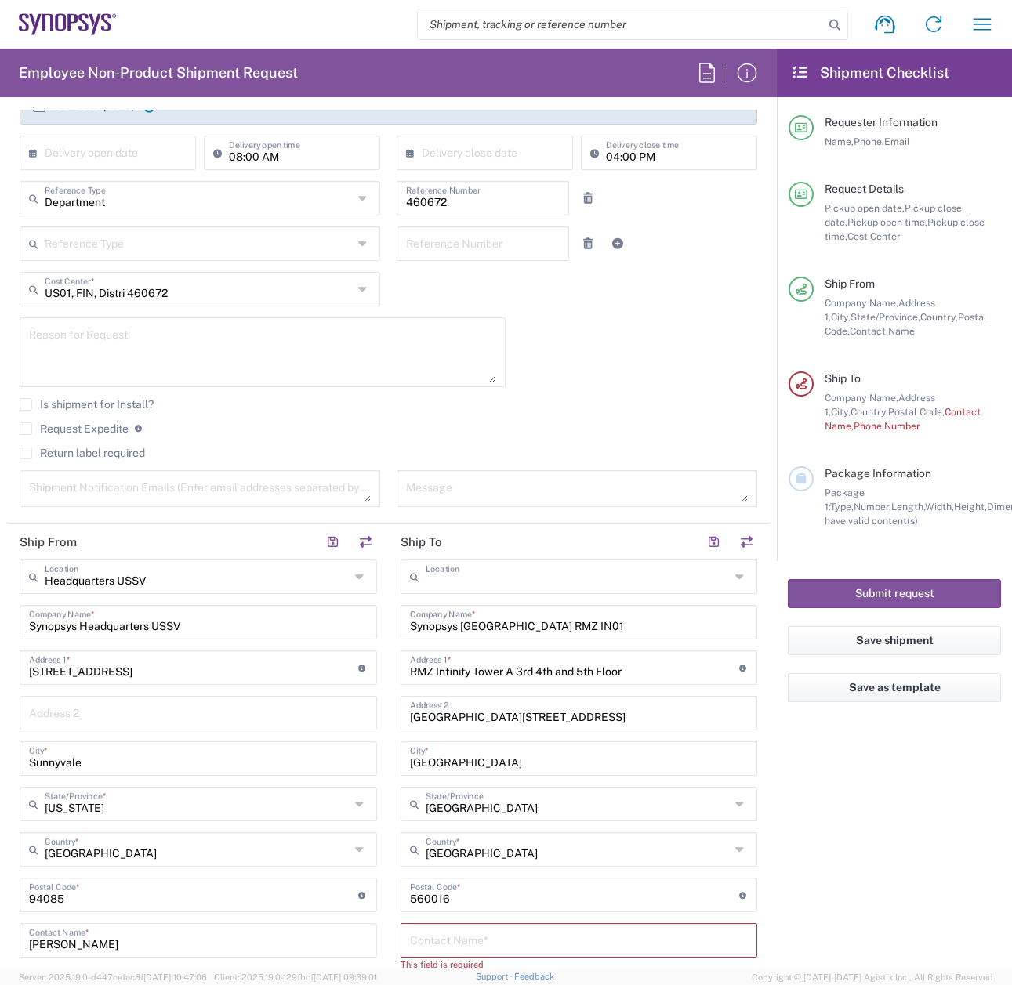
click at [591, 585] on input "text" at bounding box center [578, 575] width 305 height 27
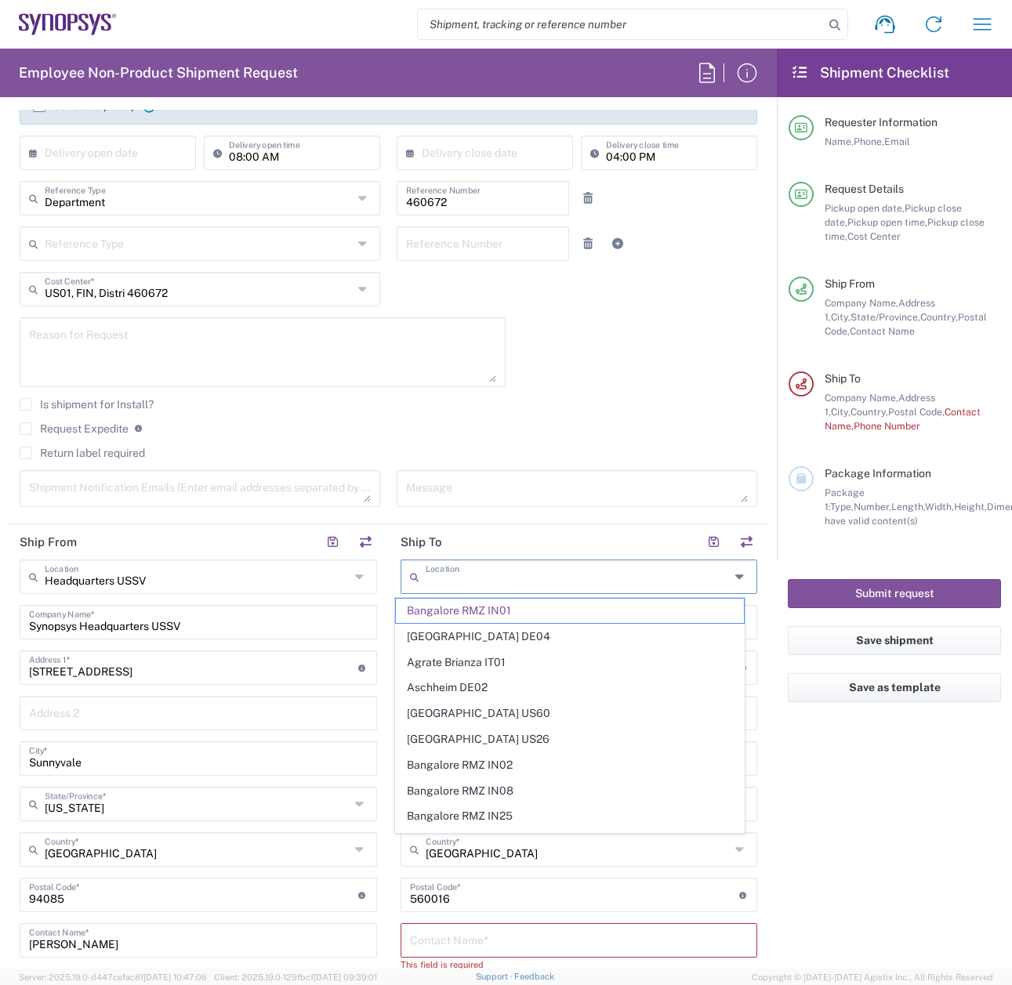
click at [886, 846] on agx-form-checklist "Shipment Checklist Requester Information Name, Phone, Email Request Details Pic…" at bounding box center [894, 509] width 235 height 920
type input "Bangalore RMZ IN01"
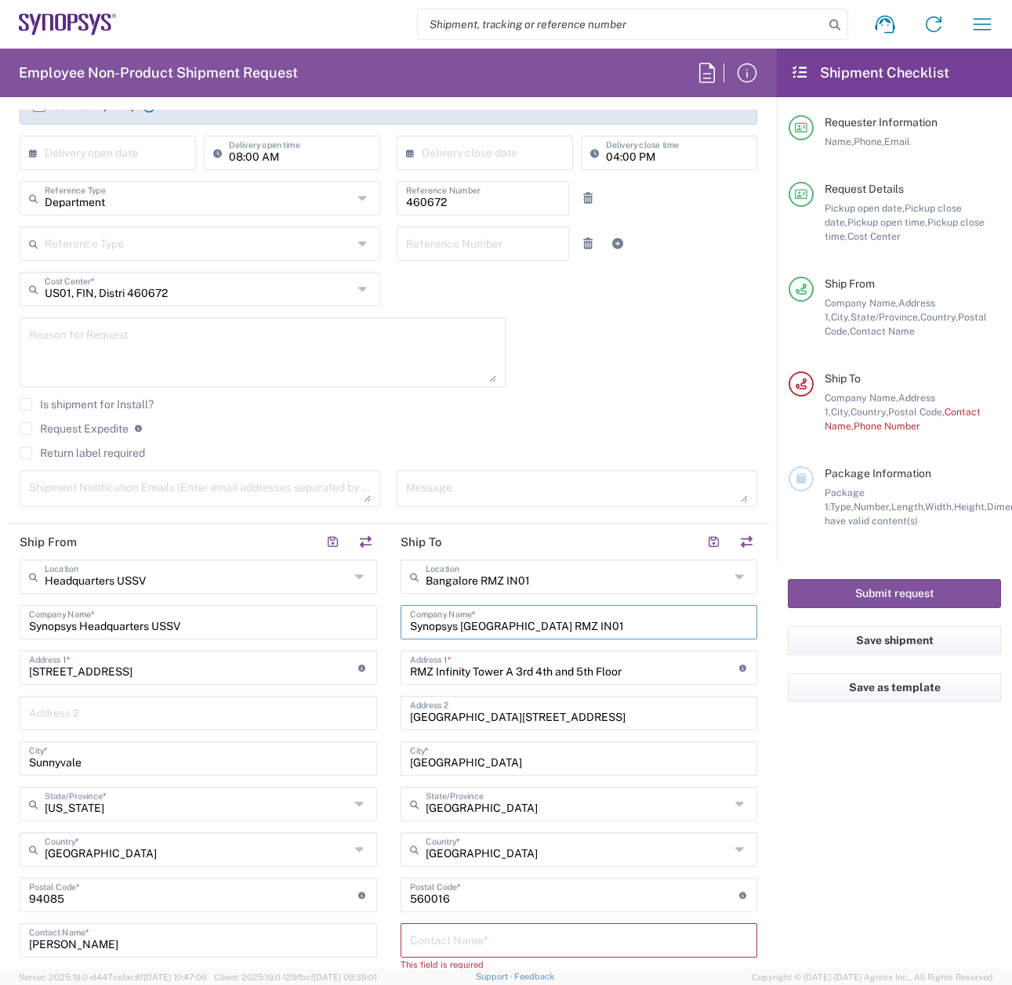
click at [603, 618] on input "Synopsys Bangalore RMZ IN01" at bounding box center [579, 620] width 339 height 27
type input "S"
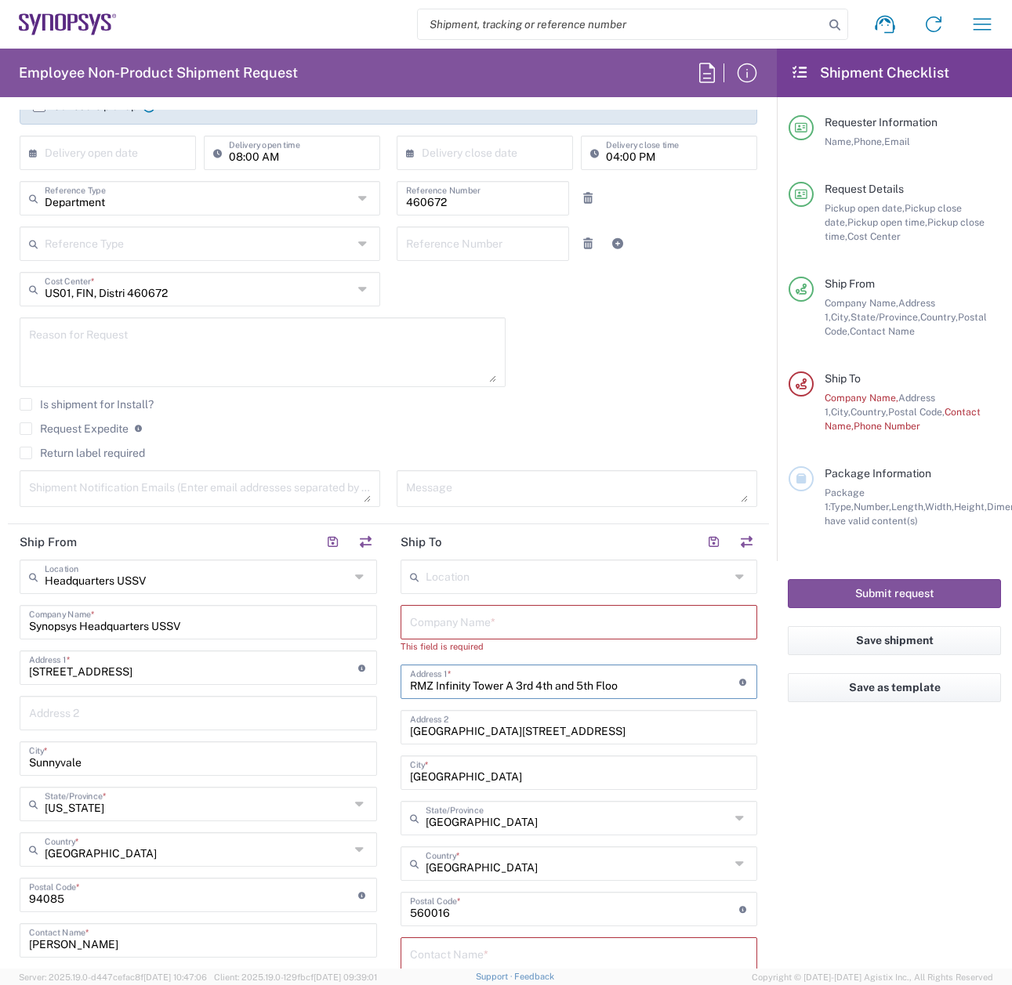
click at [641, 690] on input "RMZ Infinity Tower A 3rd 4th and 5th Floo" at bounding box center [574, 680] width 329 height 27
type input "R"
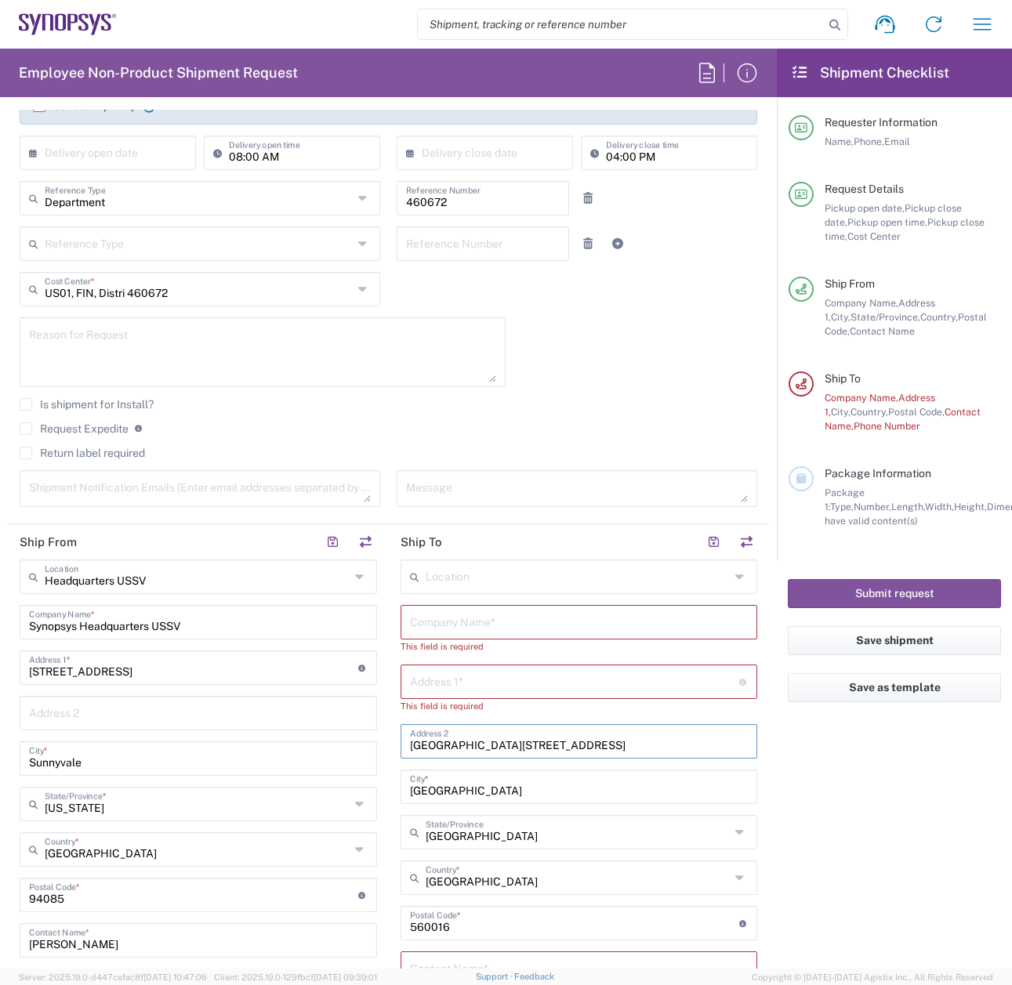
click at [715, 742] on input "Municipal #3 Old Madras Road" at bounding box center [579, 740] width 339 height 27
type input "M"
click at [701, 795] on input "Bangalore" at bounding box center [579, 785] width 339 height 27
type input "B"
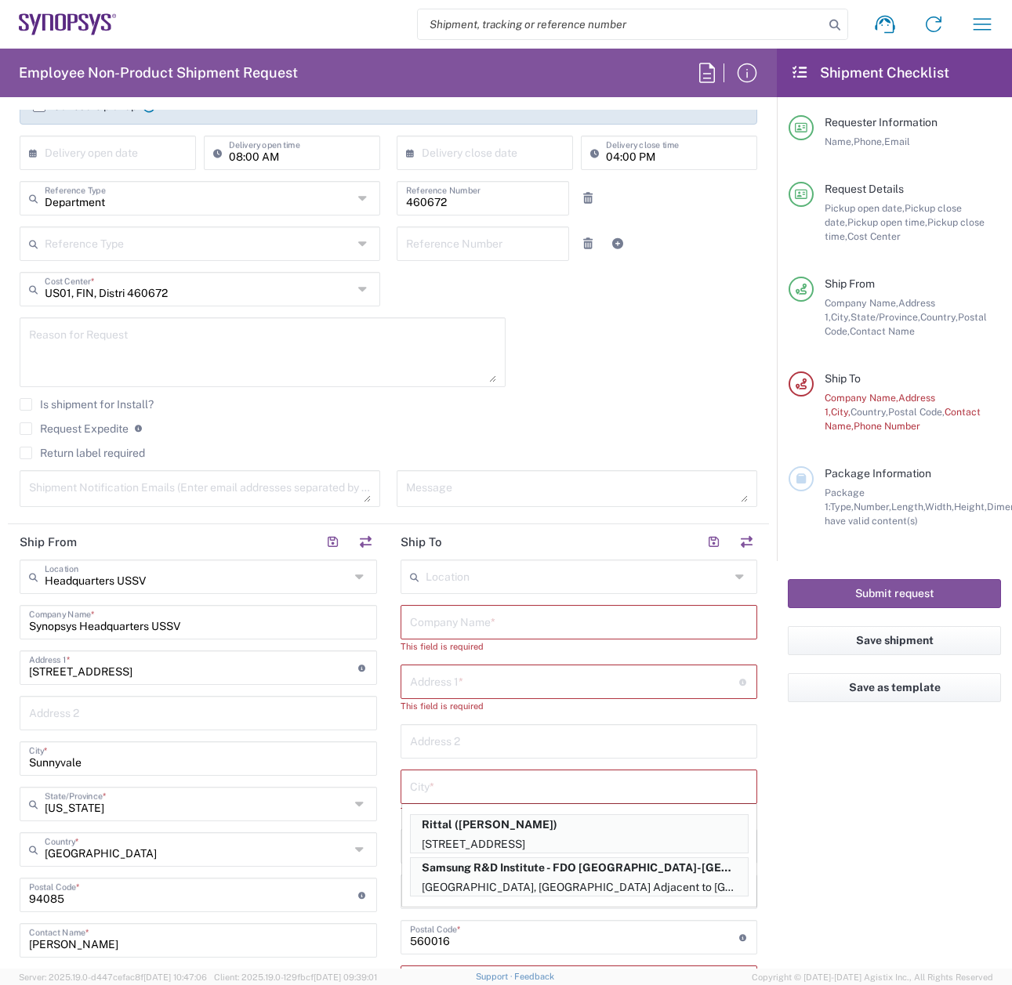
click at [833, 883] on agx-form-checklist "Shipment Checklist Requester Information Name, Phone, Email Request Details Pic…" at bounding box center [894, 509] width 235 height 920
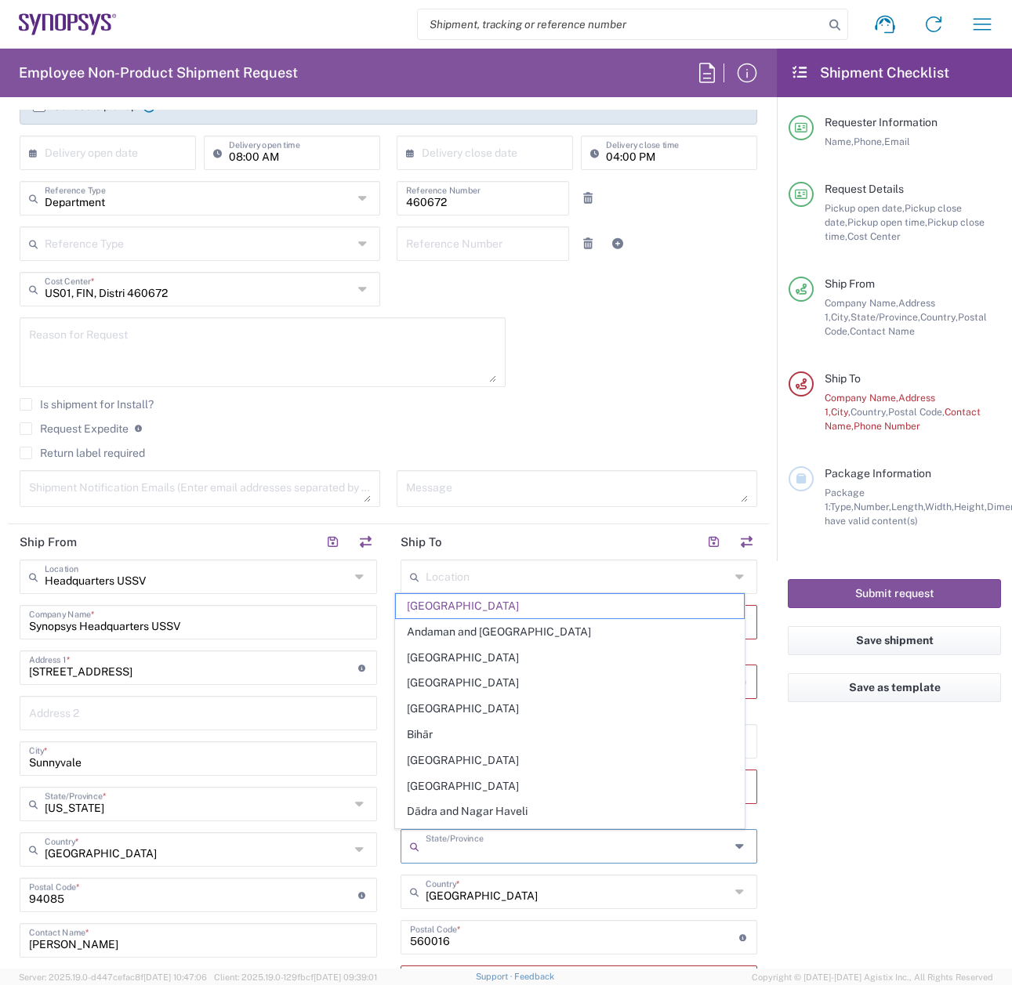
click at [608, 849] on input "text" at bounding box center [578, 845] width 305 height 27
click at [669, 898] on input "text" at bounding box center [578, 890] width 305 height 27
type input "[GEOGRAPHIC_DATA]"
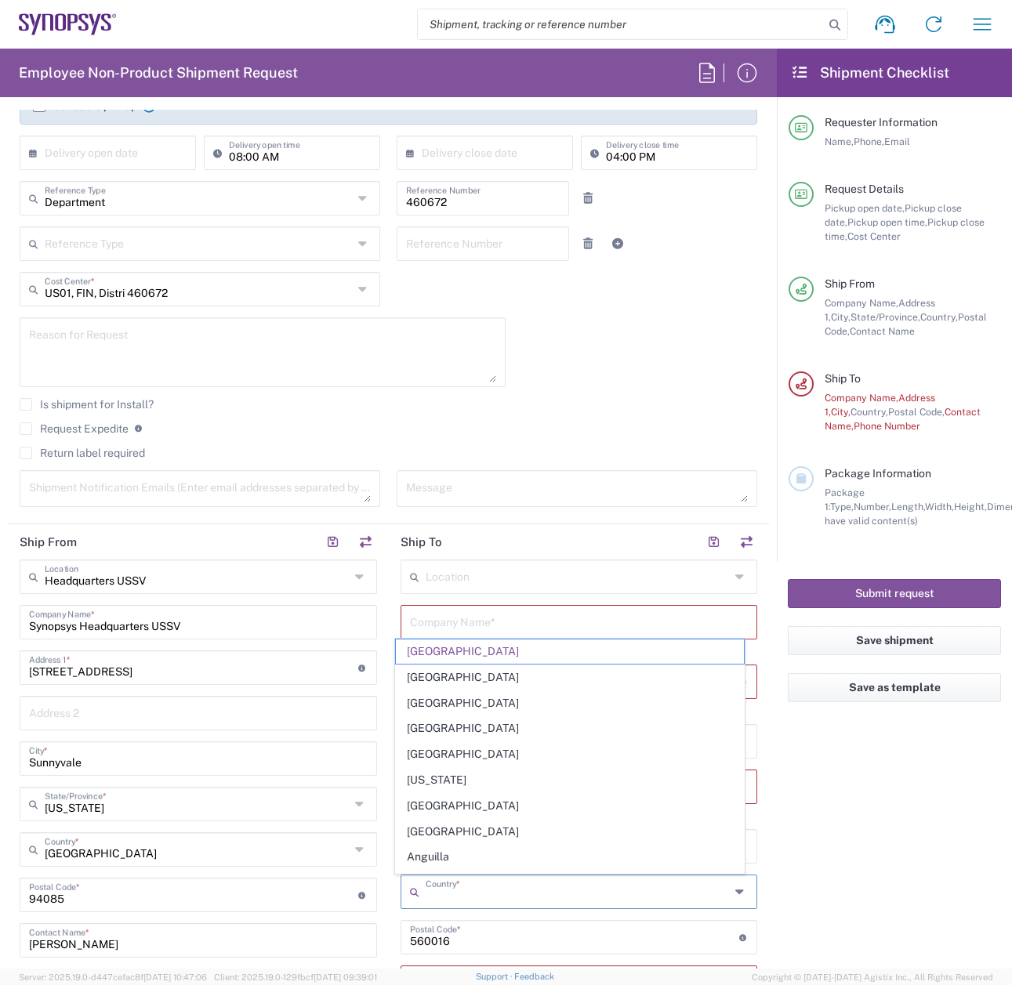
click at [596, 933] on input "undefined" at bounding box center [574, 935] width 329 height 27
type input "[GEOGRAPHIC_DATA]"
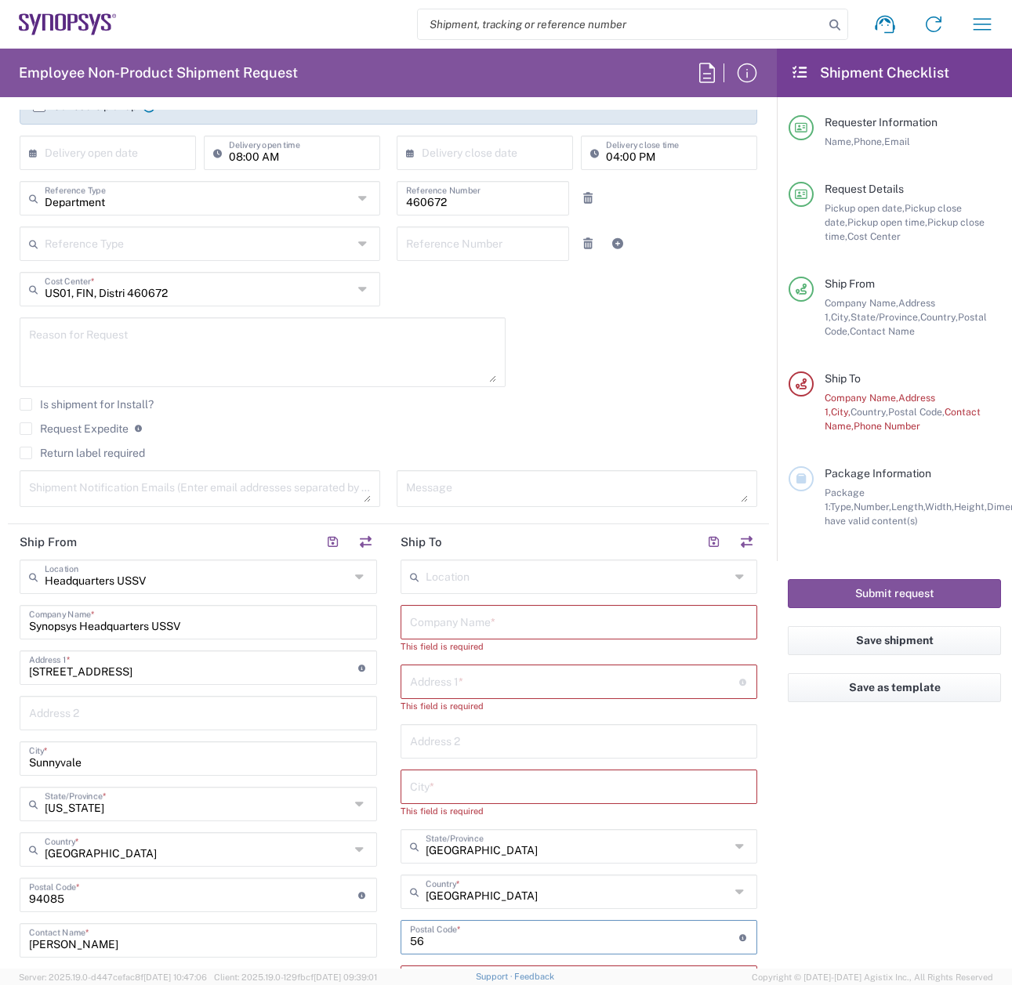
type input "5"
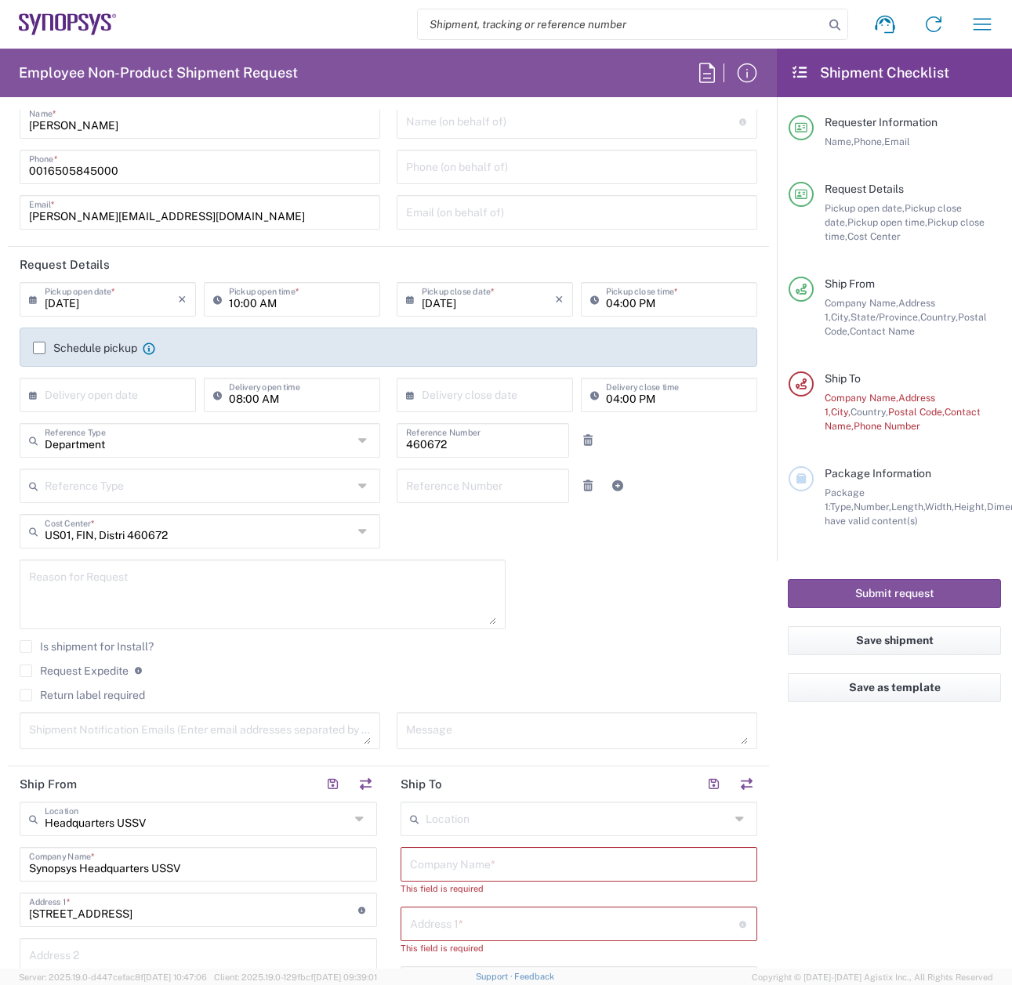
scroll to position [0, 0]
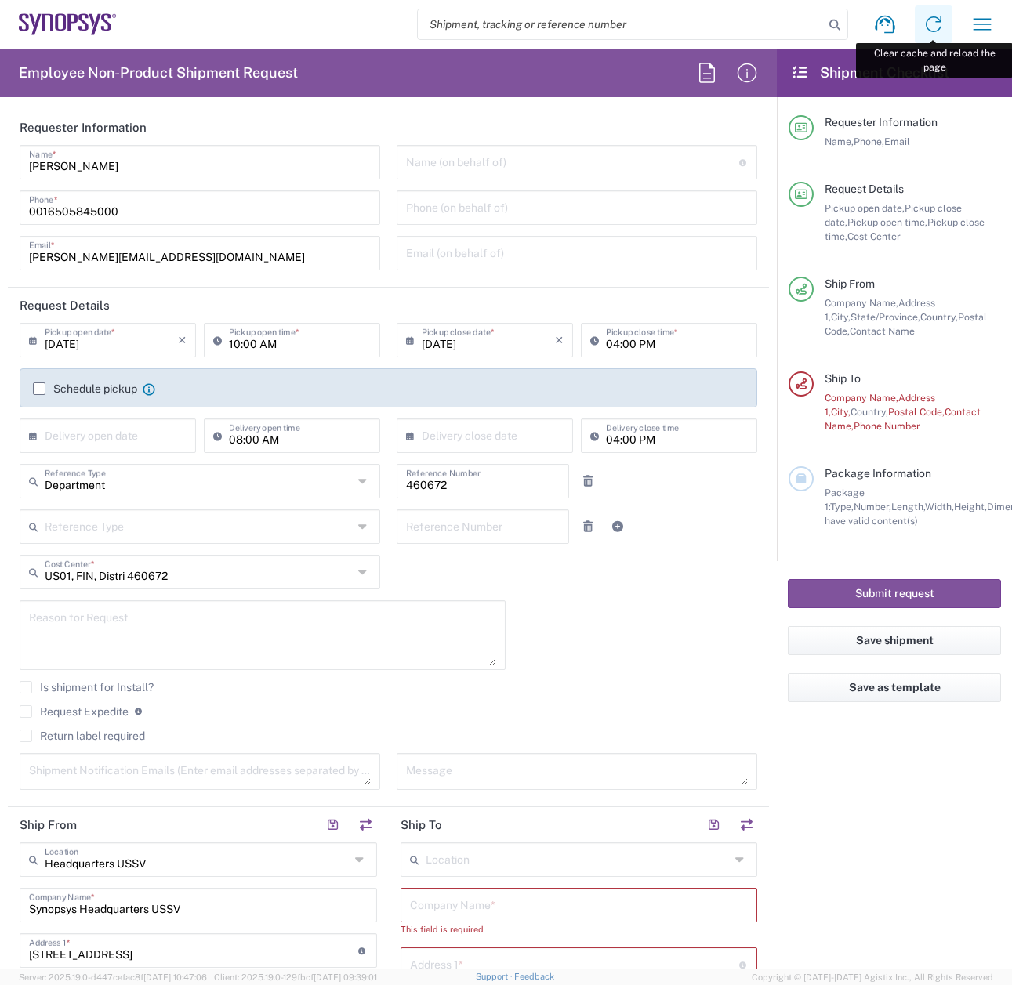
click at [927, 24] on icon at bounding box center [933, 24] width 25 height 25
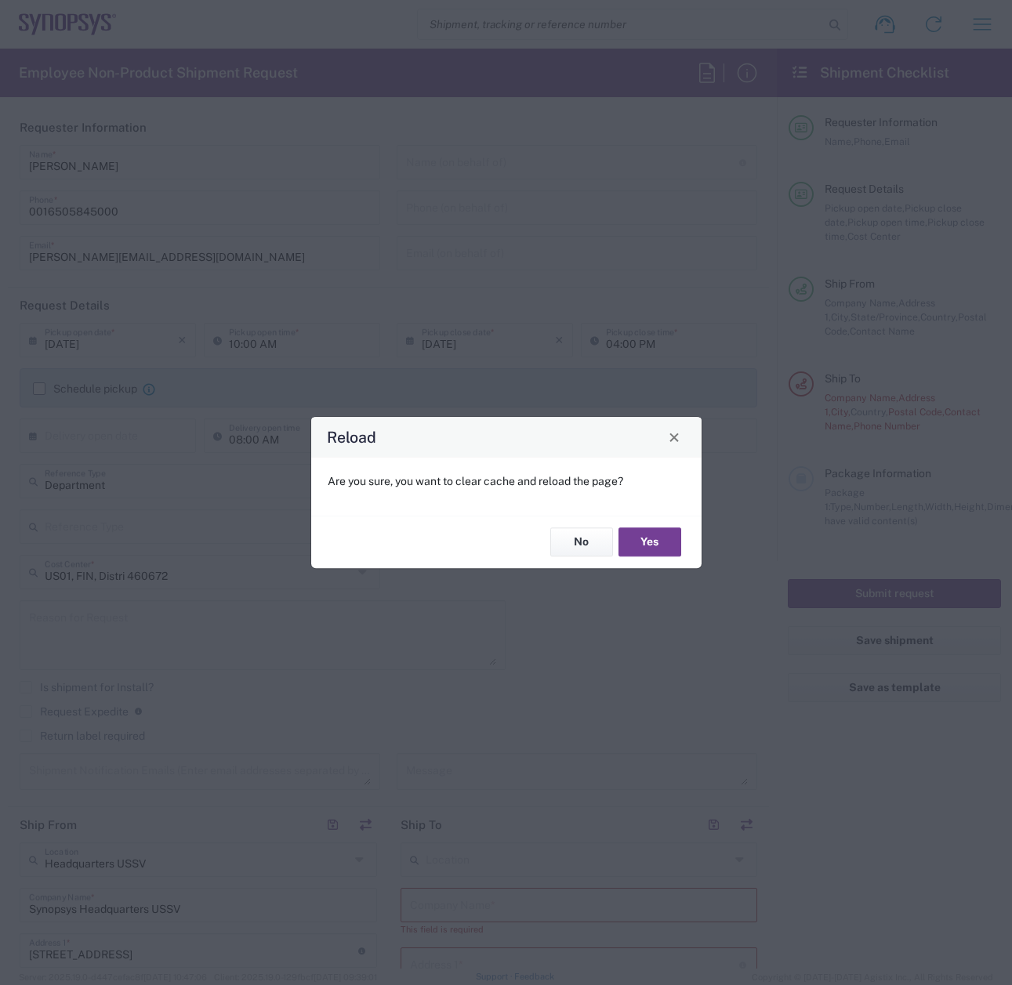
click at [656, 546] on button "Yes" at bounding box center [649, 542] width 63 height 29
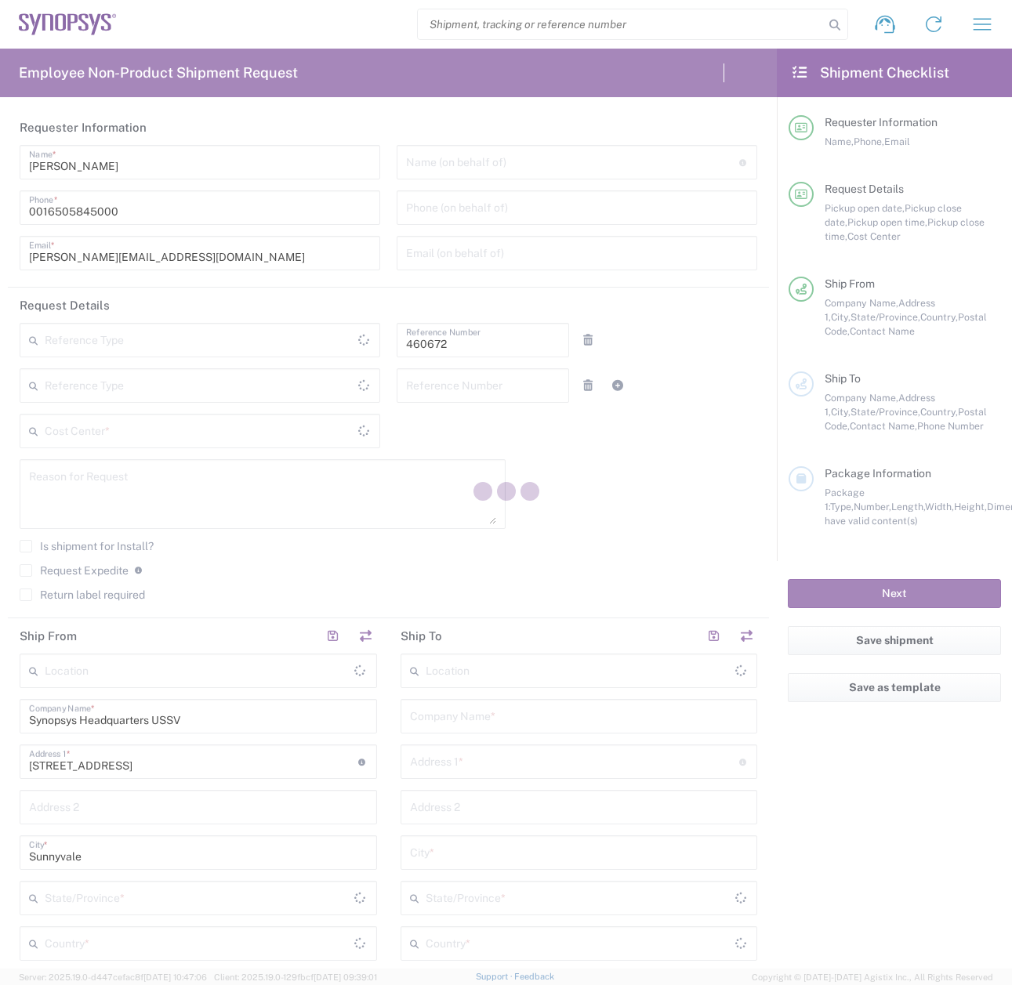
type input "Department"
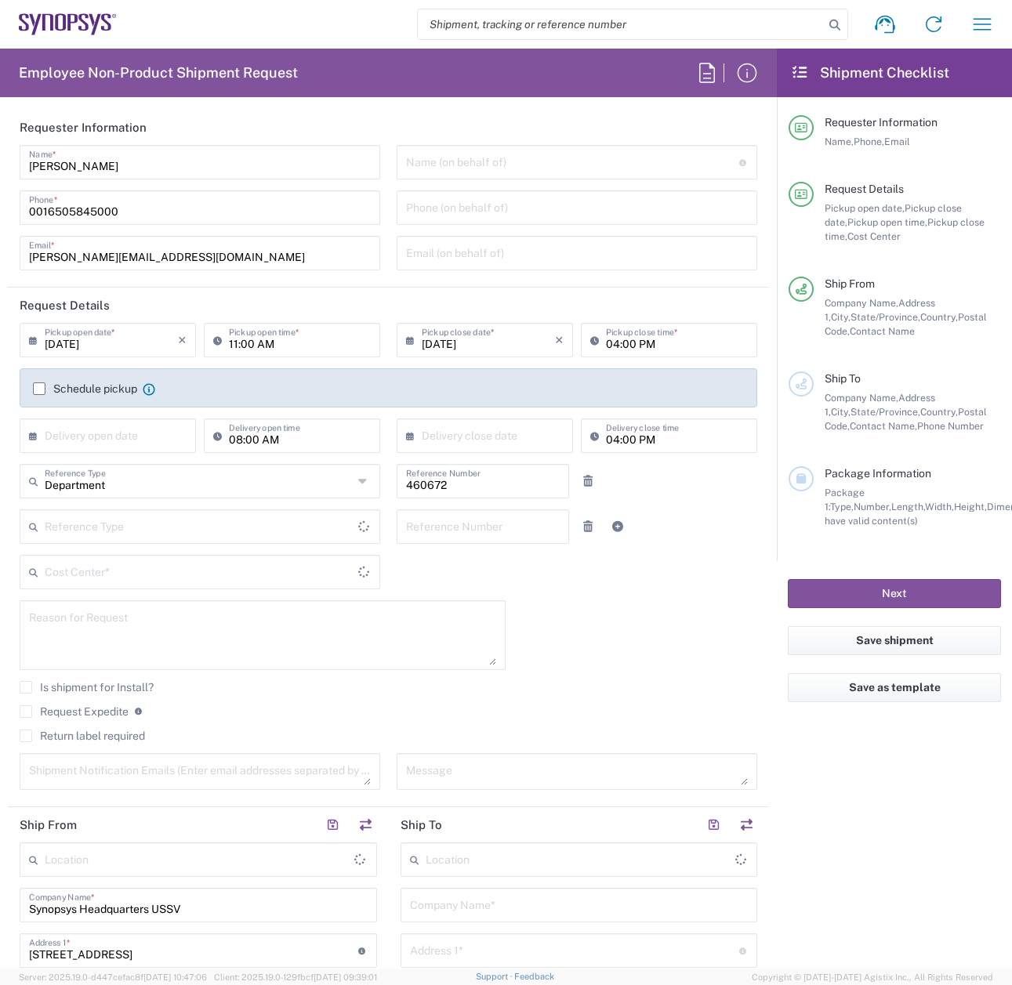
type input "[GEOGRAPHIC_DATA]"
type input "US01, FIN, Distri 460672"
type input "Delivered at Place"
type input "[US_STATE]"
type input "[GEOGRAPHIC_DATA]"
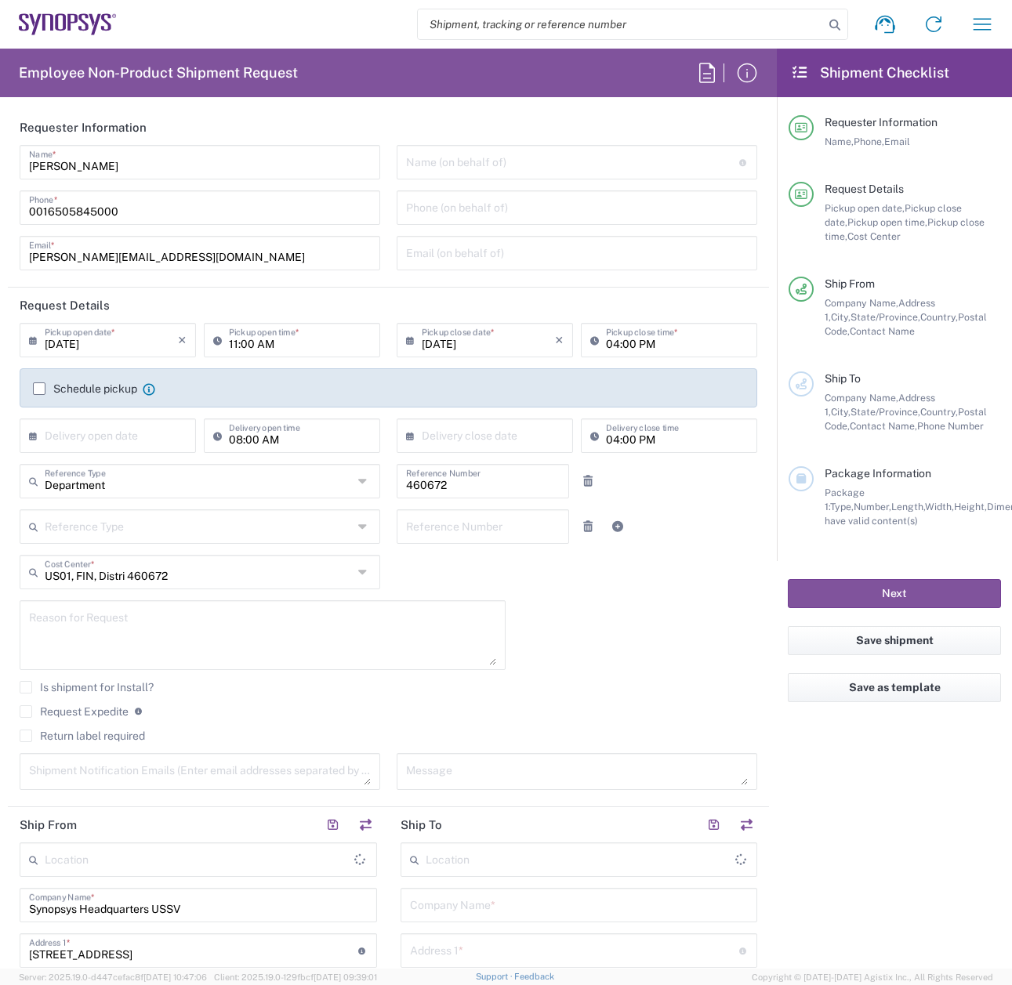
type input "Headquarters USSV"
